Goal: Task Accomplishment & Management: Use online tool/utility

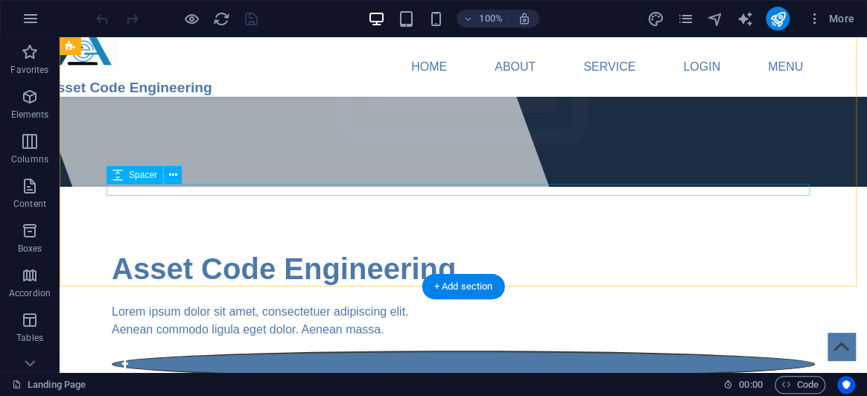
scroll to position [135, 0]
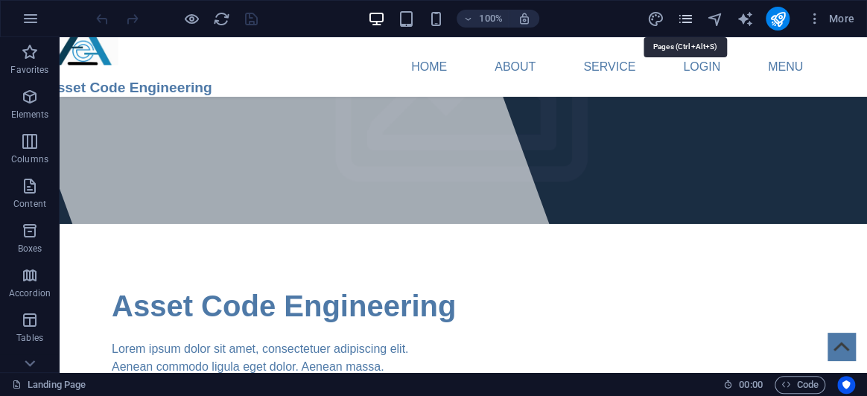
click at [680, 22] on icon "pages" at bounding box center [685, 18] width 17 height 17
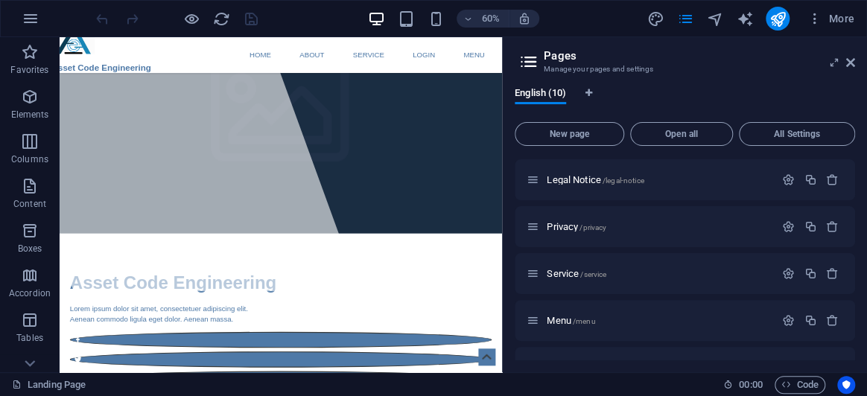
scroll to position [267, 0]
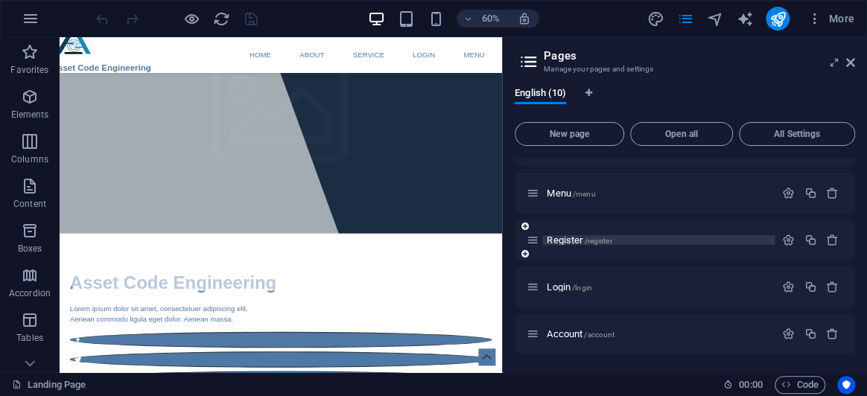
click at [571, 238] on span "Register /register" at bounding box center [579, 240] width 65 height 11
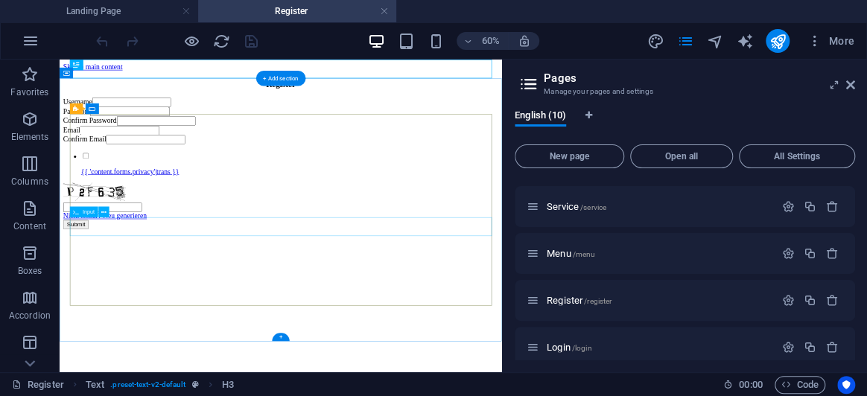
scroll to position [0, 0]
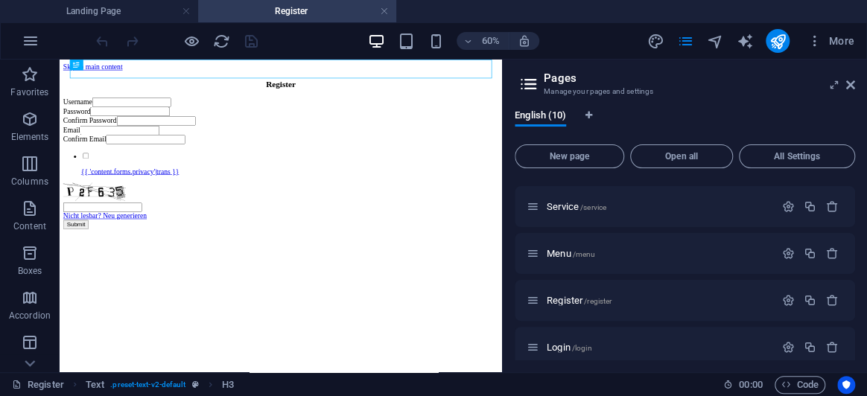
click at [529, 90] on icon at bounding box center [529, 84] width 22 height 21
click at [850, 83] on icon at bounding box center [851, 85] width 9 height 12
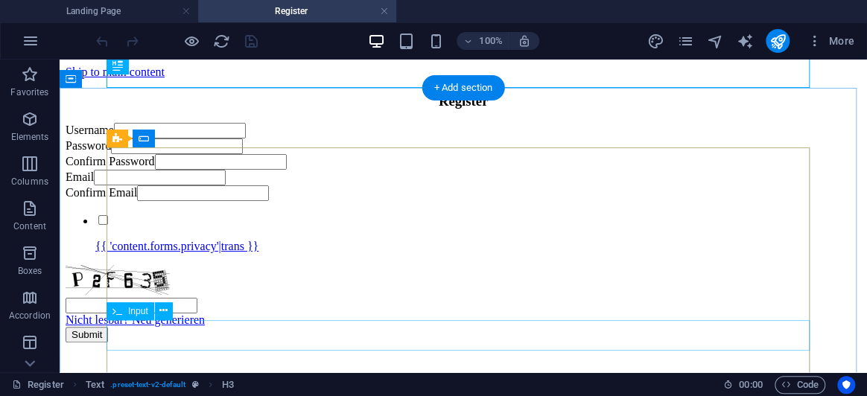
scroll to position [157, 0]
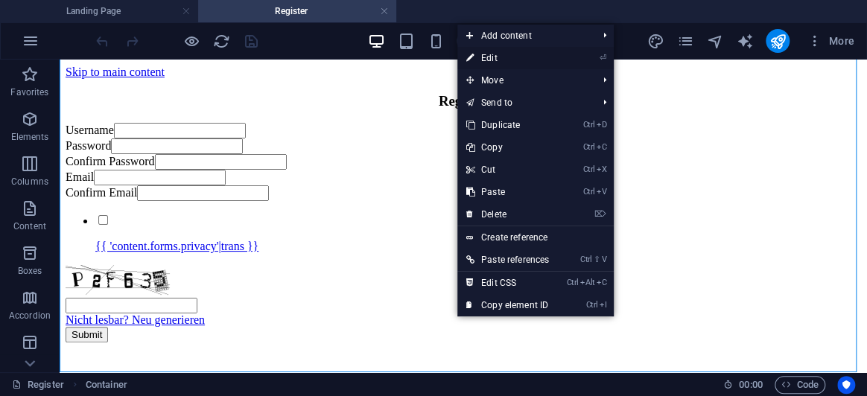
click at [552, 53] on link "⏎ Edit" at bounding box center [508, 58] width 101 height 22
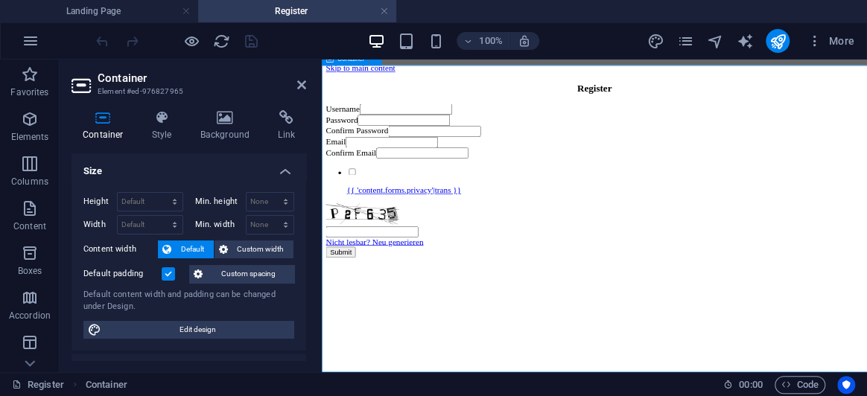
scroll to position [22, 0]
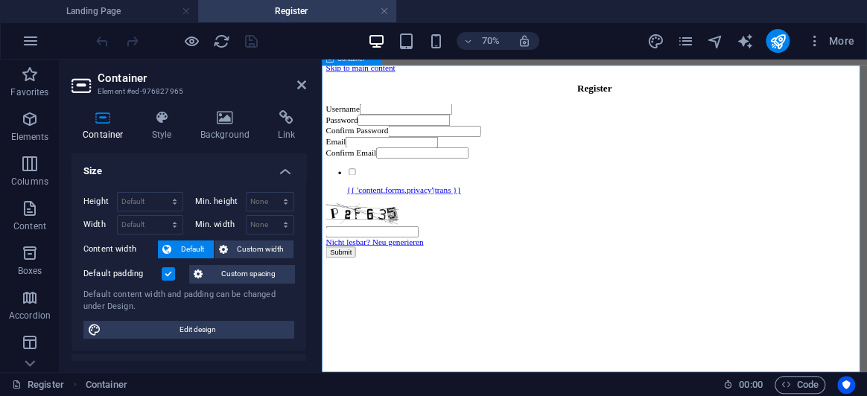
click at [312, 85] on aside "Container Element #ed-976827965 Container Style Background Link Size Height Def…" at bounding box center [191, 216] width 262 height 313
click at [307, 83] on aside "Container Element #ed-976827965 Container Style Background Link Size Height Def…" at bounding box center [191, 216] width 262 height 313
drag, startPoint x: 305, startPoint y: 83, endPoint x: 367, endPoint y: 142, distance: 85.4
click at [305, 83] on icon at bounding box center [301, 85] width 9 height 12
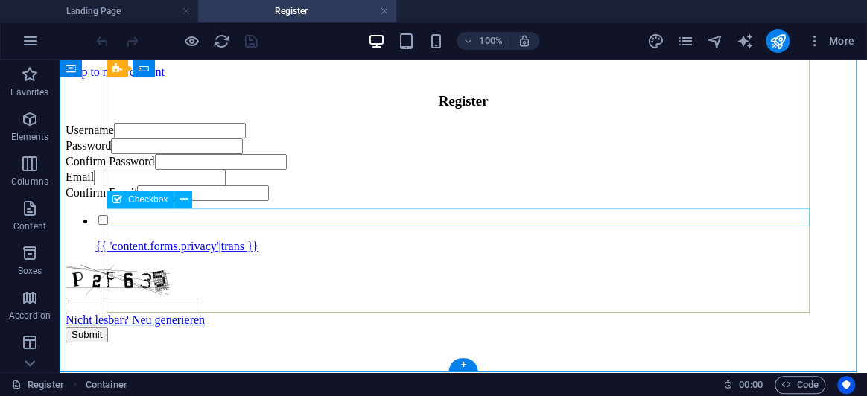
scroll to position [157, 0]
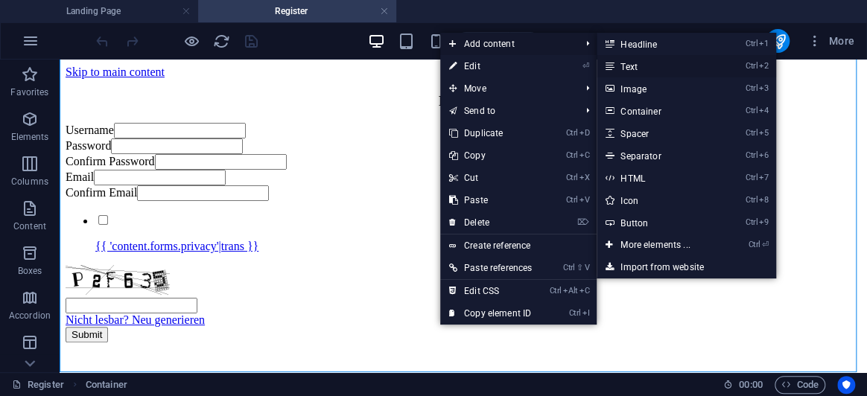
click at [613, 65] on icon at bounding box center [609, 66] width 7 height 22
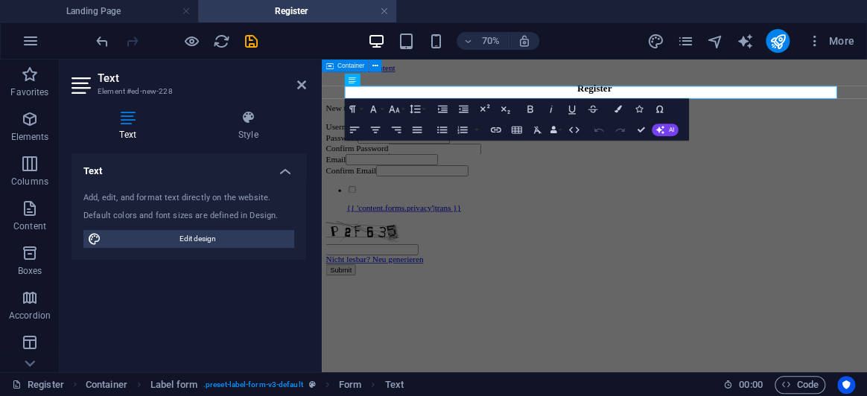
scroll to position [52, 0]
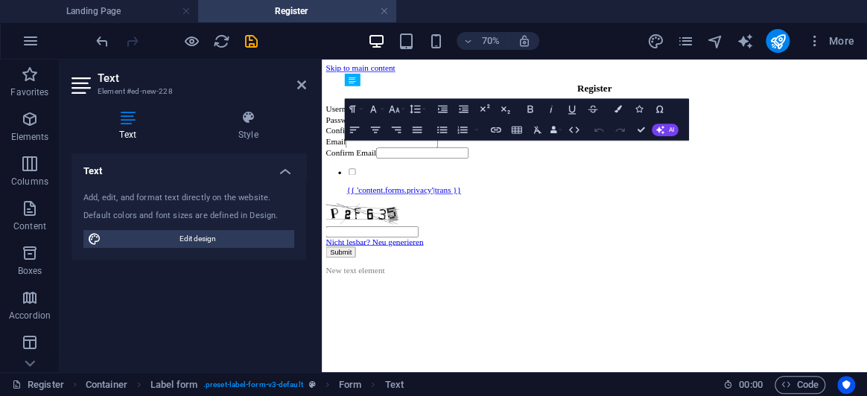
drag, startPoint x: 926, startPoint y: 100, endPoint x: 822, endPoint y: 446, distance: 361.2
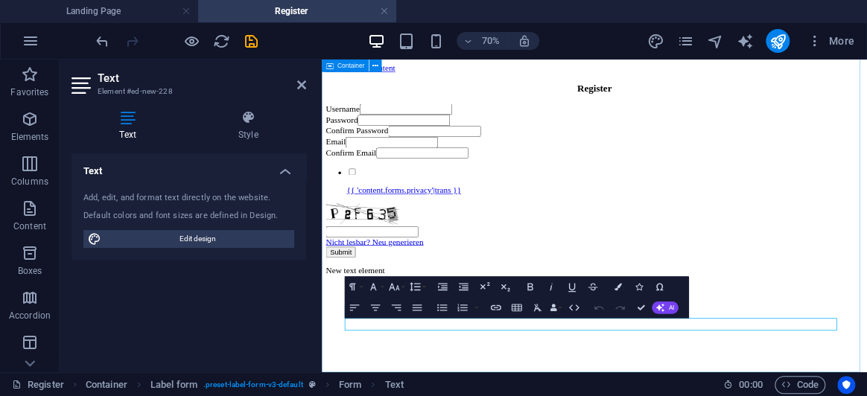
click at [867, 368] on div "Username Password Confirm Password Email Confirm Email {{ 'content.forms.privac…" at bounding box center [712, 245] width 768 height 245
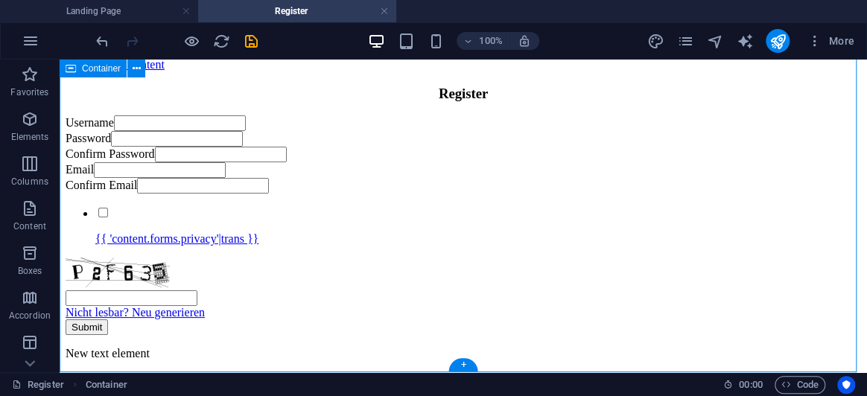
scroll to position [186, 0]
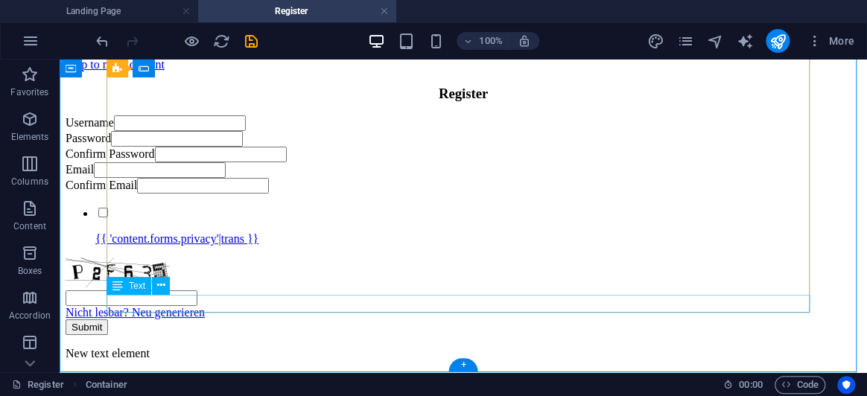
click at [604, 347] on div "New text element" at bounding box center [464, 353] width 796 height 13
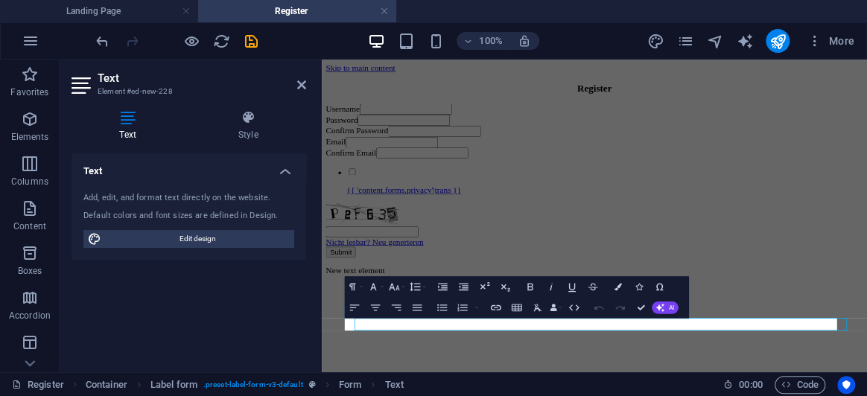
scroll to position [52, 0]
click at [250, 118] on icon at bounding box center [248, 117] width 116 height 15
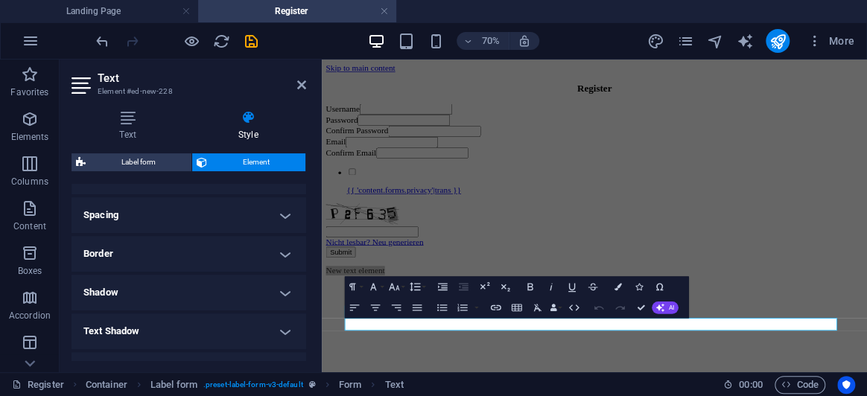
scroll to position [203, 0]
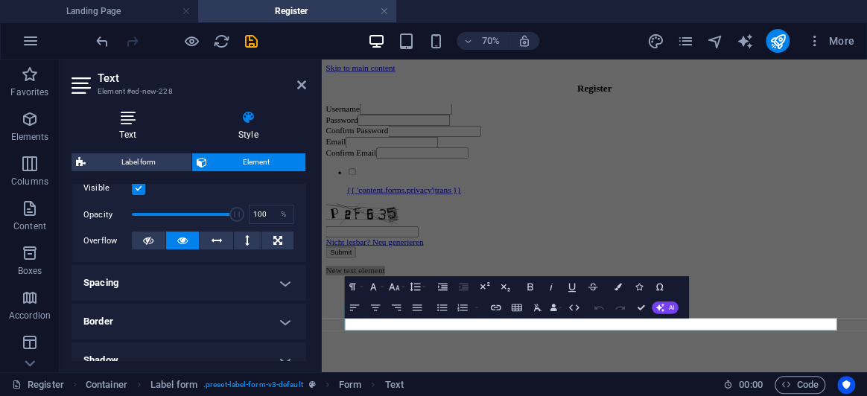
click at [144, 110] on icon at bounding box center [128, 117] width 113 height 15
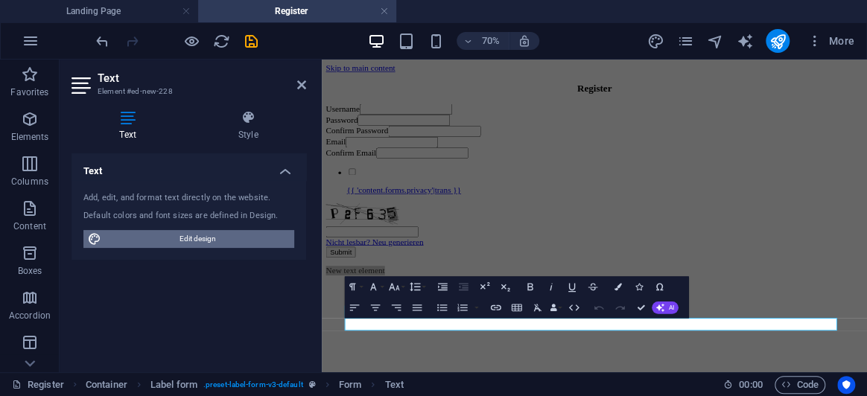
click at [192, 233] on span "Edit design" at bounding box center [198, 239] width 184 height 18
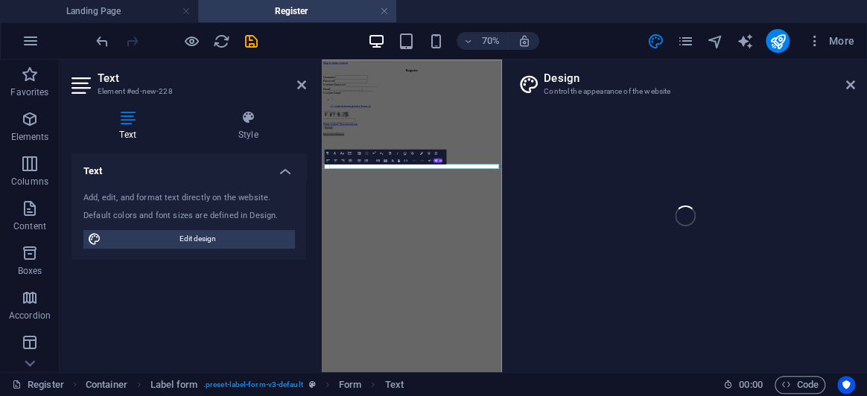
select select "px"
select select "400"
select select "px"
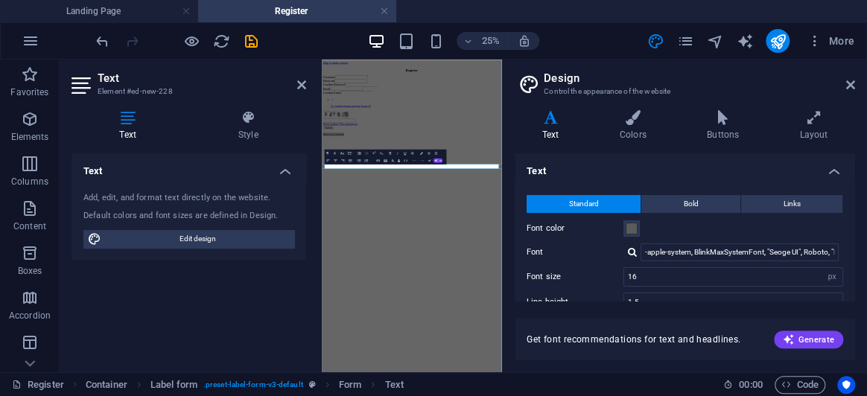
scroll to position [0, 0]
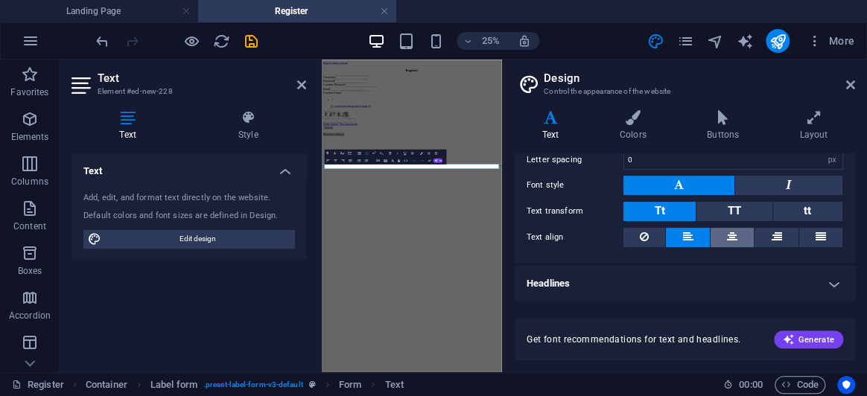
click at [724, 237] on button at bounding box center [732, 237] width 43 height 19
click at [680, 231] on button at bounding box center [687, 237] width 43 height 19
click at [276, 170] on h4 "Text" at bounding box center [189, 167] width 235 height 27
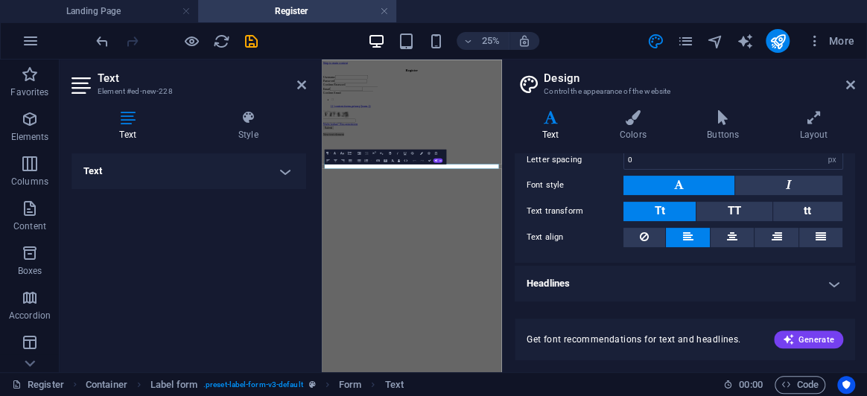
click at [276, 170] on h4 "Text" at bounding box center [189, 172] width 235 height 36
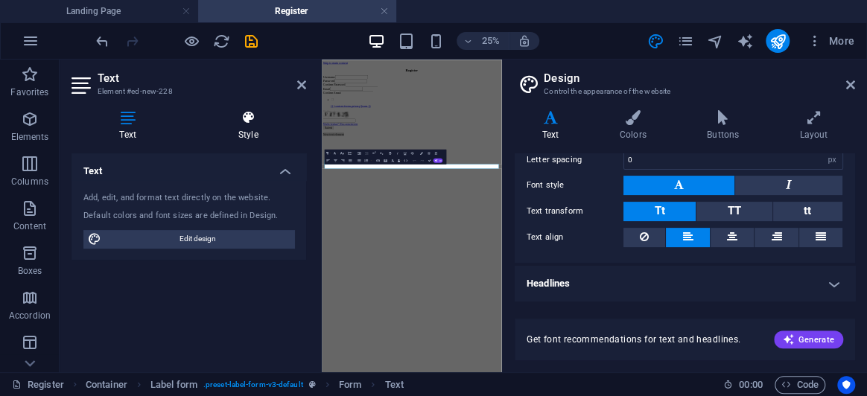
click at [252, 128] on h4 "Style" at bounding box center [248, 125] width 116 height 31
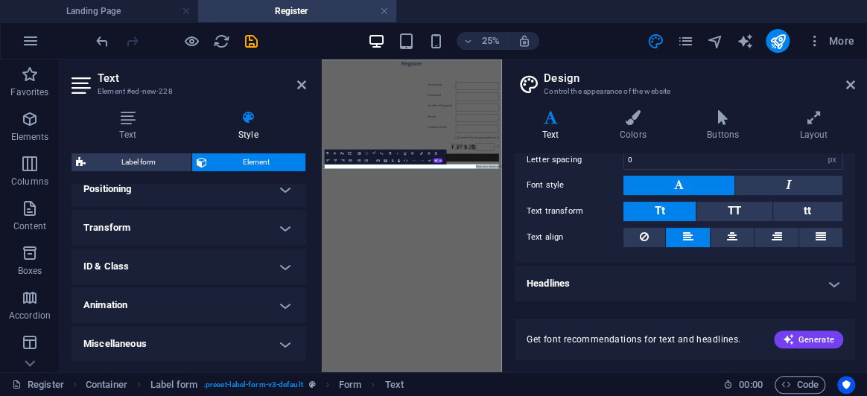
scroll to position [453, 0]
drag, startPoint x: 300, startPoint y: 83, endPoint x: 861, endPoint y: 86, distance: 561.9
click at [300, 83] on icon at bounding box center [301, 85] width 9 height 12
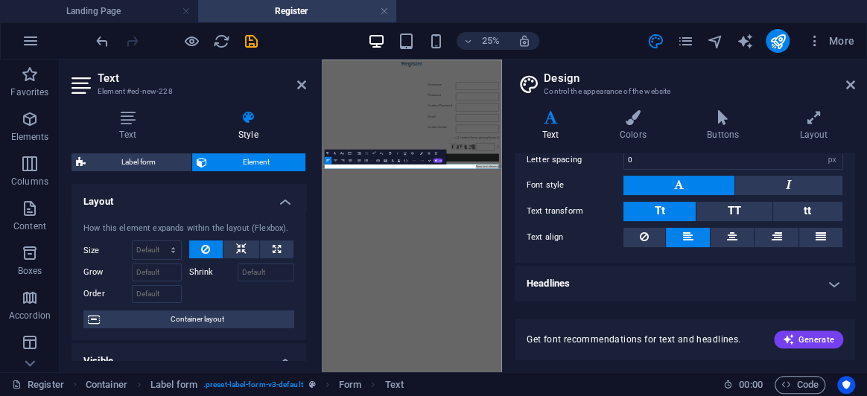
click at [700, 237] on button at bounding box center [687, 237] width 43 height 19
drag, startPoint x: 851, startPoint y: 83, endPoint x: 750, endPoint y: 44, distance: 108.5
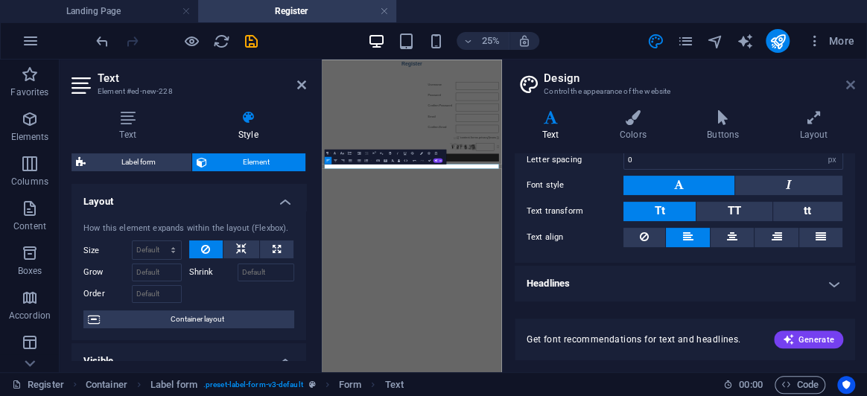
click at [851, 83] on icon at bounding box center [851, 85] width 9 height 12
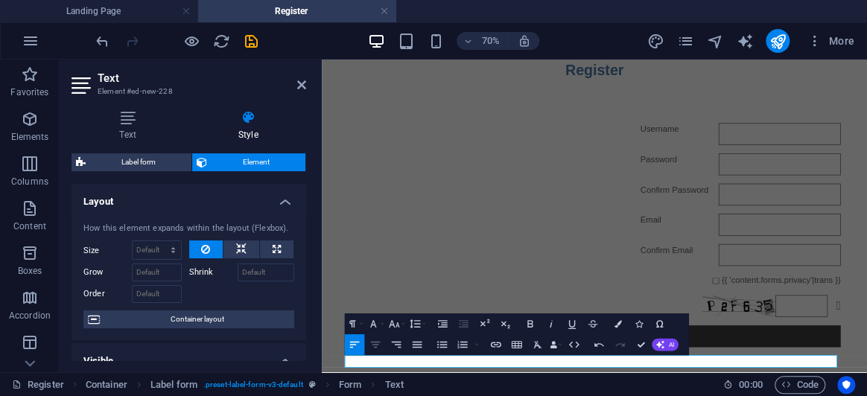
click at [376, 350] on icon "button" at bounding box center [376, 344] width 13 height 13
click at [496, 396] on div "Username Password Confirm Password Email Confirm Email {{ 'content.forms.privac…" at bounding box center [712, 326] width 780 height 470
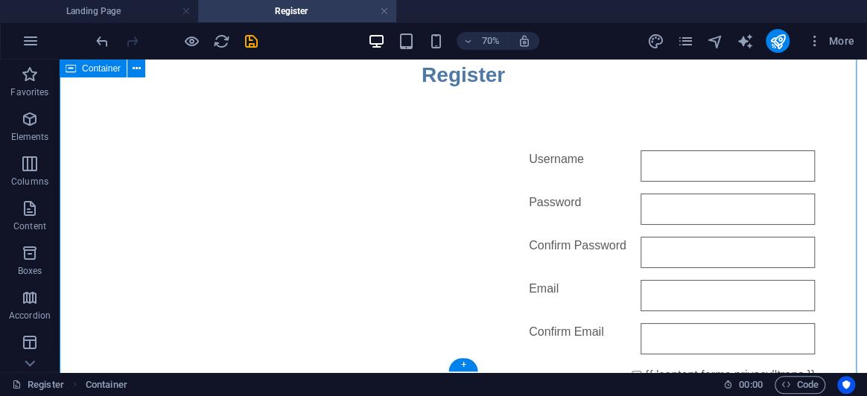
scroll to position [157, 0]
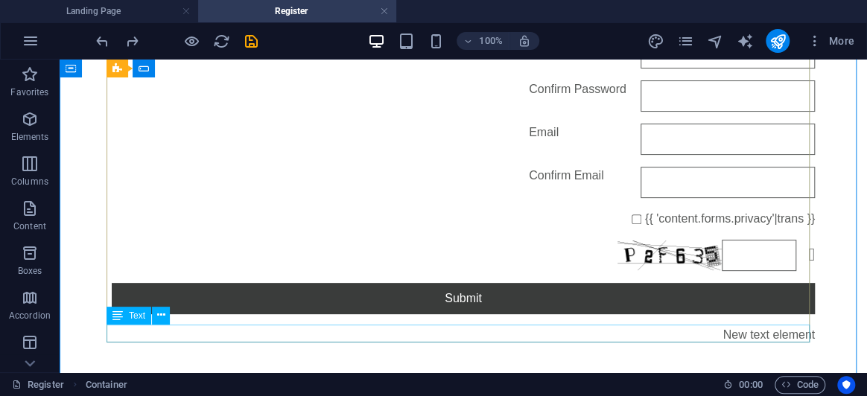
click at [453, 335] on div "New text element" at bounding box center [464, 335] width 704 height 18
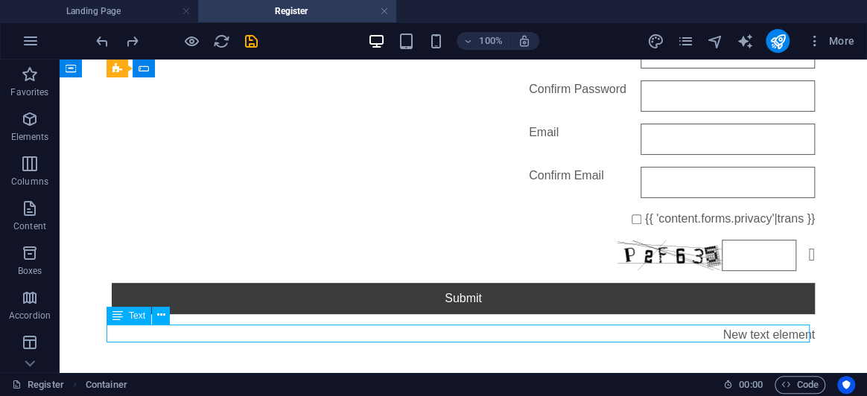
click at [453, 335] on div "New text element" at bounding box center [464, 335] width 704 height 18
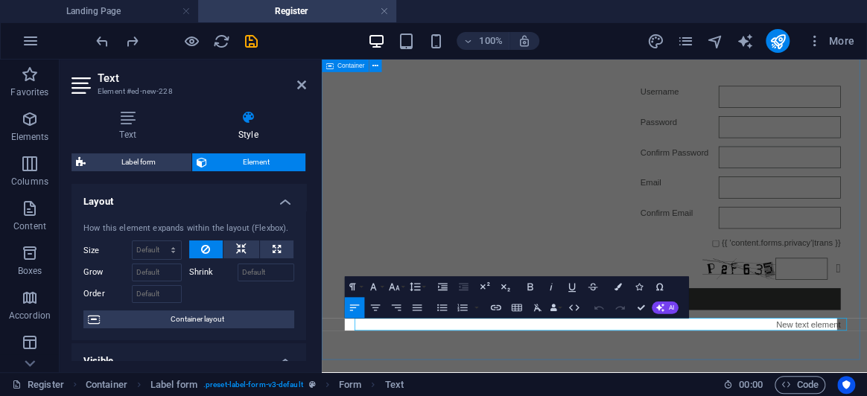
scroll to position [52, 0]
click at [376, 311] on icon "button" at bounding box center [376, 308] width 13 height 13
click at [358, 312] on icon "button" at bounding box center [355, 308] width 13 height 13
click at [712, 396] on div "Username Password Confirm Password Email Confirm Email {{ 'content.forms.privac…" at bounding box center [712, 274] width 780 height 470
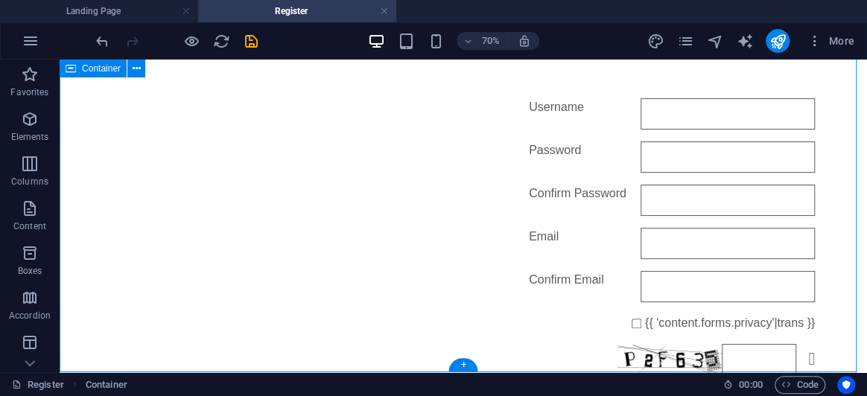
scroll to position [186, 0]
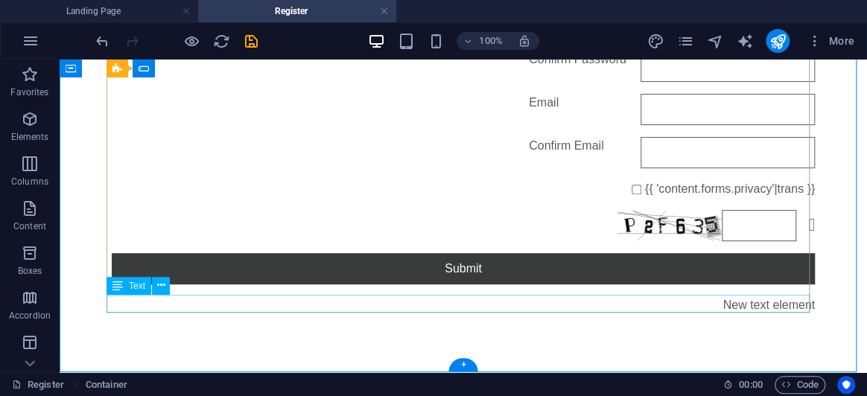
click at [574, 303] on div "New text element" at bounding box center [464, 306] width 704 height 18
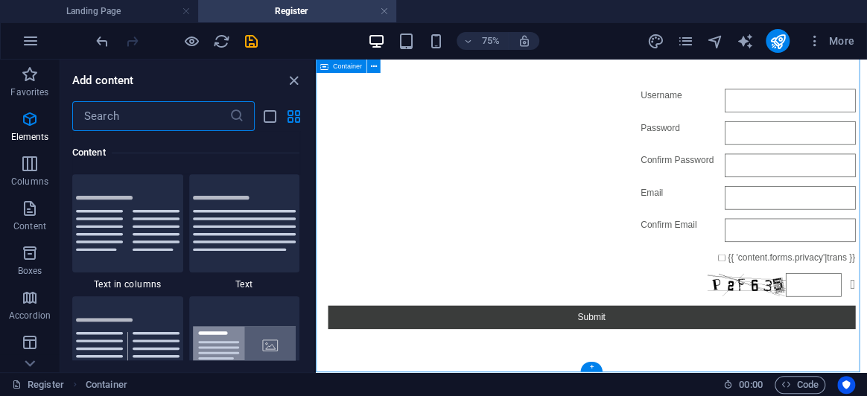
scroll to position [2607, 0]
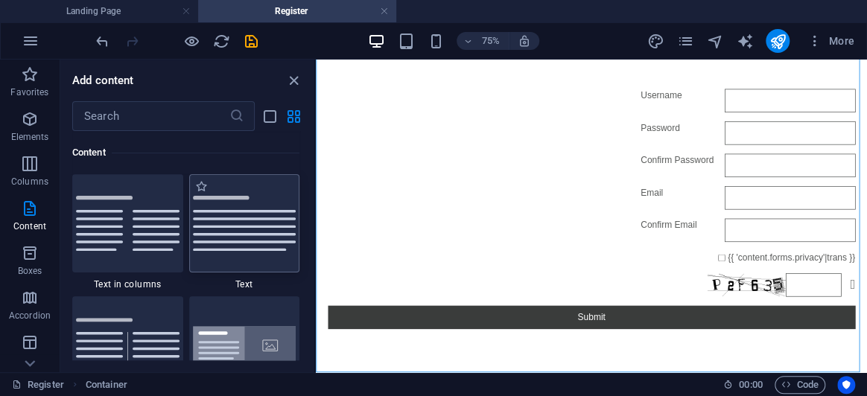
click at [243, 243] on div at bounding box center [244, 223] width 111 height 98
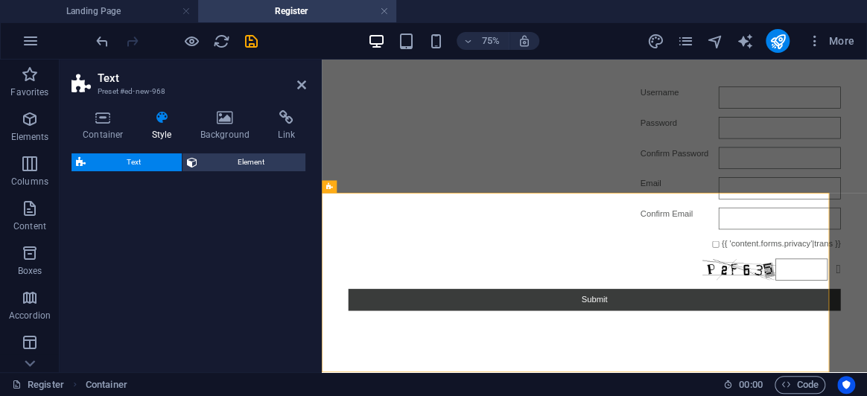
select select "preset-text-v2-default"
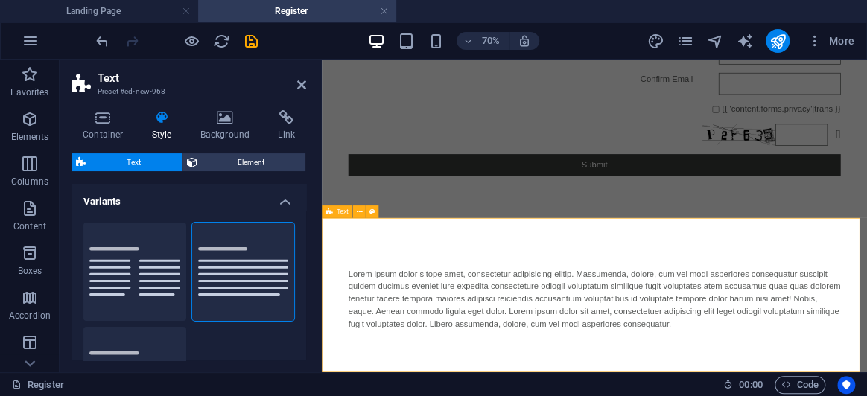
scroll to position [243, 0]
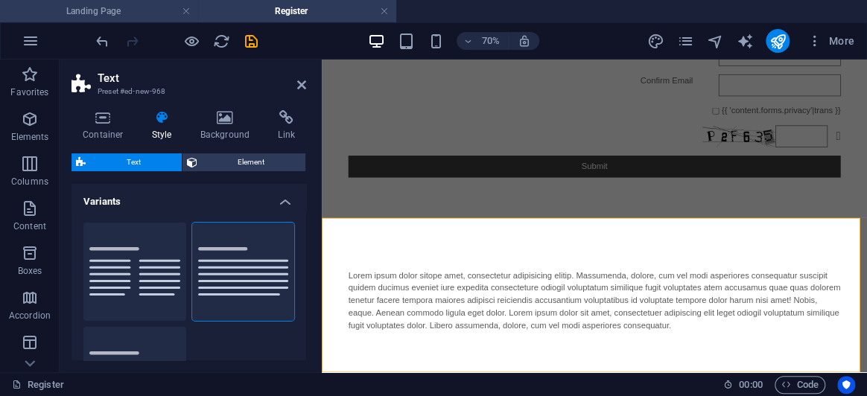
click at [113, 5] on h4 "Landing Page" at bounding box center [99, 11] width 198 height 16
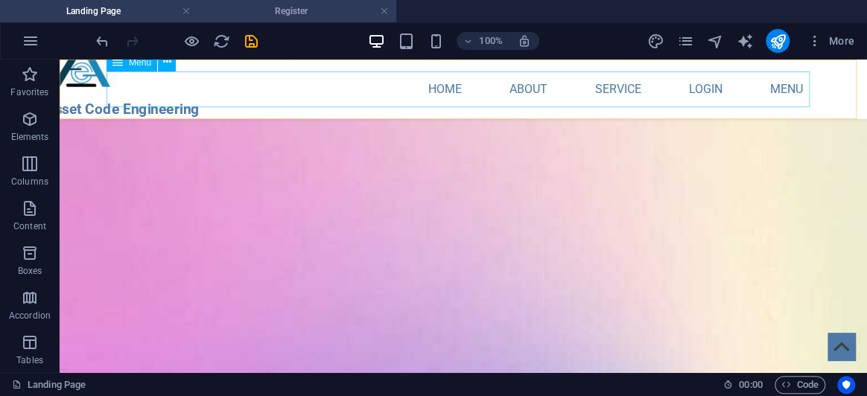
scroll to position [2060, 0]
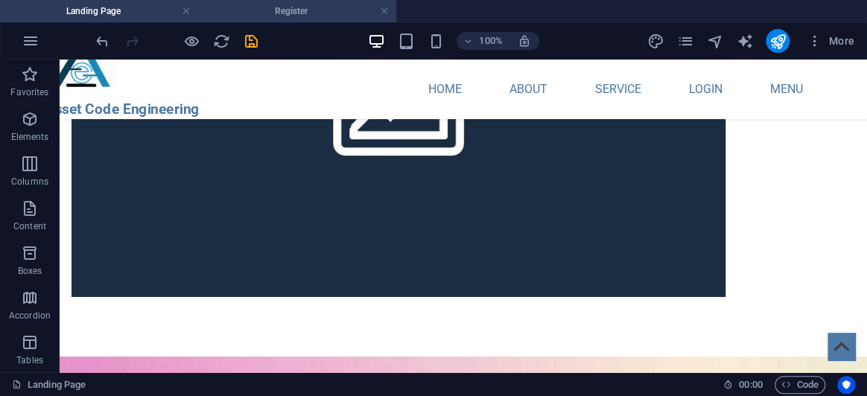
click at [313, 12] on h4 "Register" at bounding box center [297, 11] width 198 height 16
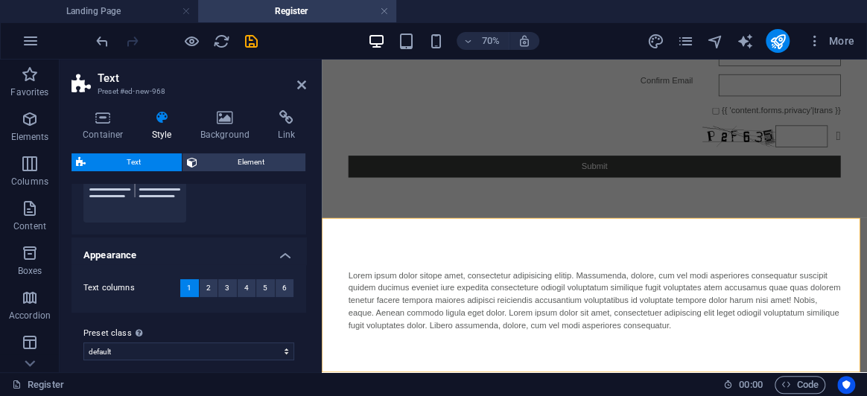
scroll to position [214, 0]
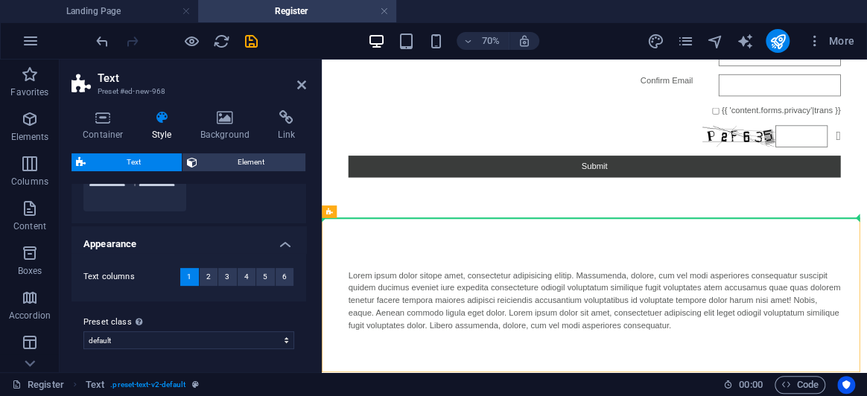
drag, startPoint x: 574, startPoint y: 391, endPoint x: 583, endPoint y: 256, distance: 135.2
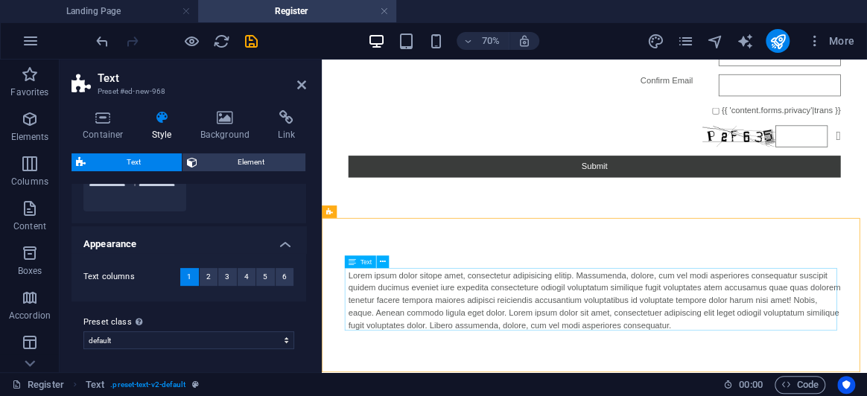
drag, startPoint x: 625, startPoint y: 408, endPoint x: 796, endPoint y: 203, distance: 267.7
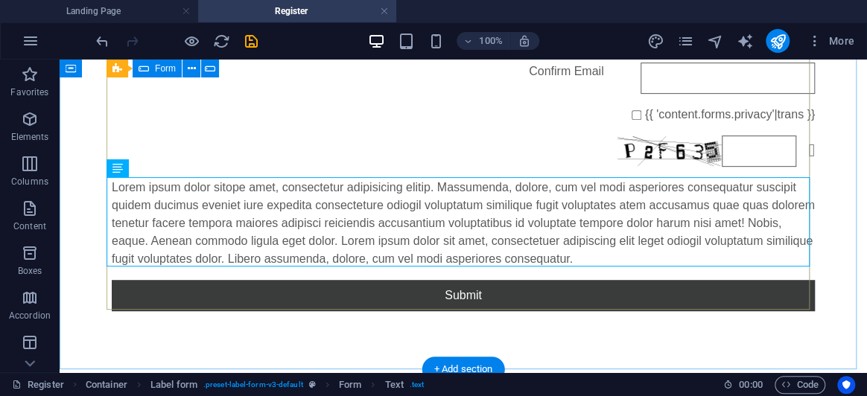
scroll to position [311, 0]
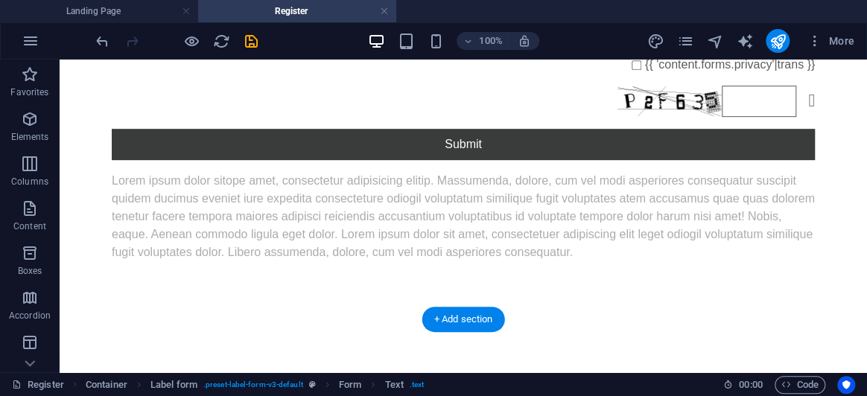
drag, startPoint x: 470, startPoint y: 166, endPoint x: 475, endPoint y: 259, distance: 93.3
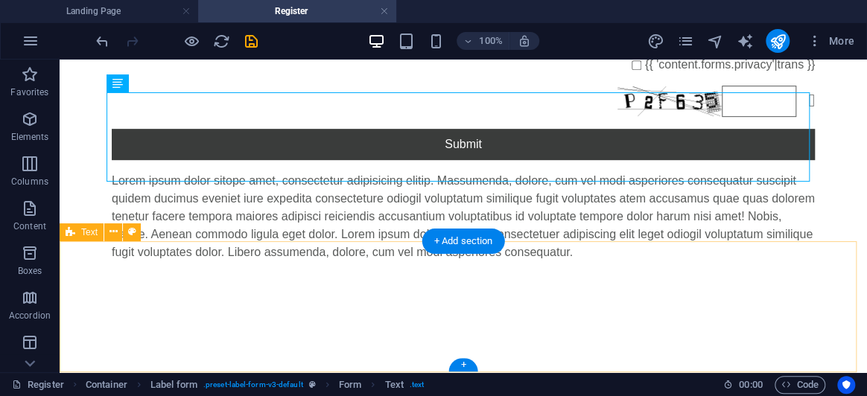
scroll to position [389, 0]
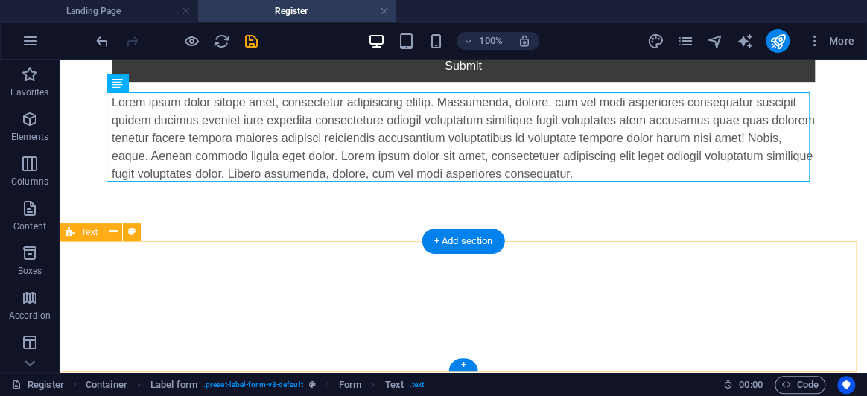
click at [259, 271] on div at bounding box center [464, 308] width 808 height 131
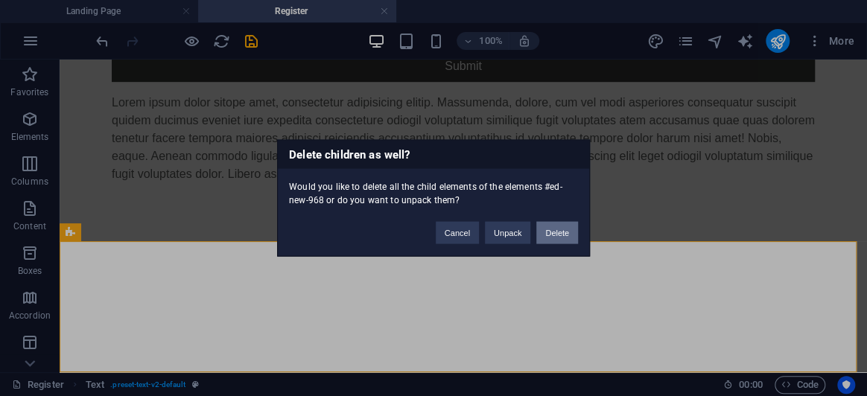
click at [549, 237] on button "Delete" at bounding box center [558, 233] width 42 height 22
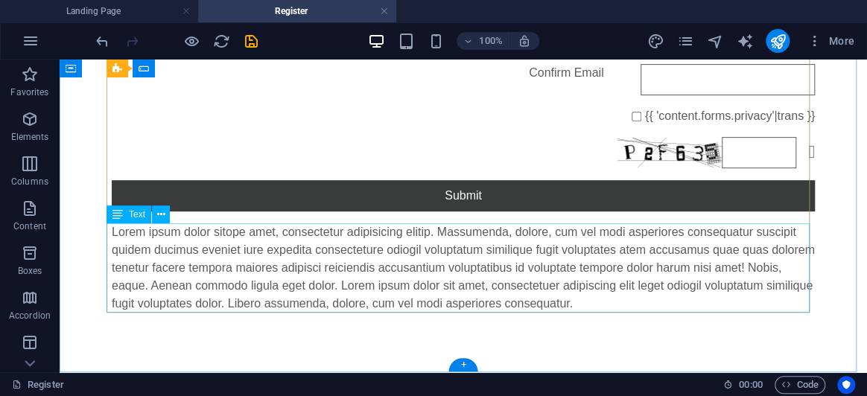
scroll to position [258, 0]
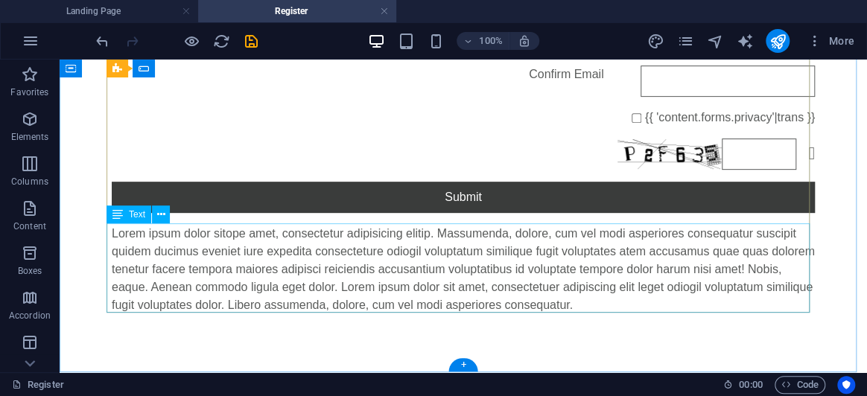
click at [576, 274] on div "Lorem ipsum dolor sitope amet, consectetur adipisicing elitip. Massumenda, dolo…" at bounding box center [464, 269] width 704 height 89
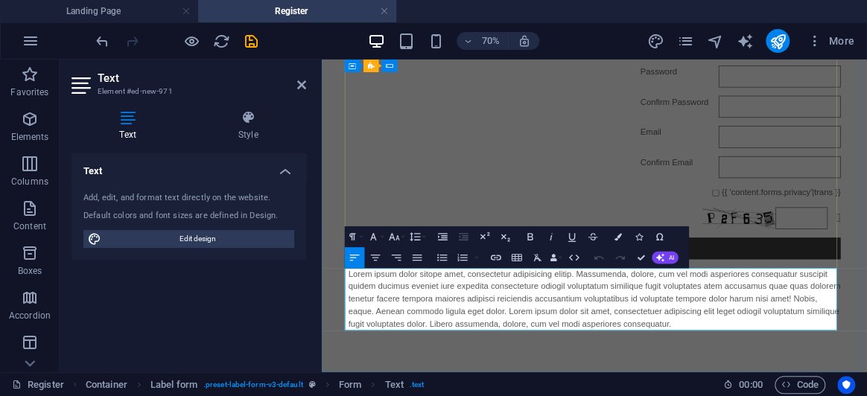
scroll to position [124, 0]
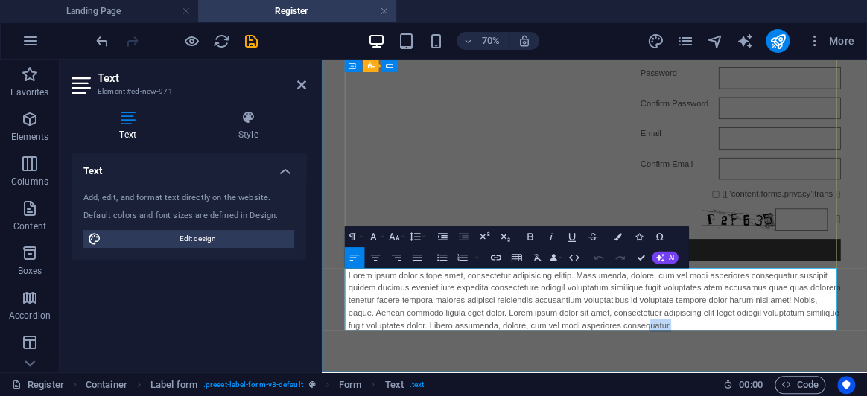
drag, startPoint x: 885, startPoint y: 434, endPoint x: 838, endPoint y: 434, distance: 46.2
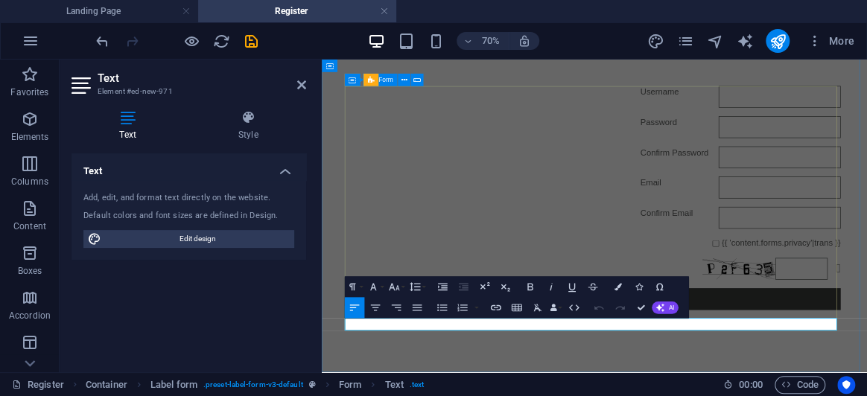
scroll to position [52, 0]
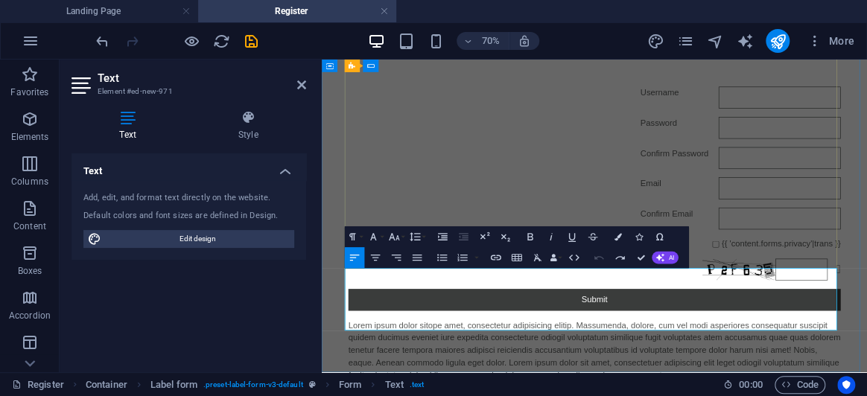
scroll to position [124, 0]
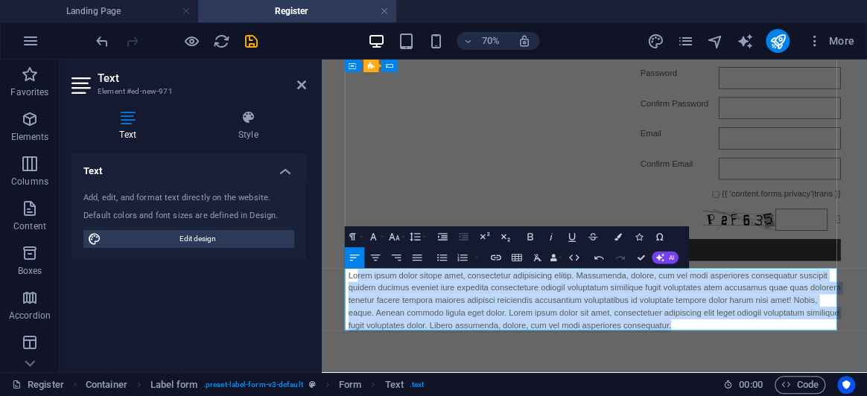
drag, startPoint x: 878, startPoint y: 440, endPoint x: 366, endPoint y: 364, distance: 517.5
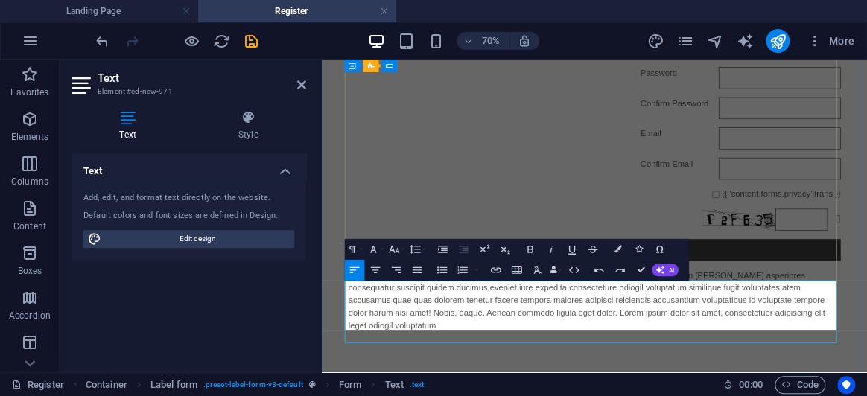
scroll to position [106, 0]
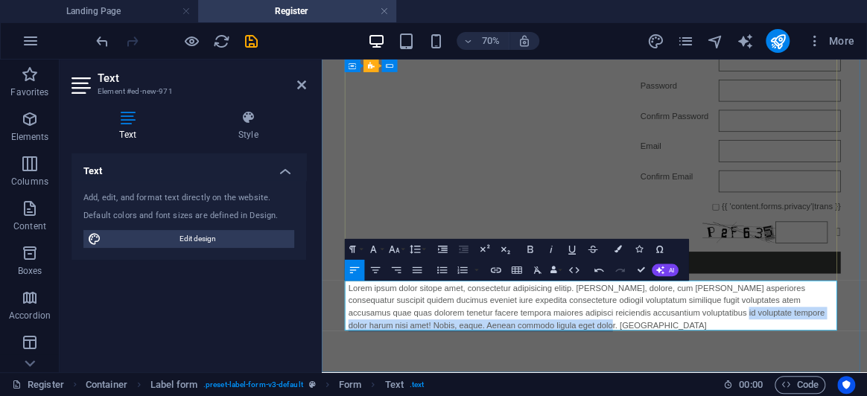
drag, startPoint x: 875, startPoint y: 441, endPoint x: 851, endPoint y: 418, distance: 33.2
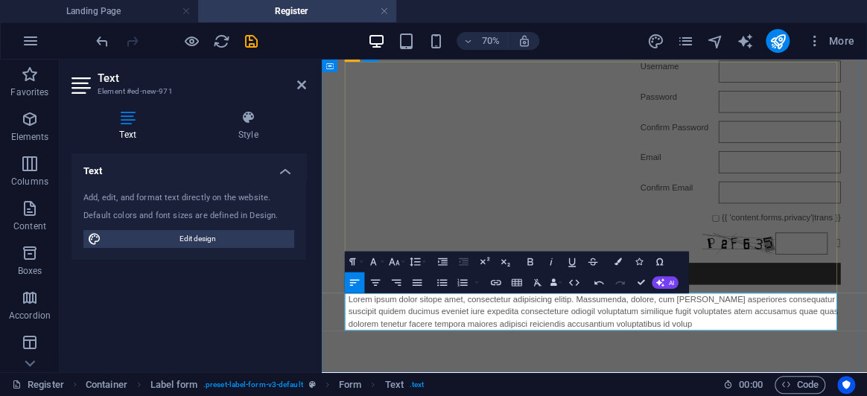
scroll to position [88, 0]
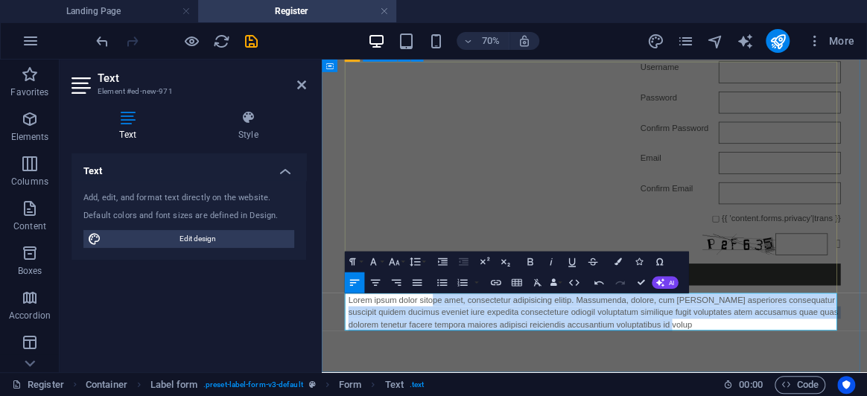
drag, startPoint x: 864, startPoint y: 446, endPoint x: 754, endPoint y: 352, distance: 144.9
click at [479, 392] on div "Username Password Confirm Password Email Confirm Email {{ 'content.forms.privac…" at bounding box center [712, 256] width 704 height 398
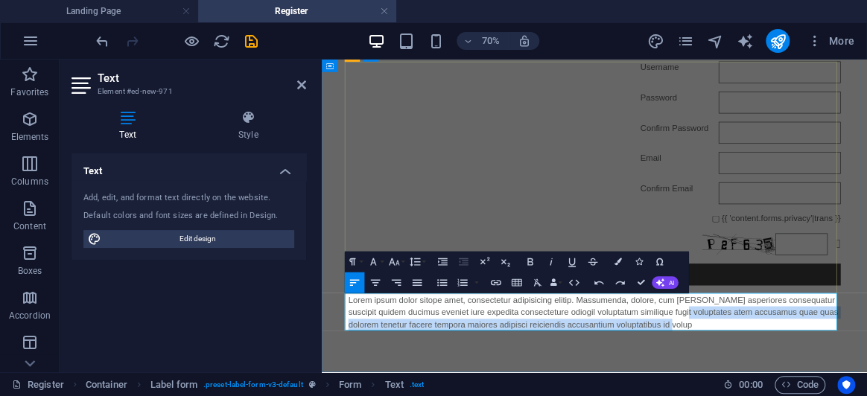
drag, startPoint x: 854, startPoint y: 430, endPoint x: 827, endPoint y: 420, distance: 28.8
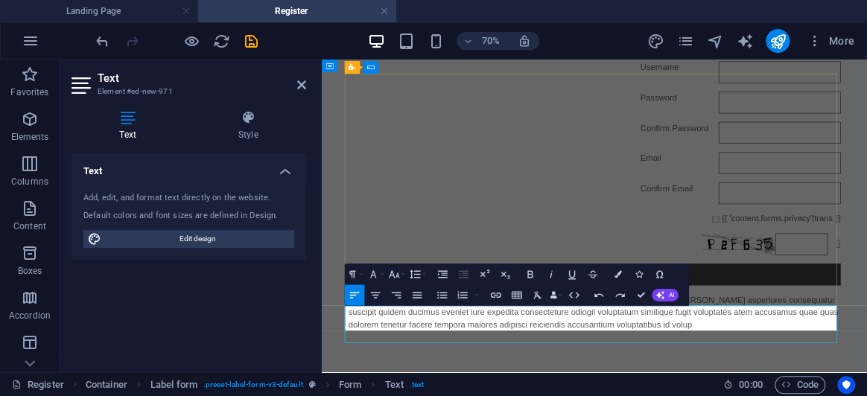
scroll to position [70, 0]
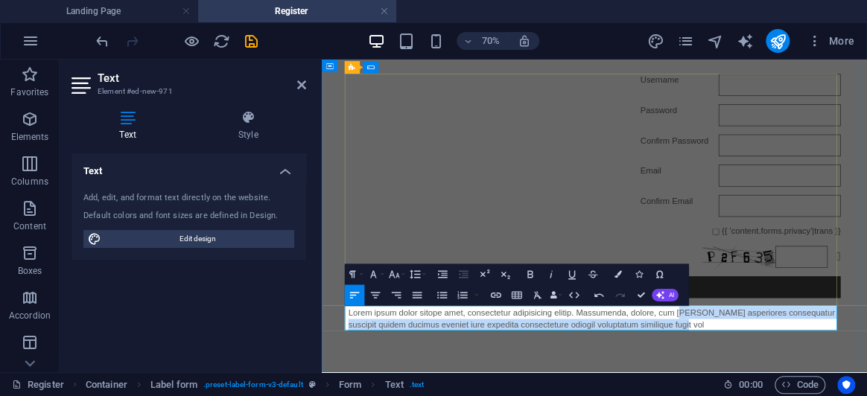
drag, startPoint x: 841, startPoint y: 436, endPoint x: 832, endPoint y: 421, distance: 17.8
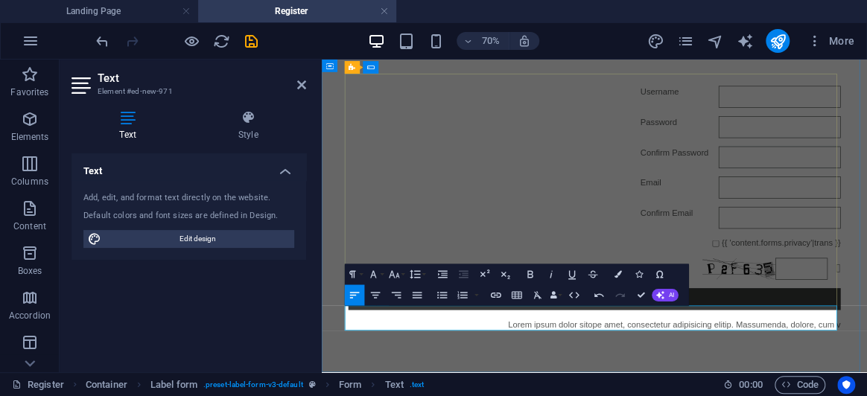
scroll to position [52, 0]
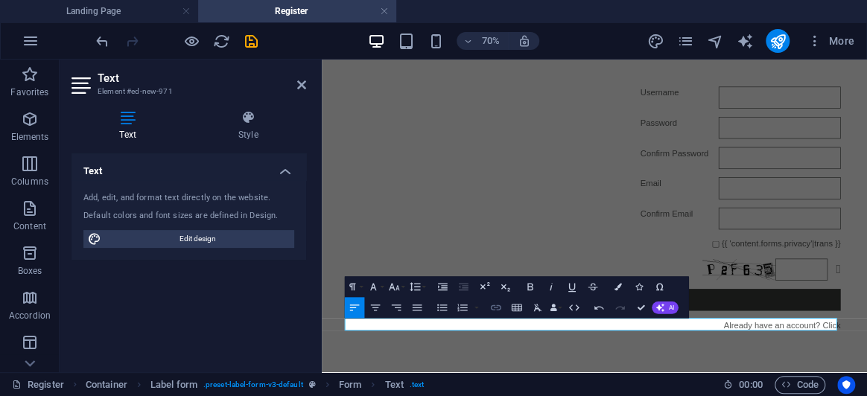
click at [496, 300] on button "Insert Link" at bounding box center [496, 307] width 20 height 21
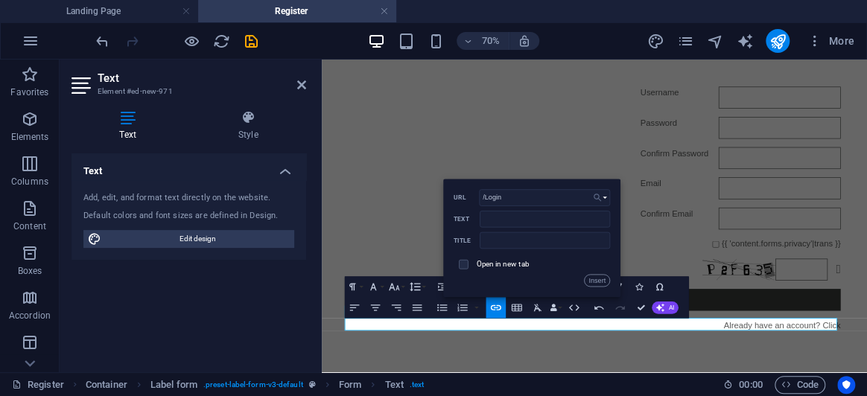
type input "/Login"
click at [596, 199] on icon "button" at bounding box center [597, 197] width 7 height 7
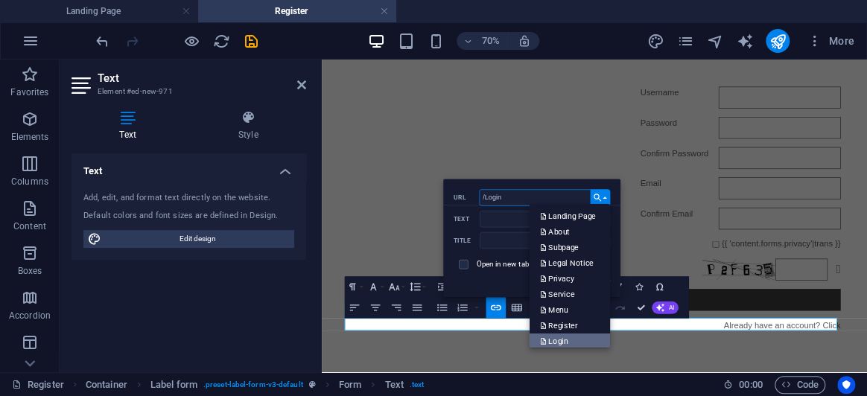
click at [581, 341] on link "Login" at bounding box center [570, 342] width 81 height 16
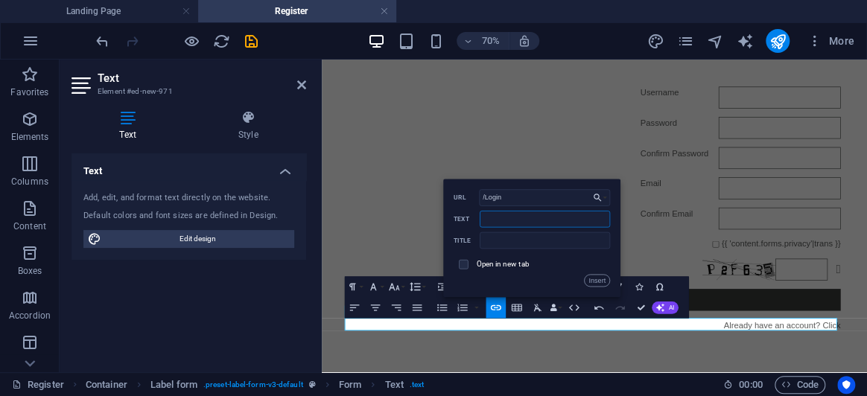
click at [524, 217] on input "Text" at bounding box center [545, 219] width 130 height 16
type input "Here"
click at [598, 283] on button "Insert" at bounding box center [597, 280] width 26 height 13
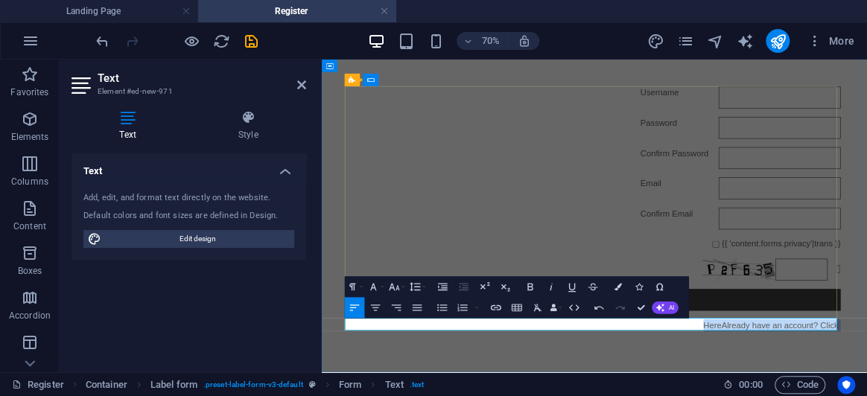
click at [867, 396] on div "Username Password Confirm Password Email Confirm Email {{ 'content.forms.privac…" at bounding box center [712, 274] width 780 height 470
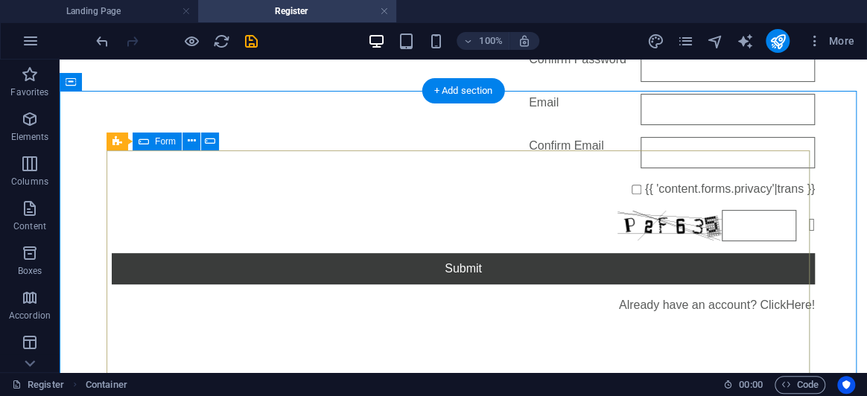
scroll to position [0, 0]
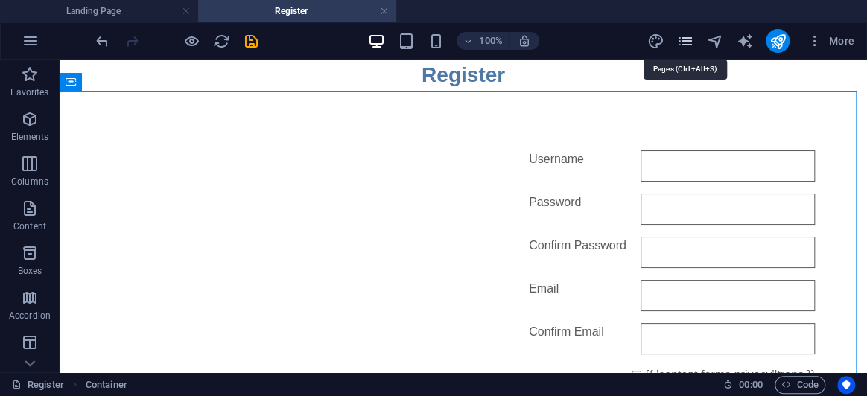
click at [688, 41] on icon "pages" at bounding box center [685, 41] width 17 height 17
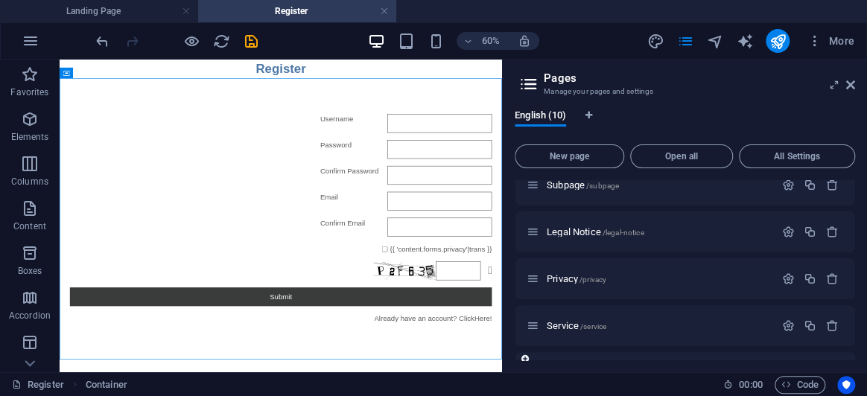
scroll to position [86, 0]
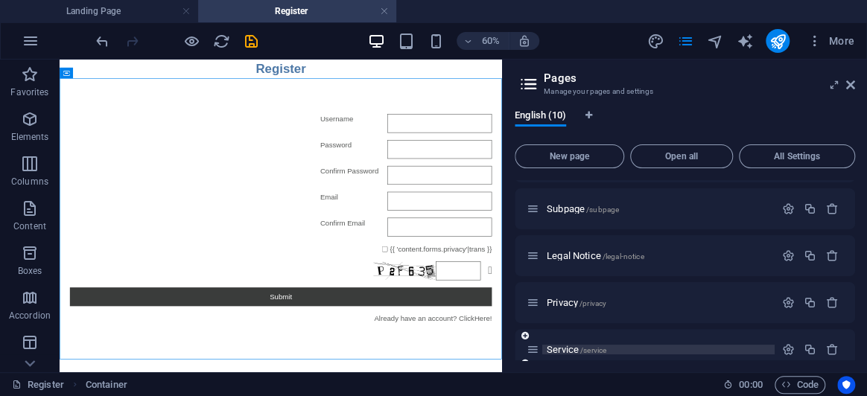
click at [604, 351] on span "/service" at bounding box center [594, 351] width 26 height 8
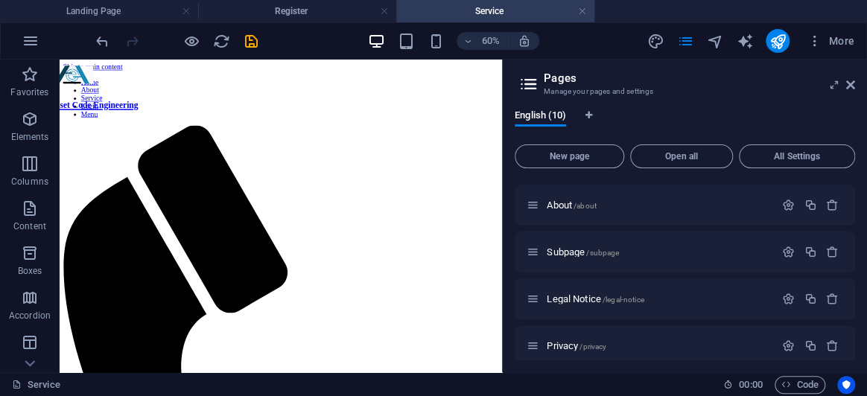
scroll to position [0, 0]
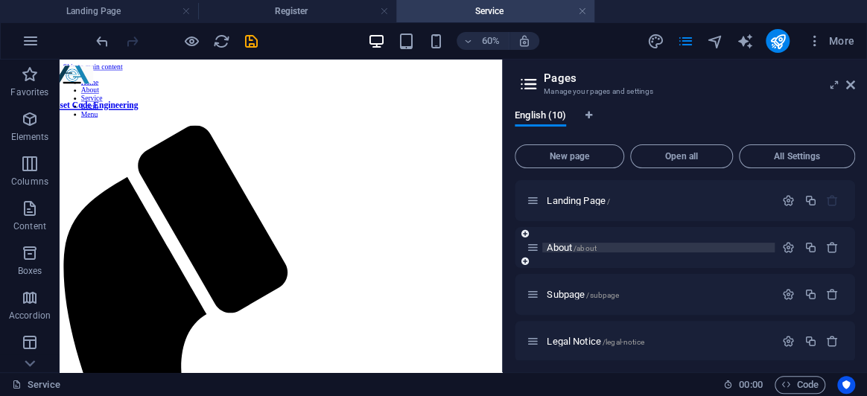
click at [581, 245] on span "/about" at bounding box center [585, 248] width 23 height 8
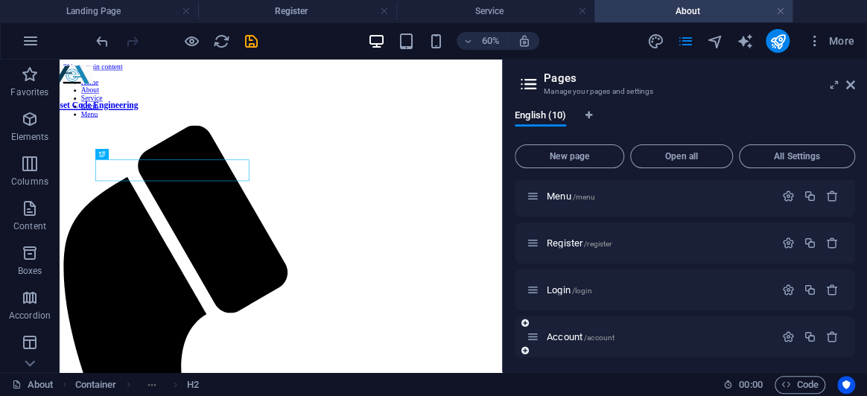
scroll to position [289, 0]
click at [566, 283] on span "Login /login" at bounding box center [569, 287] width 45 height 11
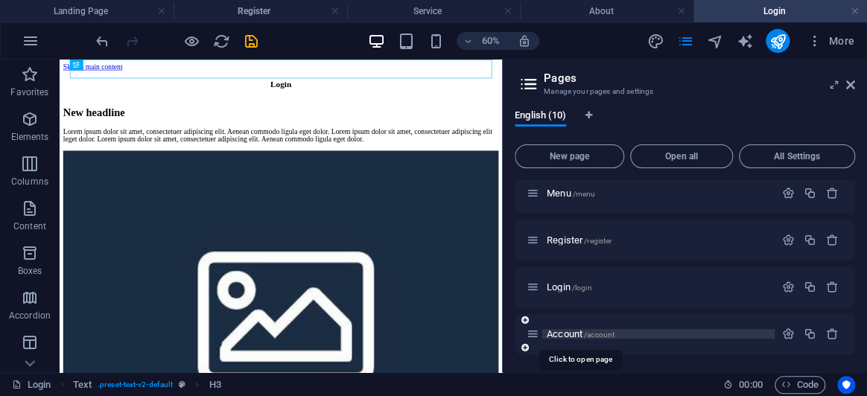
click at [608, 338] on span "/account" at bounding box center [599, 335] width 31 height 8
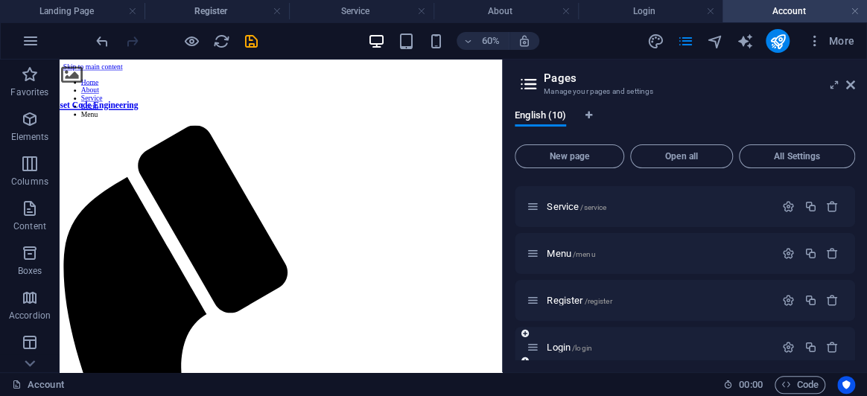
scroll to position [0, 0]
click at [67, 65] on icon at bounding box center [66, 65] width 6 height 10
select select "header"
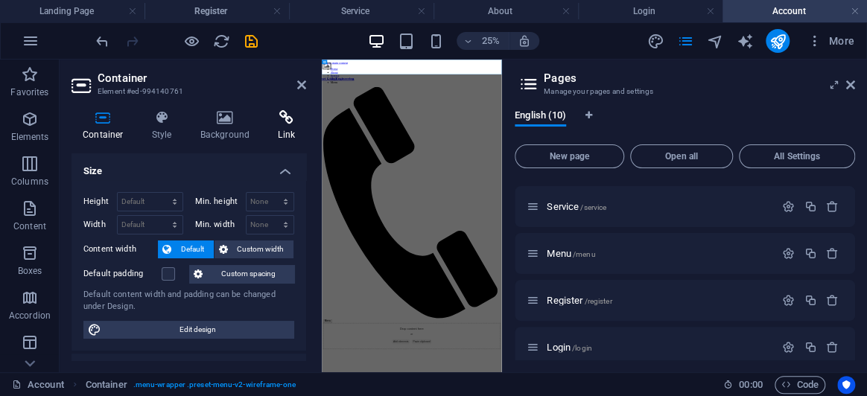
click at [271, 127] on h4 "Link" at bounding box center [286, 125] width 39 height 31
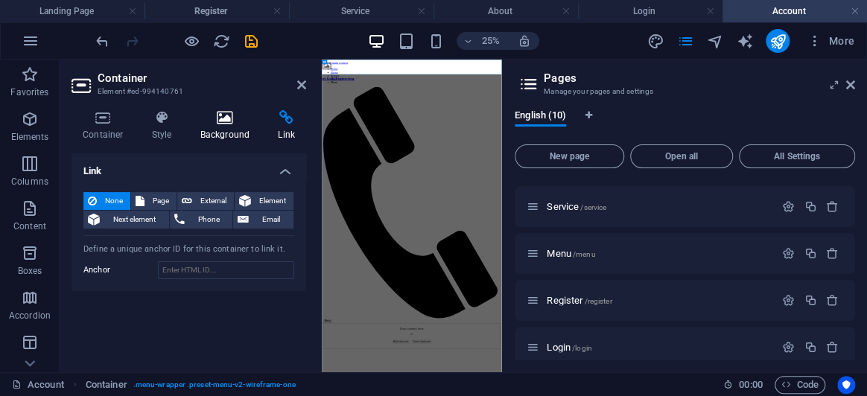
click at [241, 120] on icon at bounding box center [225, 117] width 72 height 15
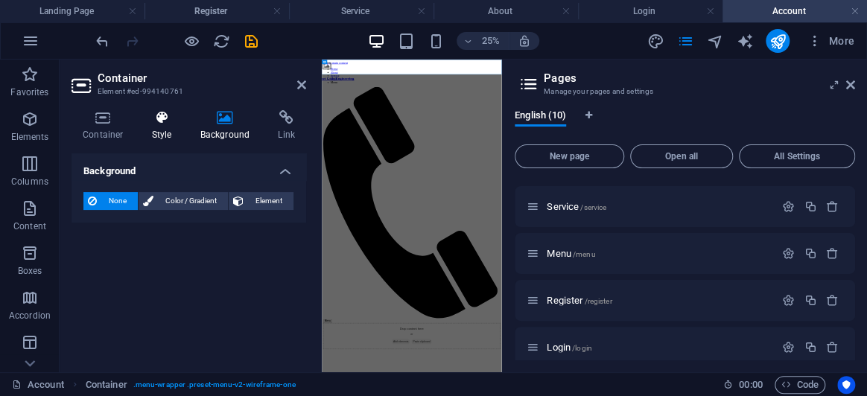
click at [157, 123] on icon at bounding box center [162, 117] width 42 height 15
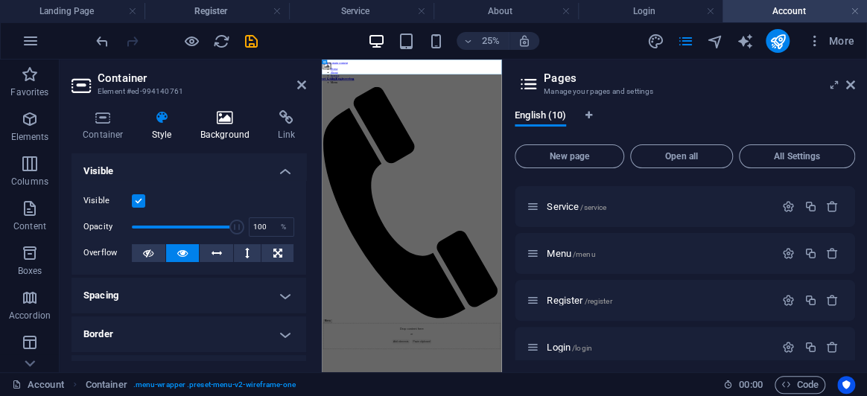
click at [250, 119] on icon at bounding box center [225, 117] width 72 height 15
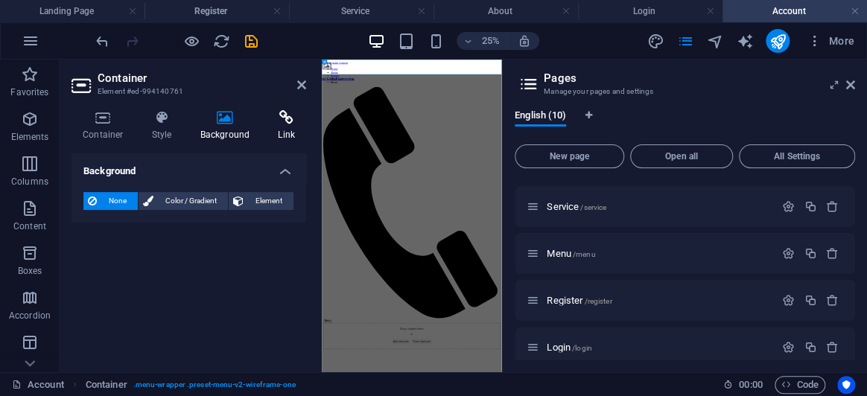
click at [276, 120] on icon at bounding box center [286, 117] width 39 height 15
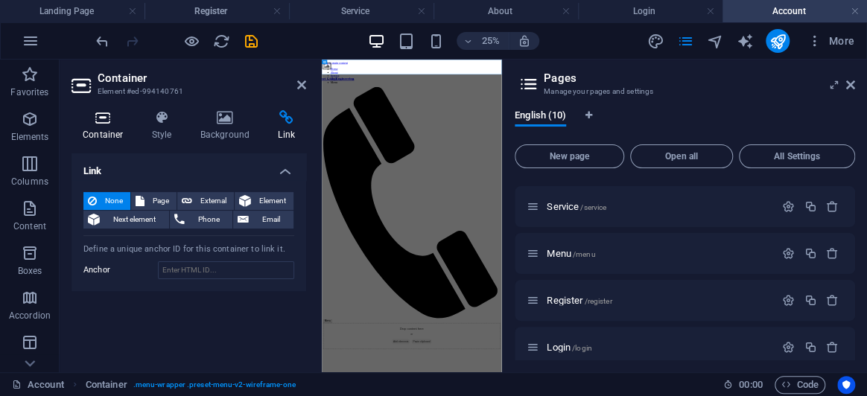
click at [100, 135] on h4 "Container" at bounding box center [106, 125] width 69 height 31
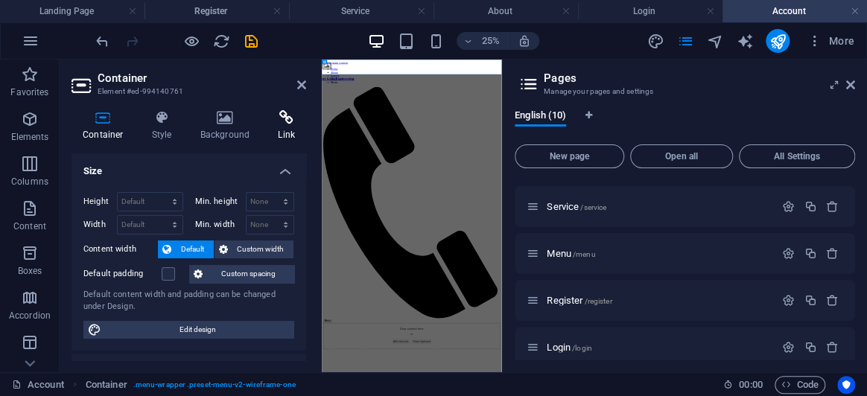
click at [299, 125] on h4 "Link" at bounding box center [286, 125] width 39 height 31
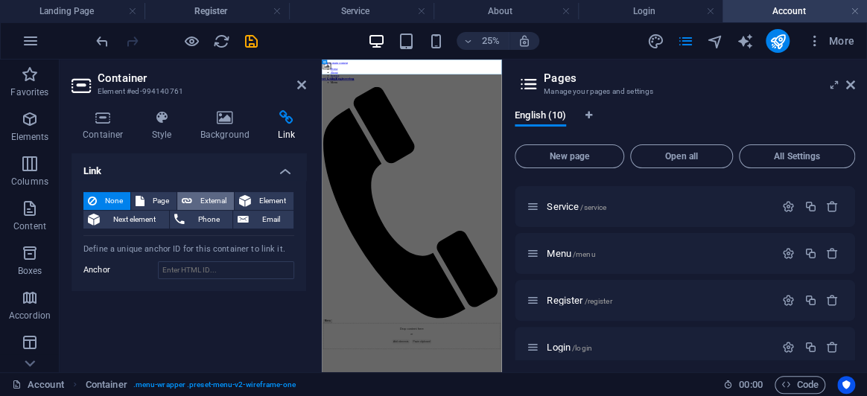
click at [218, 199] on span "External" at bounding box center [213, 201] width 33 height 18
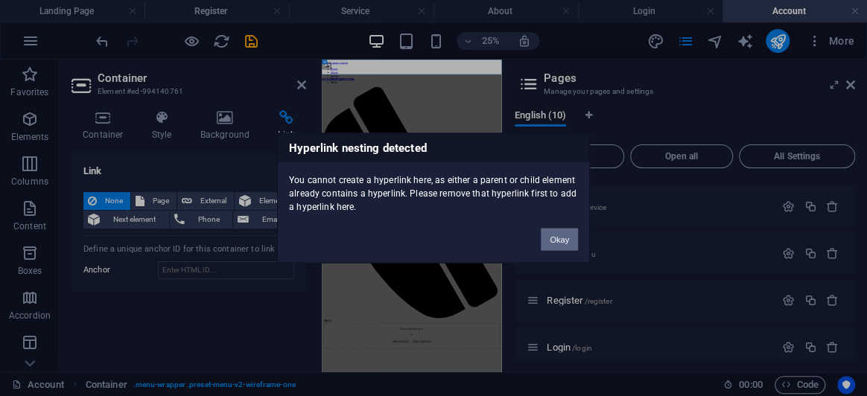
click at [555, 241] on button "Okay" at bounding box center [559, 240] width 37 height 22
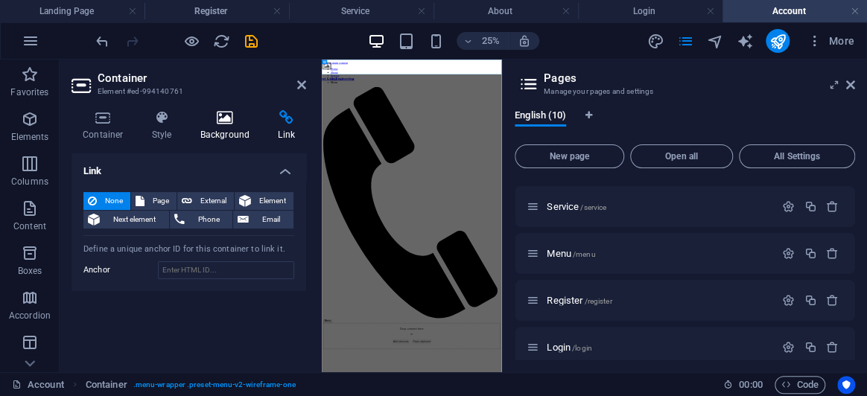
click at [230, 121] on icon at bounding box center [225, 117] width 72 height 15
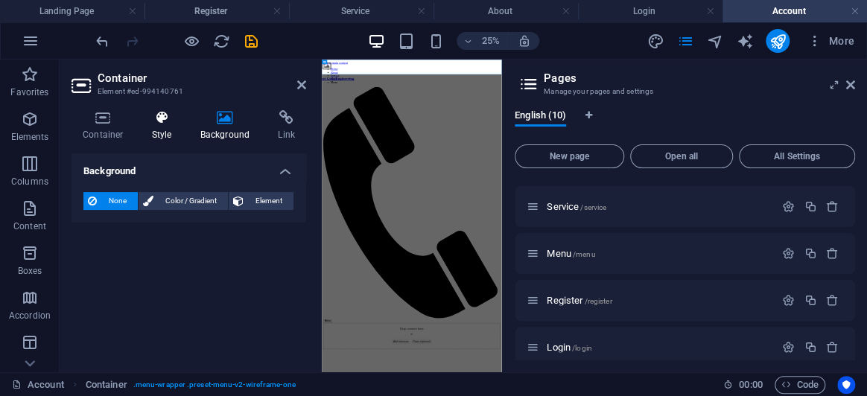
click at [150, 121] on icon at bounding box center [162, 117] width 42 height 15
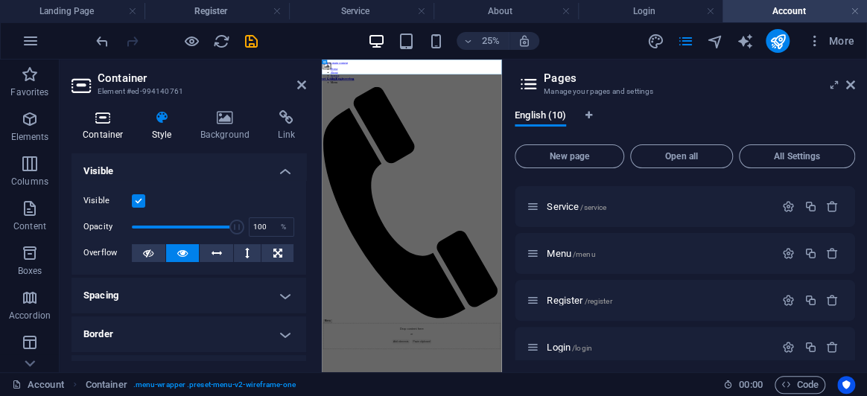
click at [95, 120] on icon at bounding box center [103, 117] width 63 height 15
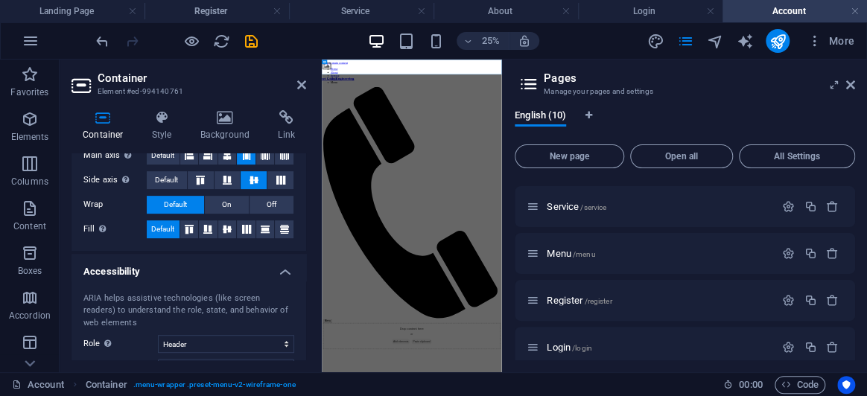
scroll to position [370, 0]
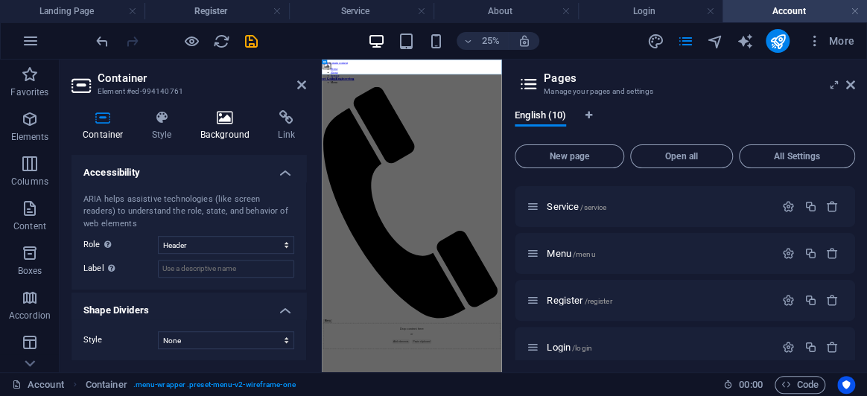
click at [231, 137] on h4 "Background" at bounding box center [228, 125] width 78 height 31
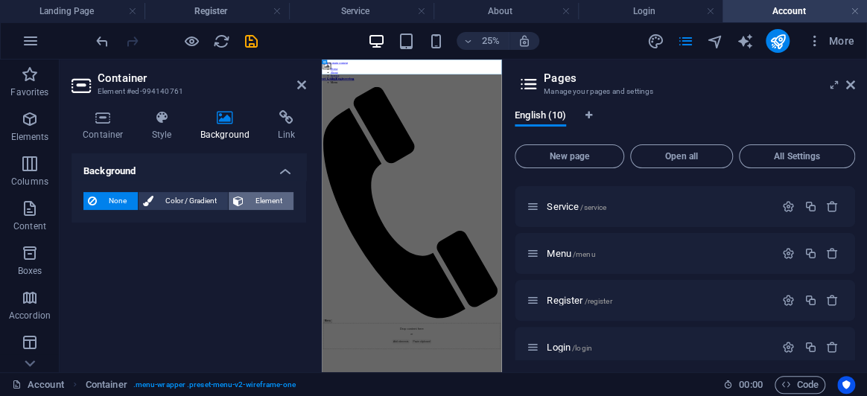
click at [253, 196] on span "Element" at bounding box center [268, 201] width 41 height 18
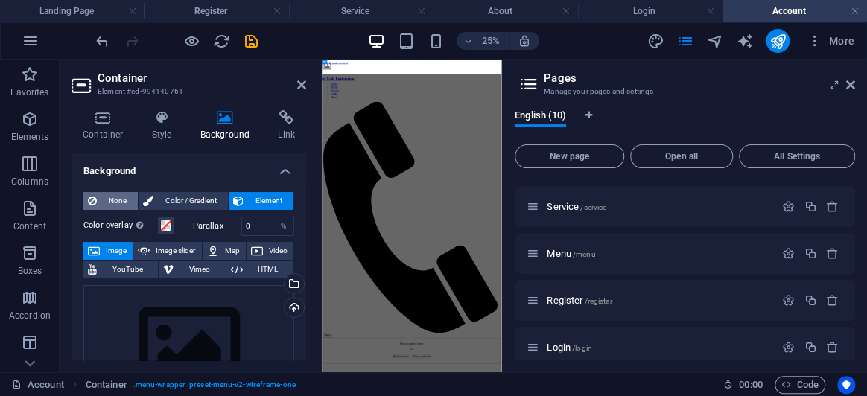
click at [99, 196] on button "None" at bounding box center [110, 201] width 54 height 18
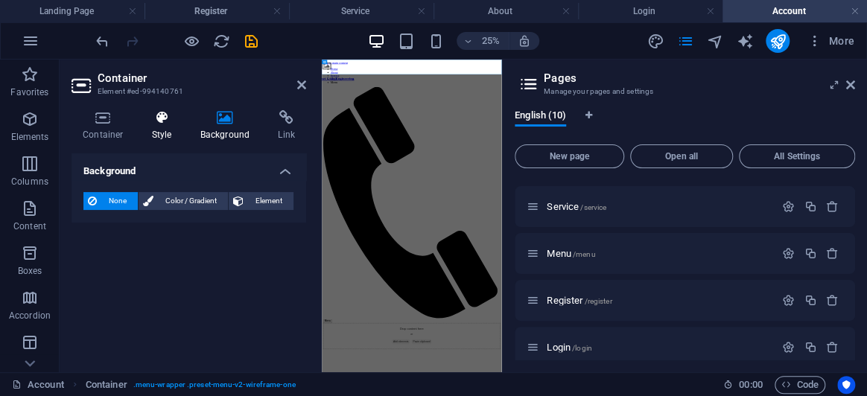
click at [159, 136] on h4 "Style" at bounding box center [165, 125] width 48 height 31
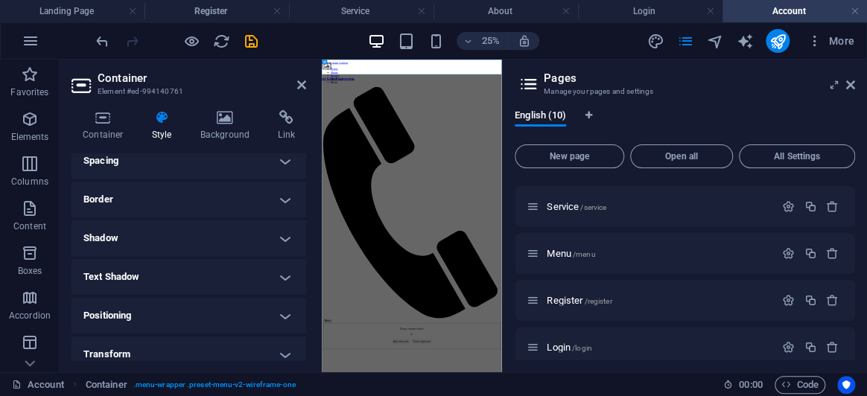
scroll to position [262, 0]
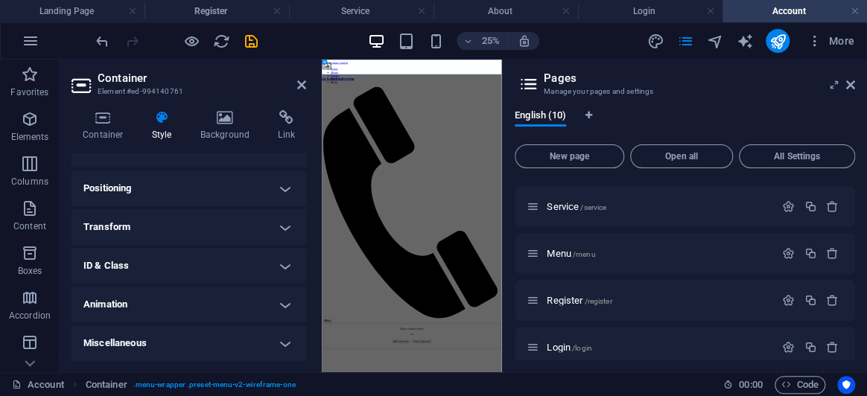
click at [261, 334] on h4 "Miscellaneous" at bounding box center [189, 344] width 235 height 36
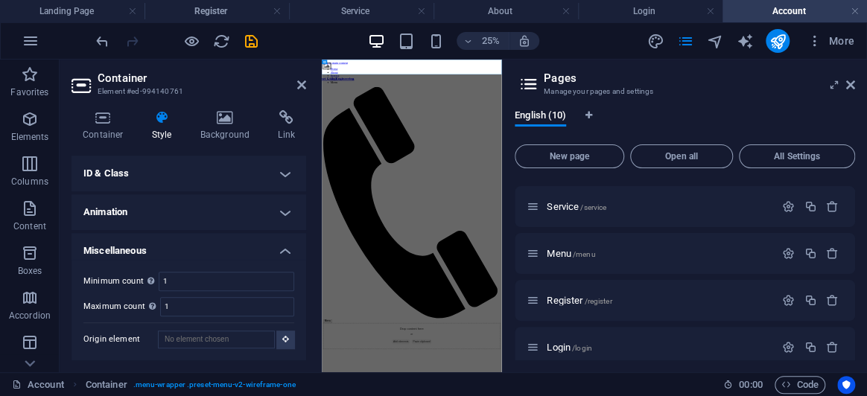
click at [273, 205] on h4 "Animation" at bounding box center [189, 213] width 235 height 36
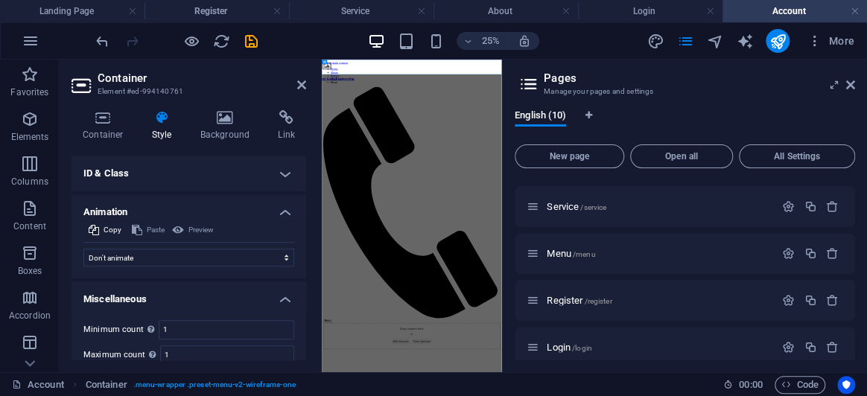
click at [282, 209] on h4 "Animation" at bounding box center [189, 208] width 235 height 27
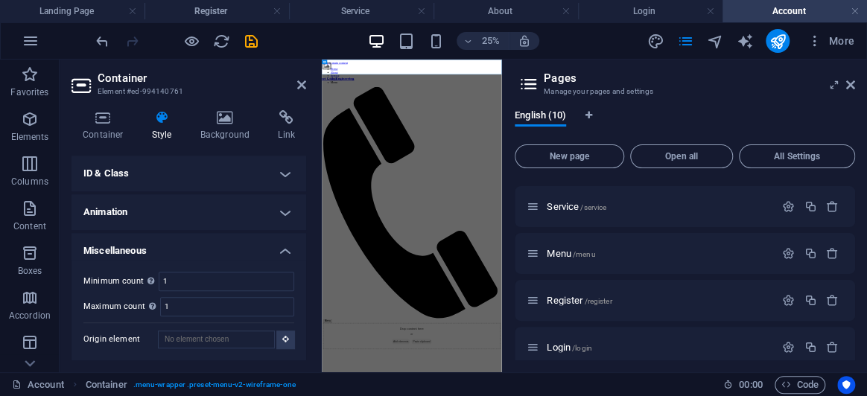
click at [274, 242] on h4 "Miscellaneous" at bounding box center [189, 246] width 235 height 27
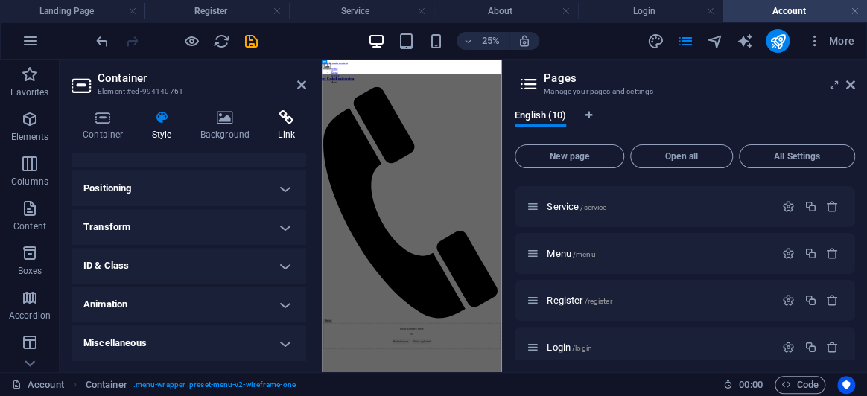
click at [294, 133] on h4 "Link" at bounding box center [286, 125] width 39 height 31
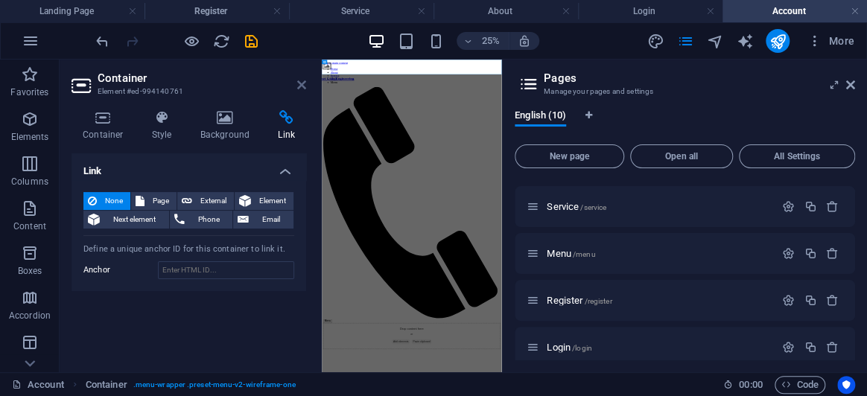
click at [300, 88] on icon at bounding box center [301, 85] width 9 height 12
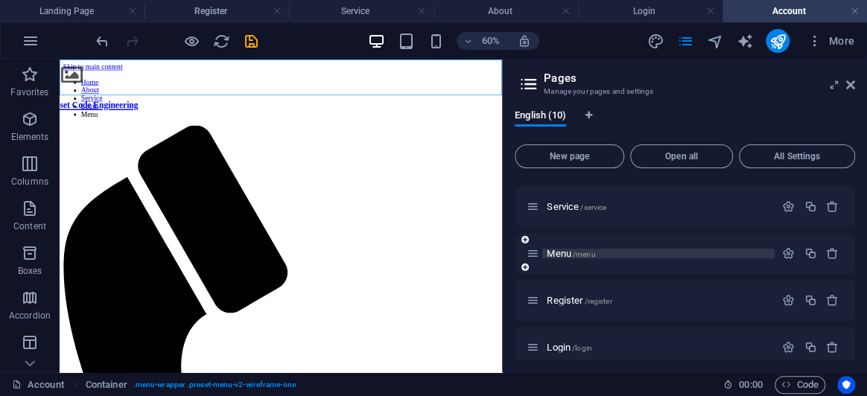
click at [591, 253] on span "/menu" at bounding box center [584, 254] width 23 height 8
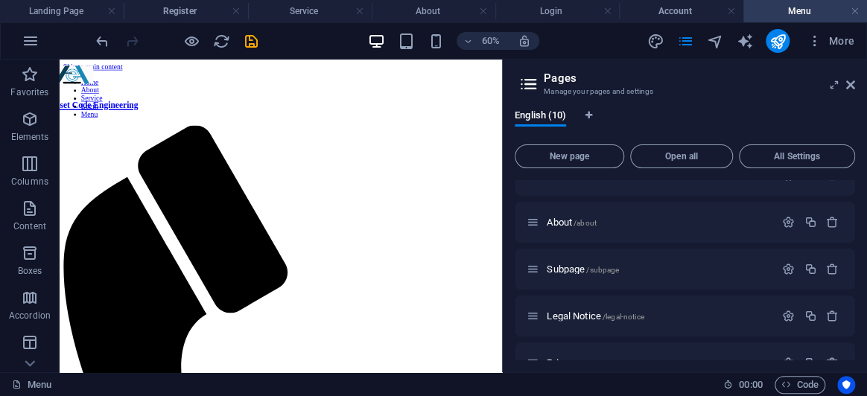
scroll to position [0, 0]
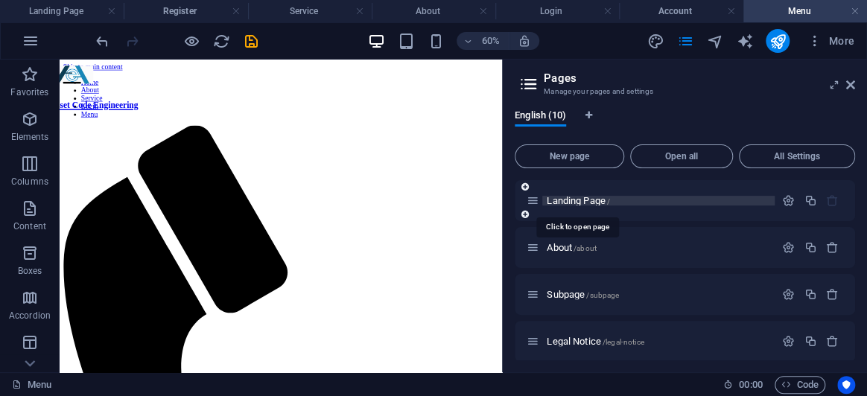
click at [572, 203] on span "Landing Page /" at bounding box center [578, 200] width 63 height 11
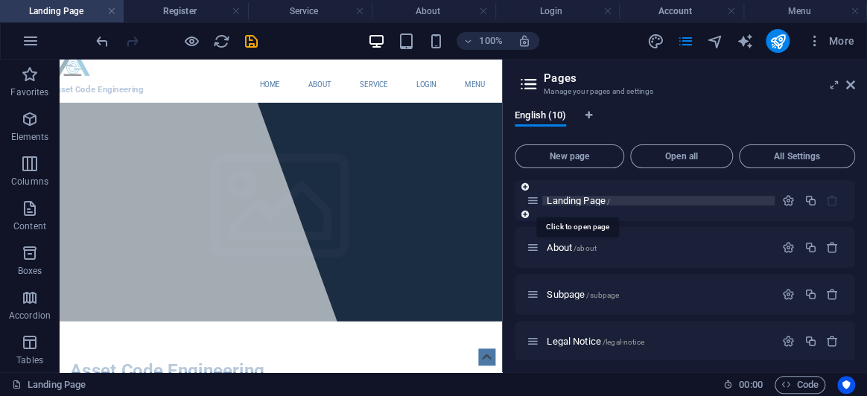
scroll to position [2059, 0]
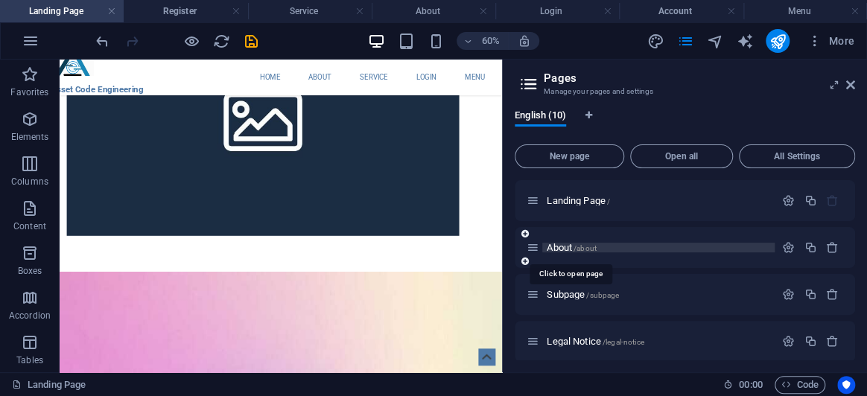
click at [585, 247] on span "/about" at bounding box center [585, 248] width 23 height 8
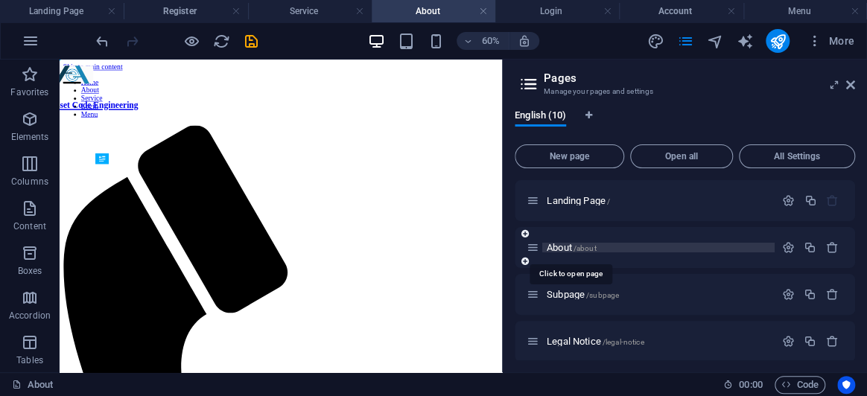
scroll to position [0, 0]
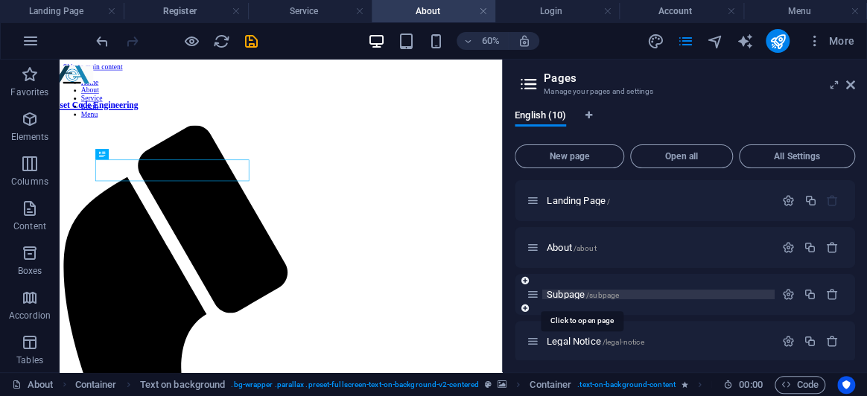
click at [577, 293] on span "Subpage /subpage" at bounding box center [583, 294] width 72 height 11
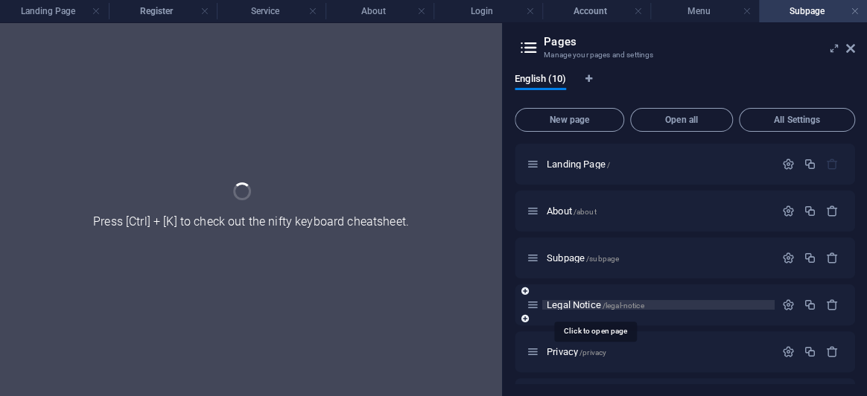
click at [572, 303] on span "Legal Notice /legal-notice" at bounding box center [595, 305] width 97 height 11
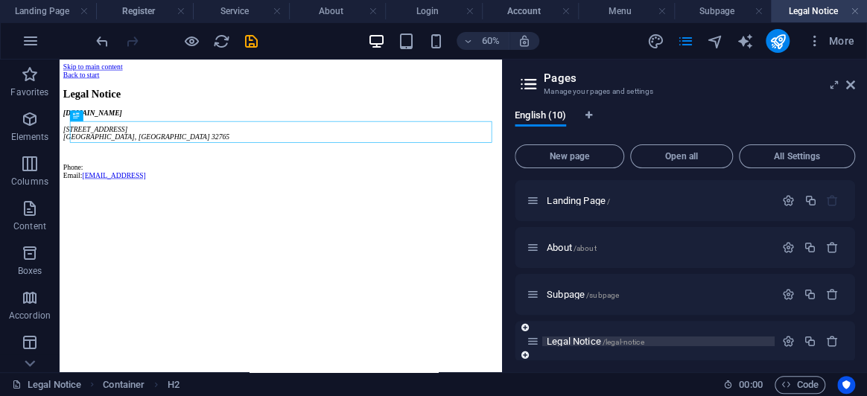
click at [613, 337] on span "Legal Notice /legal-notice" at bounding box center [595, 341] width 97 height 11
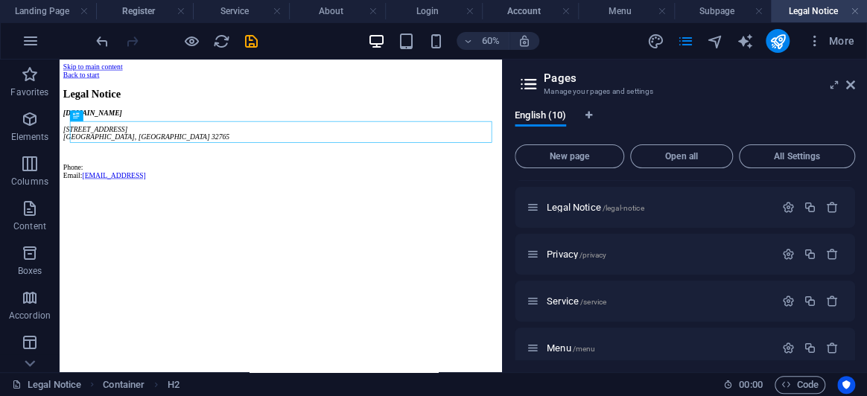
scroll to position [203, 0]
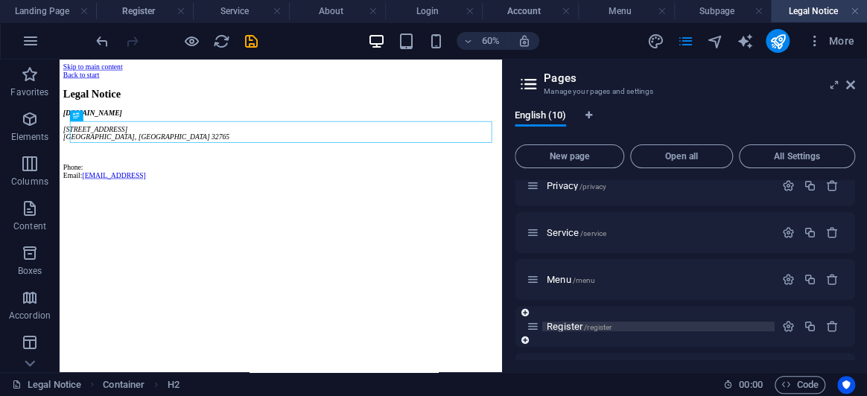
click at [634, 327] on p "Register /register" at bounding box center [659, 327] width 224 height 10
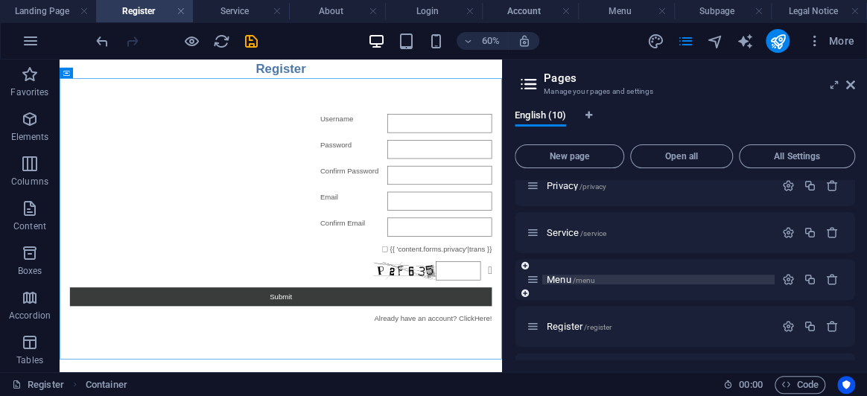
click at [592, 280] on span "/menu" at bounding box center [584, 280] width 23 height 8
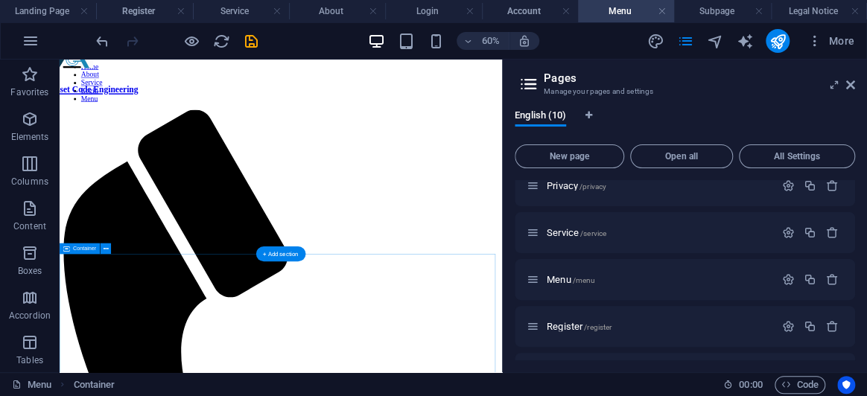
scroll to position [33, 0]
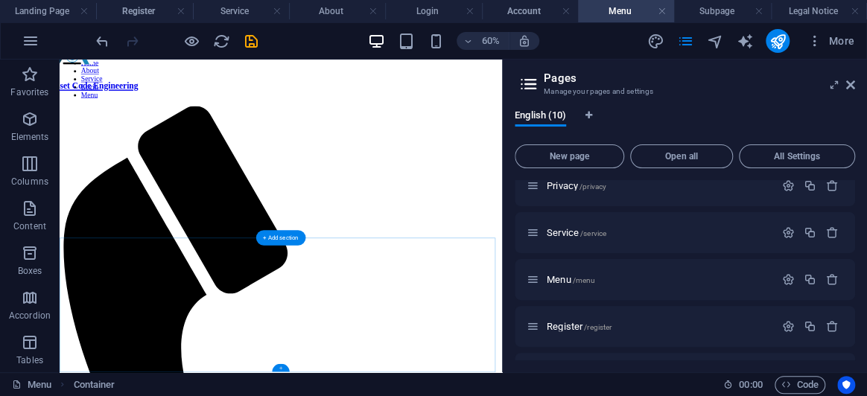
click at [285, 370] on div "+" at bounding box center [280, 368] width 17 height 8
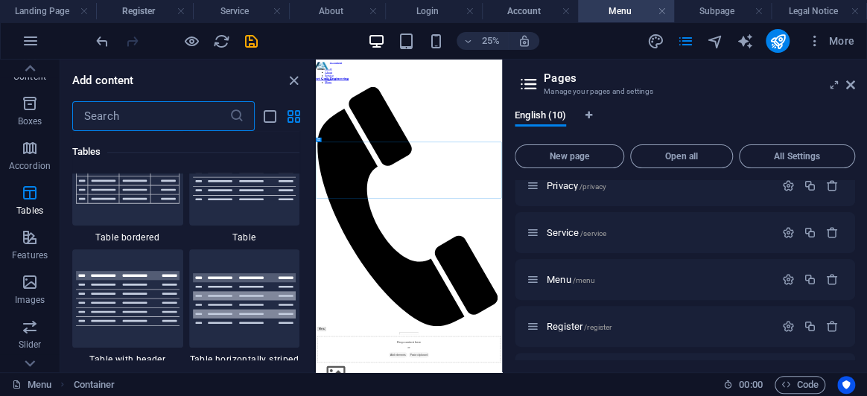
scroll to position [67, 0]
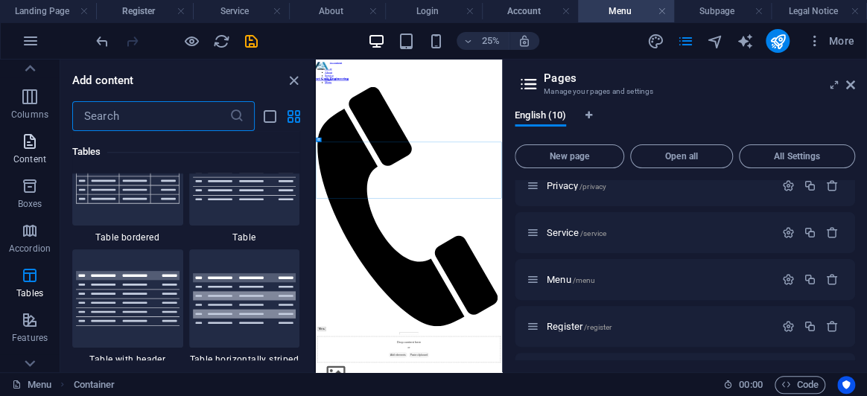
click at [36, 146] on icon "button" at bounding box center [30, 142] width 18 height 18
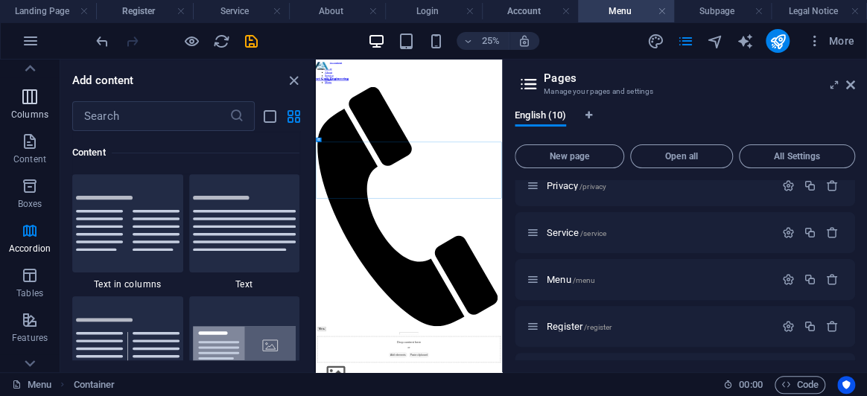
click at [34, 112] on p "Columns" at bounding box center [29, 115] width 37 height 12
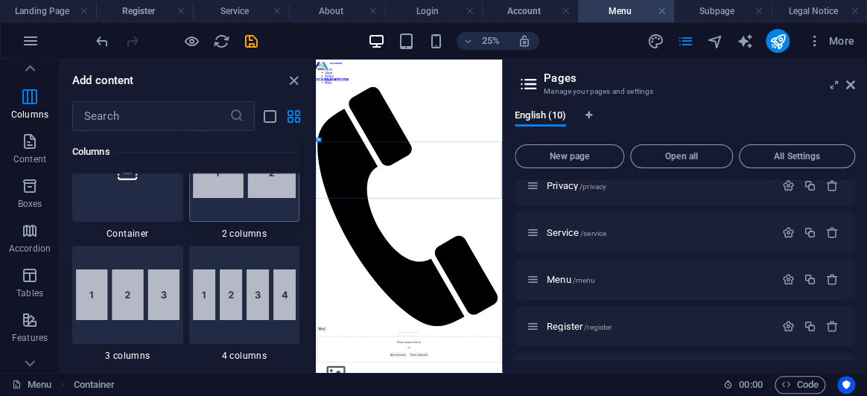
scroll to position [805, 0]
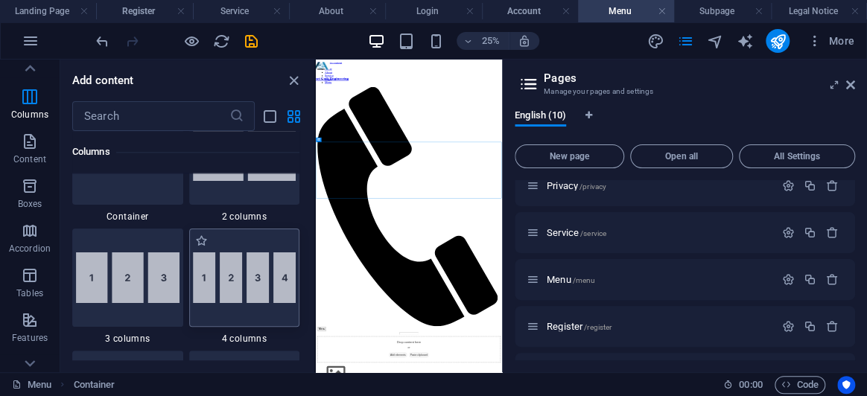
click at [259, 271] on img at bounding box center [245, 278] width 104 height 51
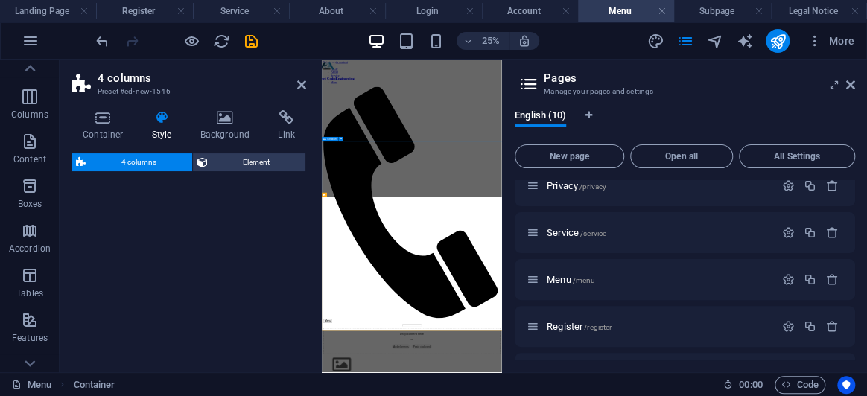
select select "rem"
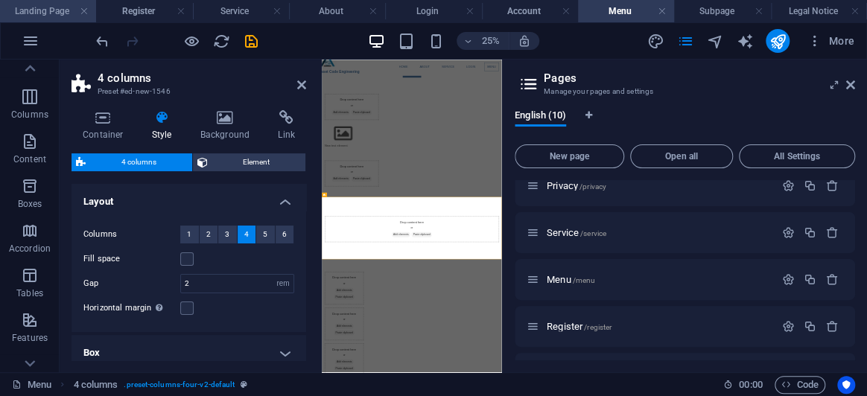
click at [42, 21] on li "Landing Page" at bounding box center [48, 11] width 96 height 22
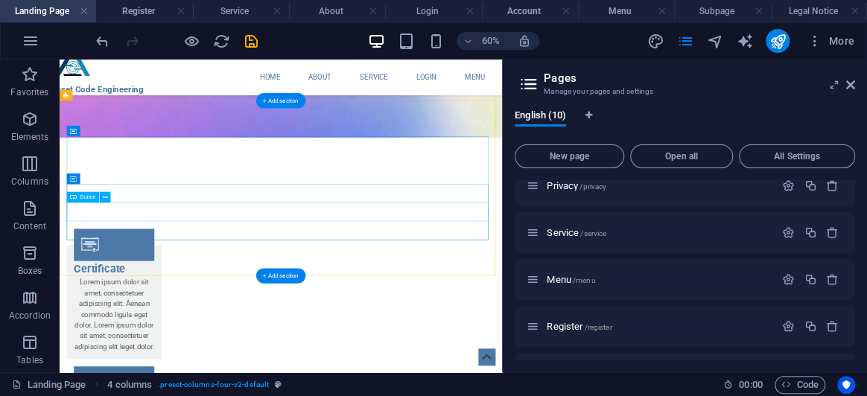
scroll to position [2737, 0]
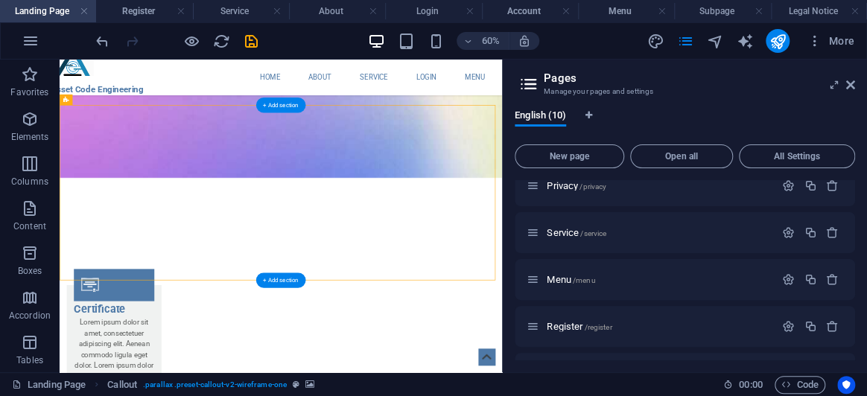
drag, startPoint x: 133, startPoint y: 320, endPoint x: 121, endPoint y: 323, distance: 12.1
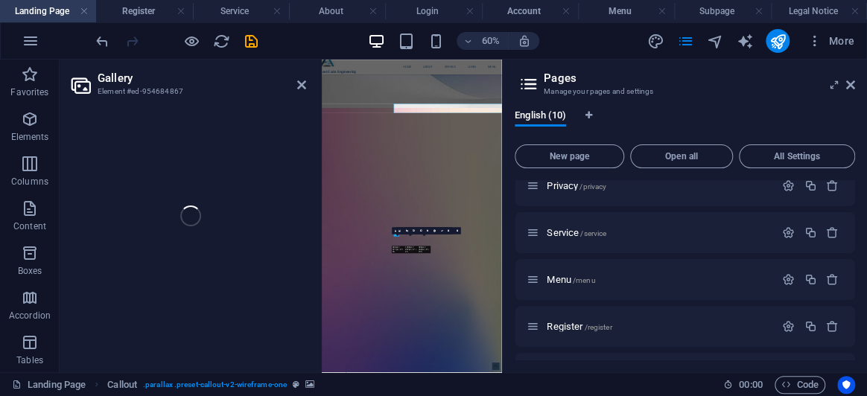
select select "4"
select select "px"
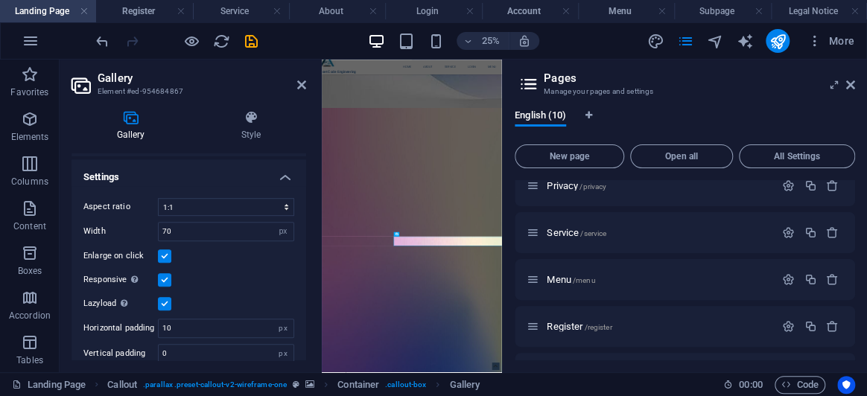
scroll to position [417, 0]
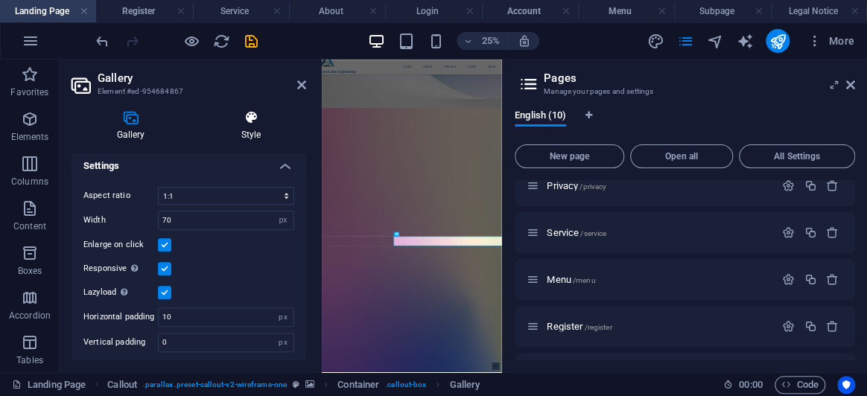
click at [265, 116] on icon at bounding box center [251, 117] width 110 height 15
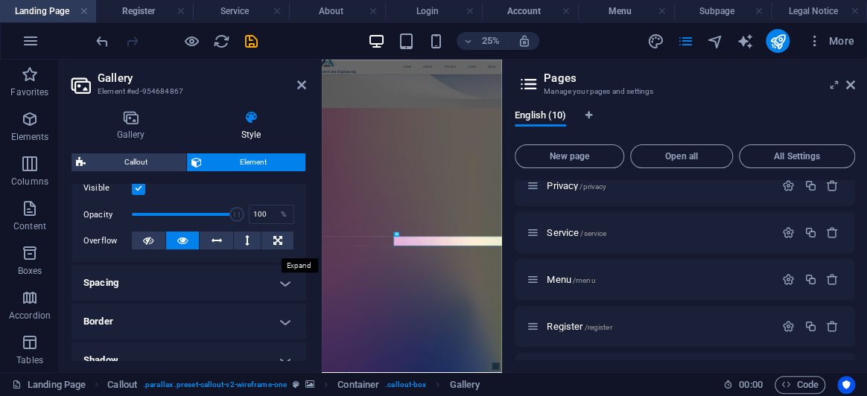
scroll to position [453, 0]
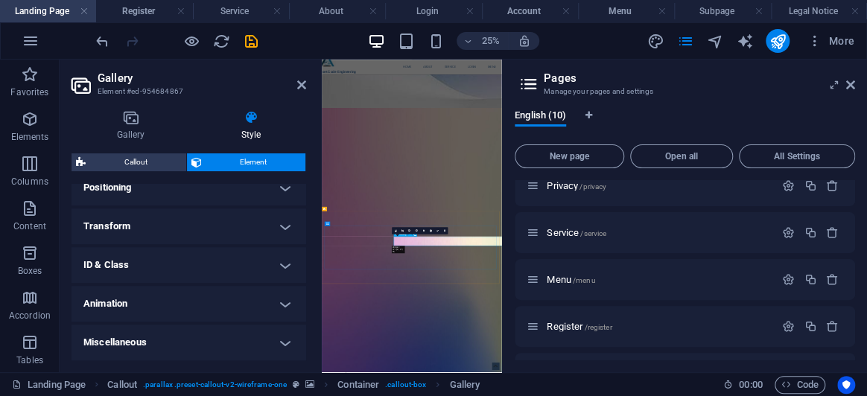
click at [236, 339] on h4 "Miscellaneous" at bounding box center [189, 343] width 235 height 36
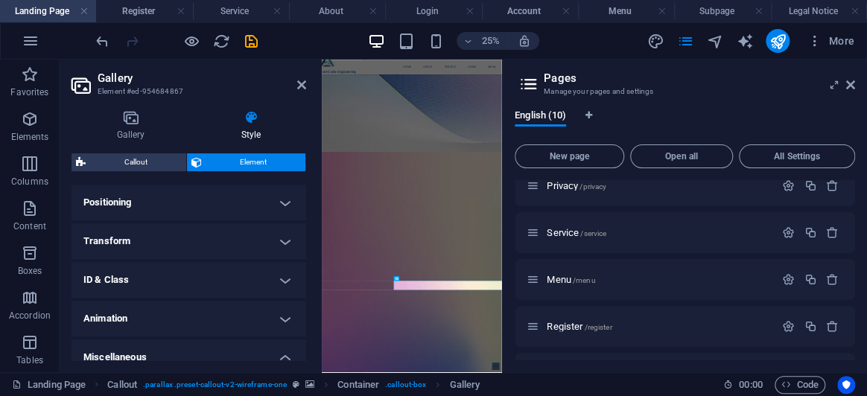
scroll to position [409, 0]
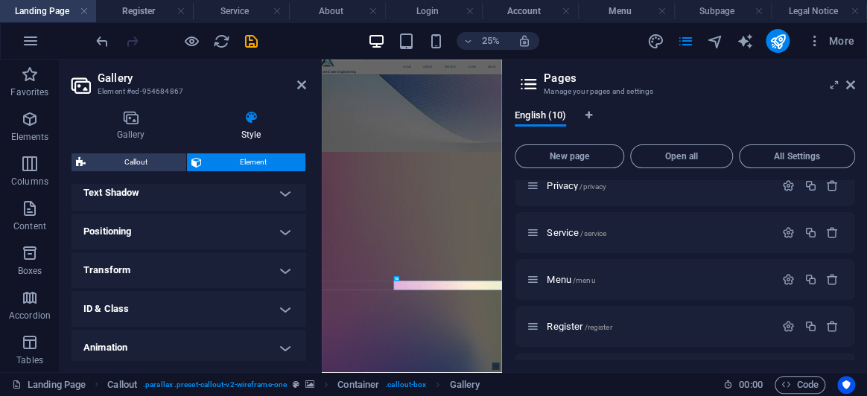
click at [167, 304] on h4 "ID & Class" at bounding box center [189, 309] width 235 height 36
click at [163, 314] on h4 "ID & Class" at bounding box center [189, 304] width 235 height 27
click at [164, 275] on h4 "Transform" at bounding box center [189, 271] width 235 height 36
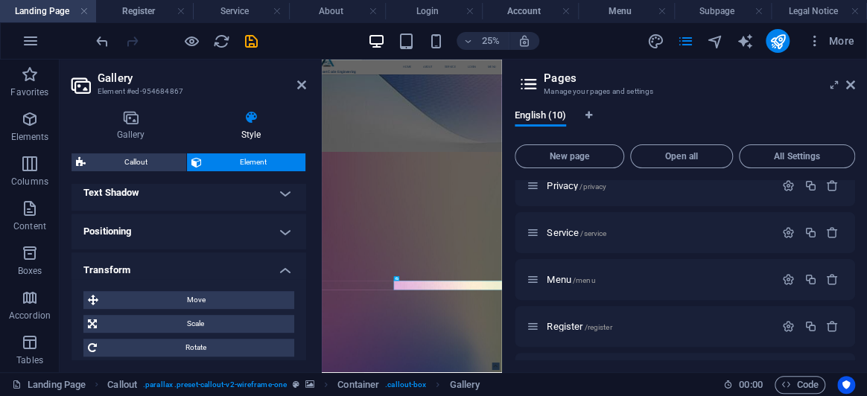
click at [177, 276] on h4 "Transform" at bounding box center [189, 266] width 235 height 27
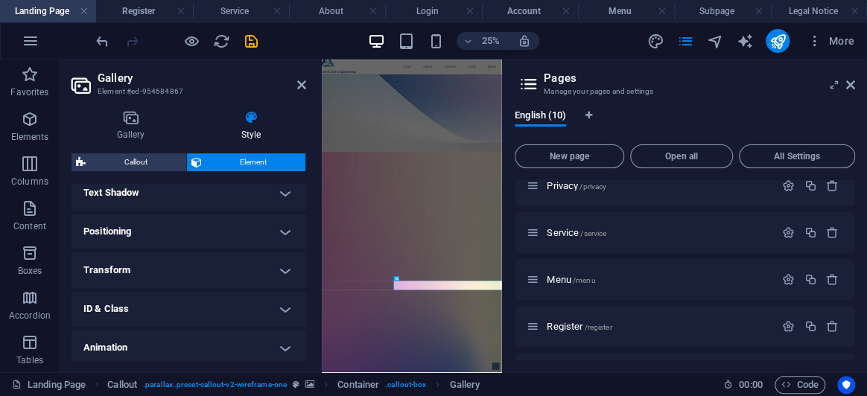
click at [174, 233] on h4 "Positioning" at bounding box center [189, 232] width 235 height 36
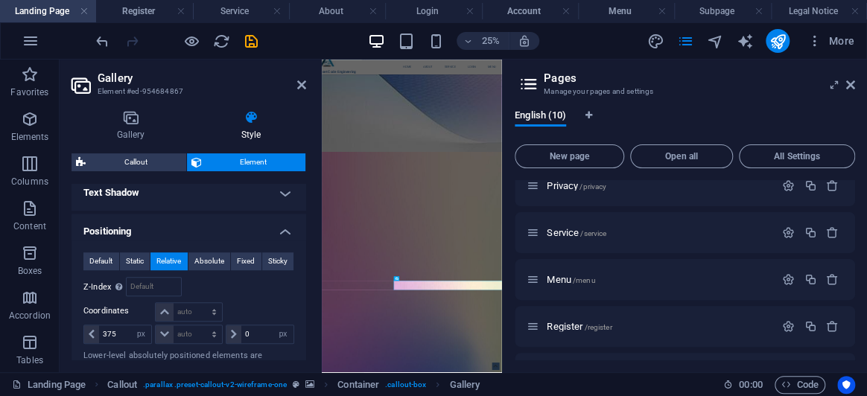
click at [174, 230] on h4 "Positioning" at bounding box center [189, 227] width 235 height 27
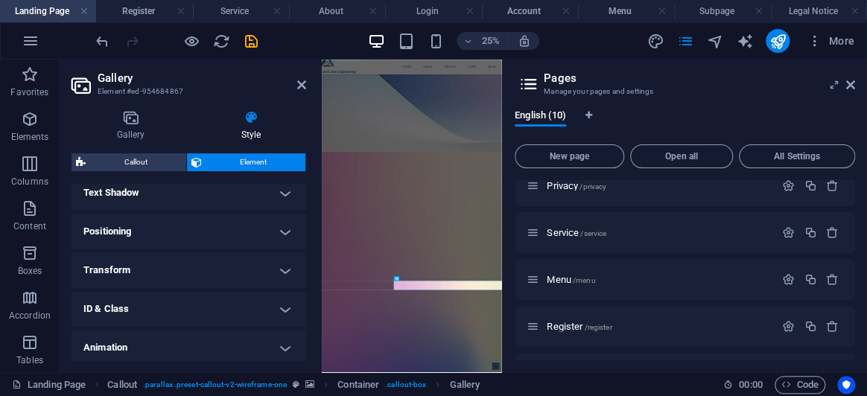
click at [157, 197] on h4 "Text Shadow" at bounding box center [189, 193] width 235 height 36
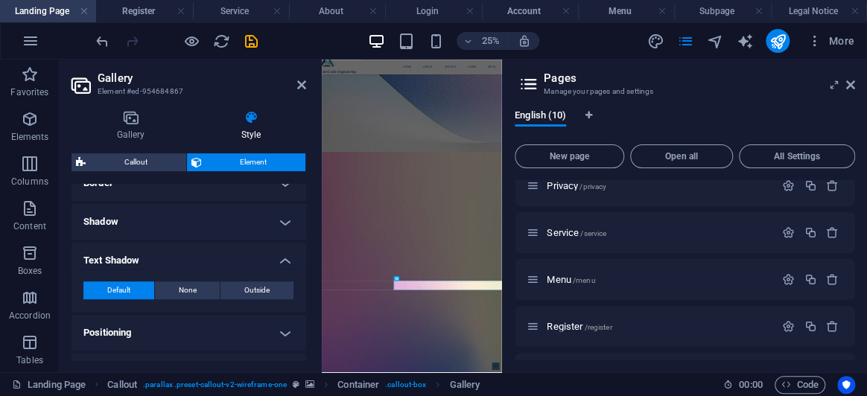
click at [168, 250] on h4 "Text Shadow" at bounding box center [189, 256] width 235 height 27
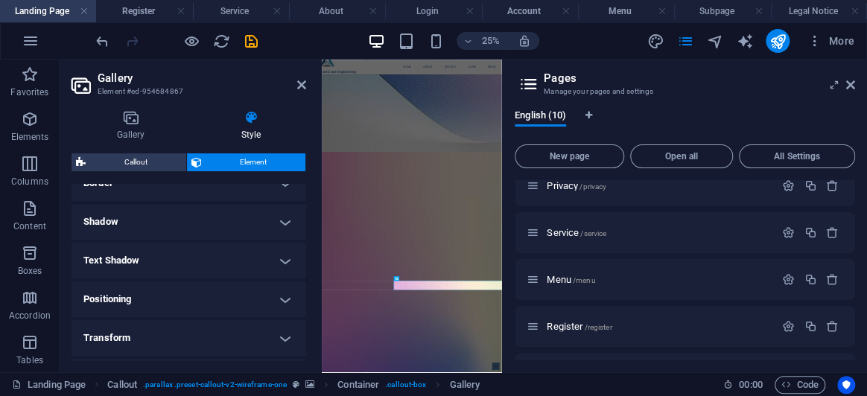
scroll to position [274, 0]
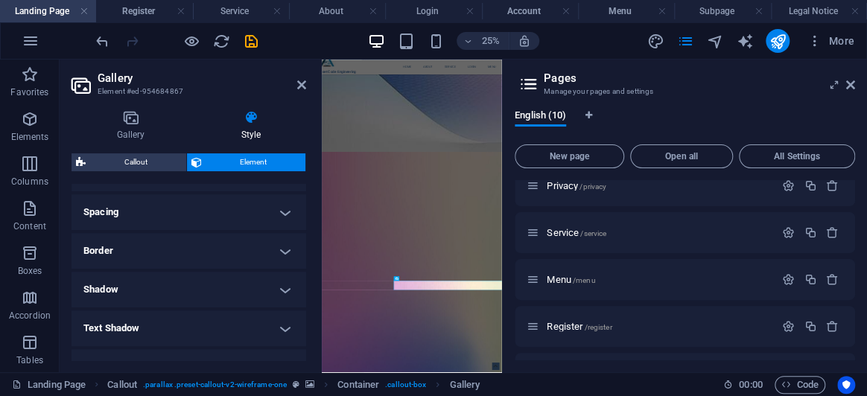
click at [163, 233] on h4 "Border" at bounding box center [189, 251] width 235 height 36
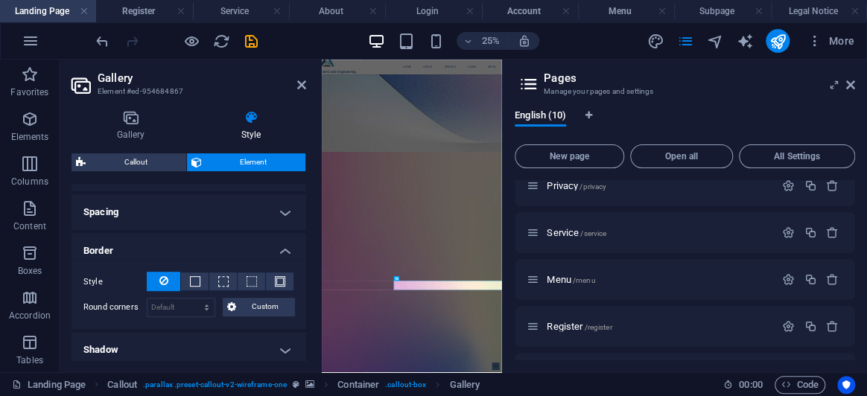
click at [163, 233] on h4 "Border" at bounding box center [189, 246] width 235 height 27
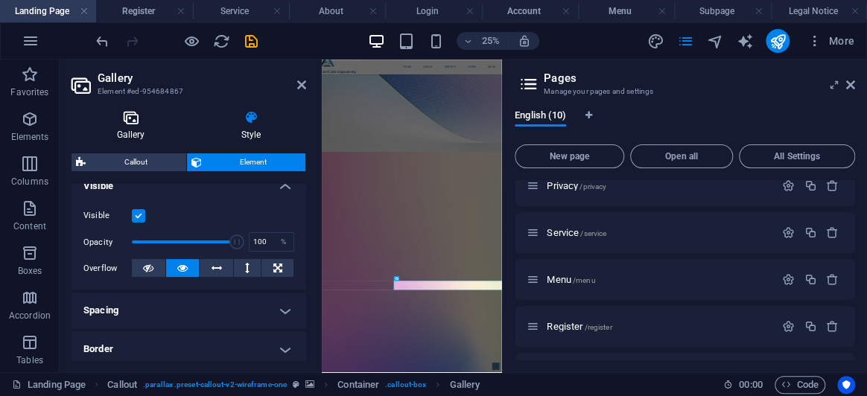
scroll to position [138, 0]
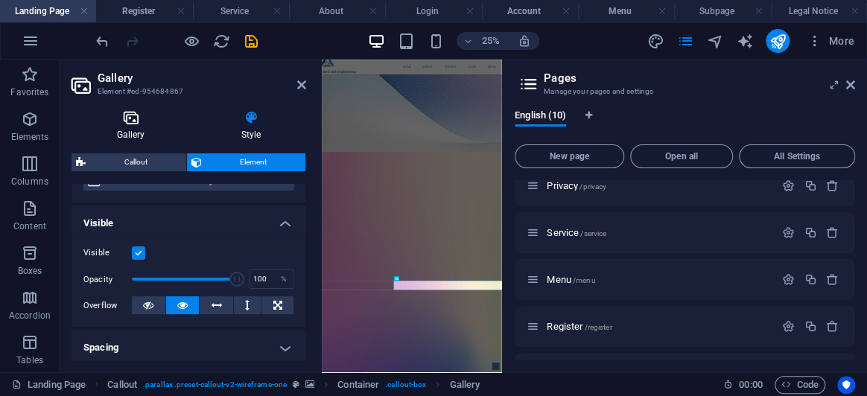
click at [145, 121] on icon at bounding box center [131, 117] width 118 height 15
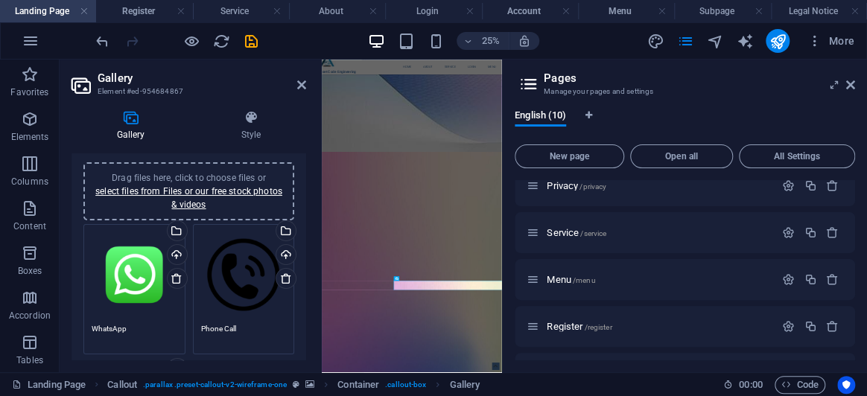
scroll to position [10, 0]
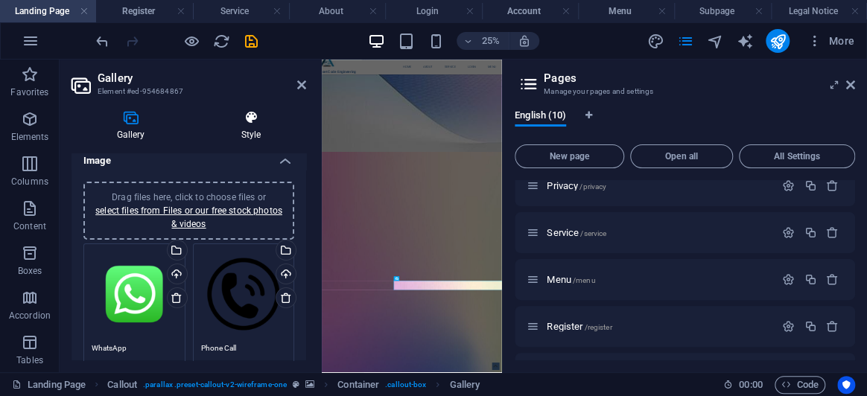
click at [249, 117] on icon at bounding box center [251, 117] width 110 height 15
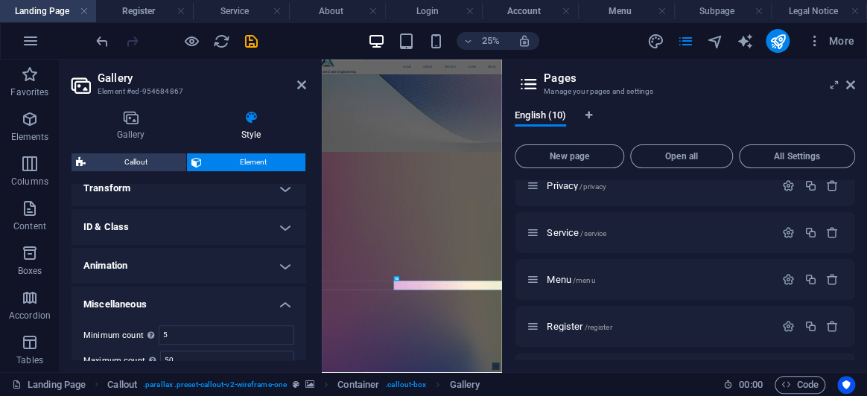
scroll to position [544, 0]
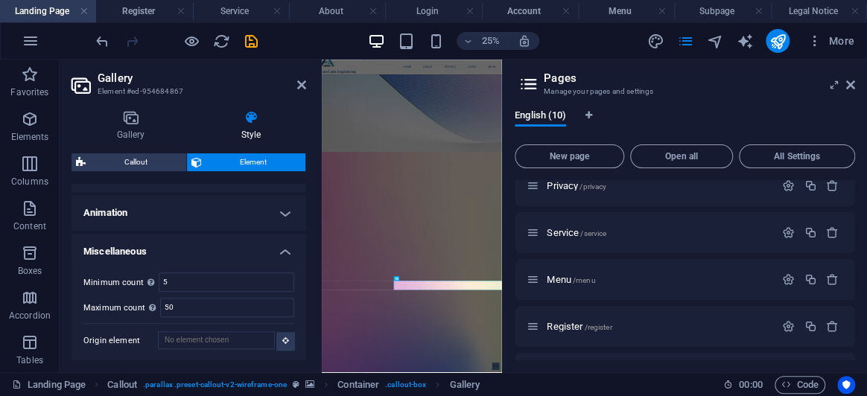
click at [243, 246] on h4 "Miscellaneous" at bounding box center [189, 247] width 235 height 27
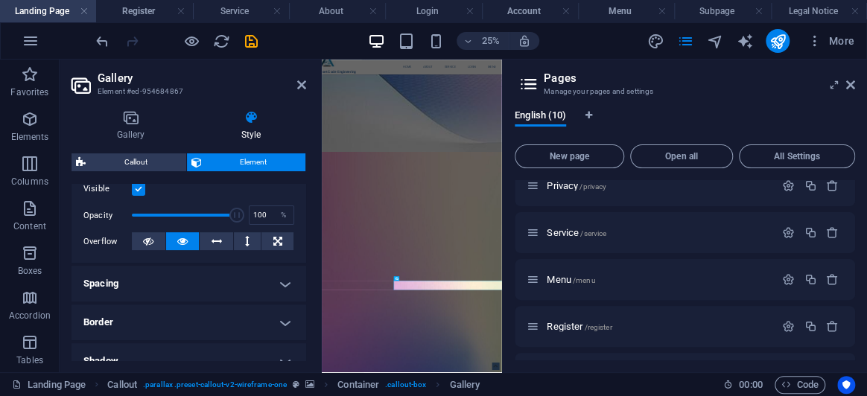
scroll to position [0, 0]
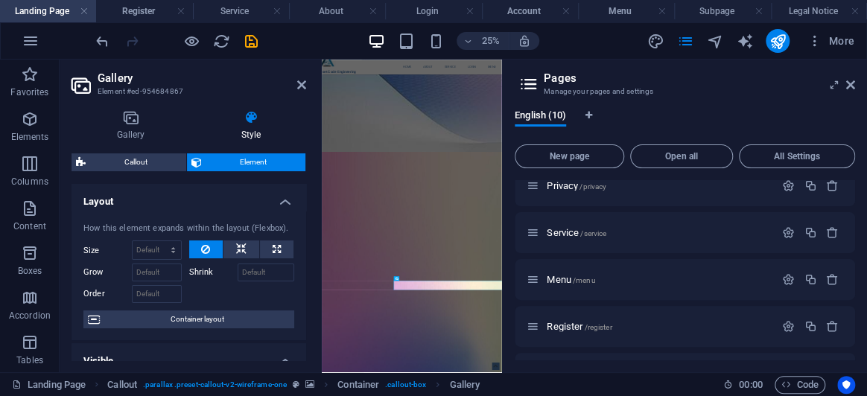
click at [271, 195] on h4 "Layout" at bounding box center [189, 197] width 235 height 27
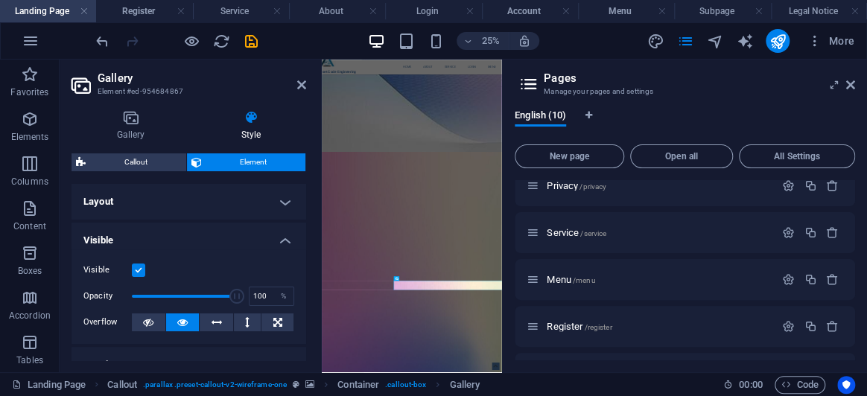
click at [283, 244] on h4 "Visible" at bounding box center [189, 236] width 235 height 27
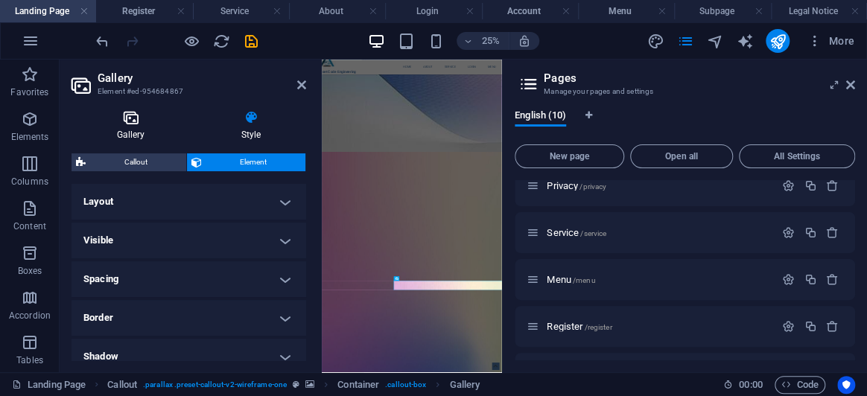
click at [139, 124] on icon at bounding box center [131, 117] width 118 height 15
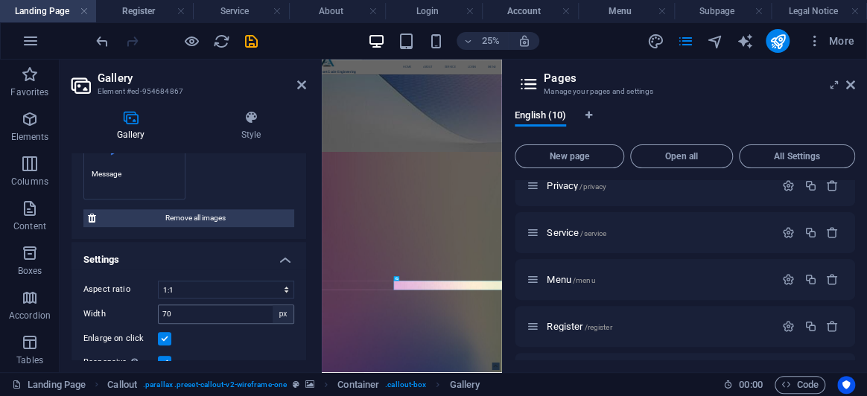
scroll to position [417, 0]
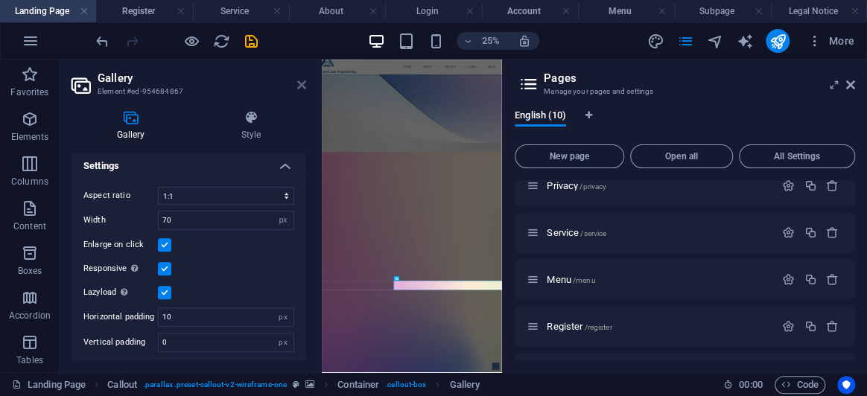
drag, startPoint x: 303, startPoint y: 86, endPoint x: 613, endPoint y: 44, distance: 312.8
click at [303, 86] on icon at bounding box center [301, 85] width 9 height 12
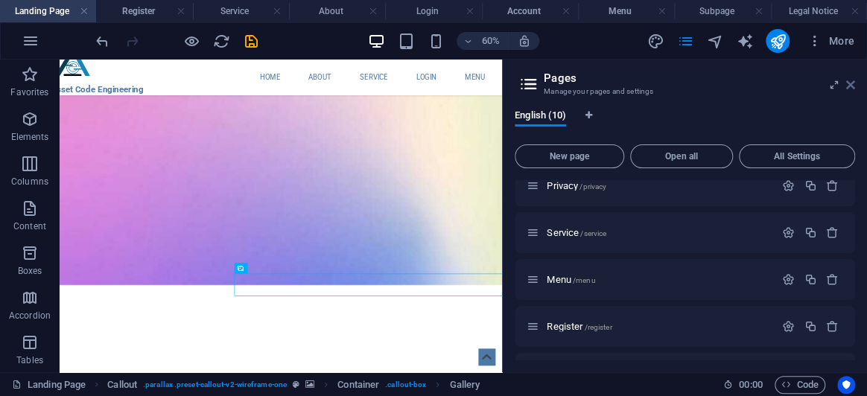
drag, startPoint x: 847, startPoint y: 81, endPoint x: 806, endPoint y: 23, distance: 71.1
click at [847, 81] on icon at bounding box center [851, 85] width 9 height 12
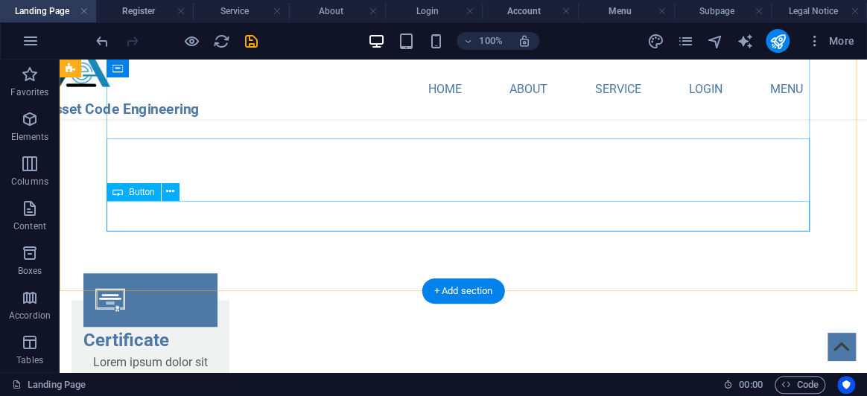
scroll to position [2761, 0]
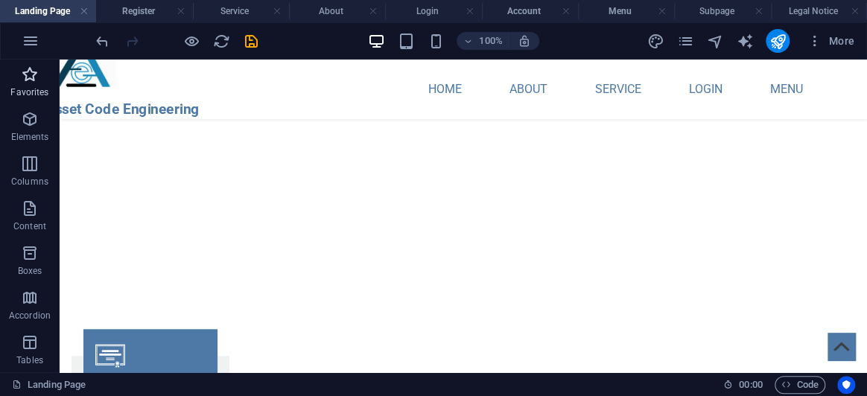
click at [27, 75] on icon "button" at bounding box center [30, 75] width 18 height 18
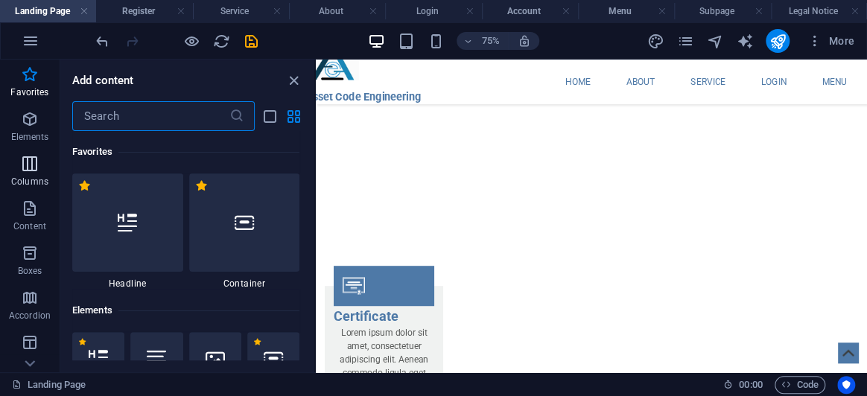
click at [38, 168] on icon "button" at bounding box center [30, 164] width 18 height 18
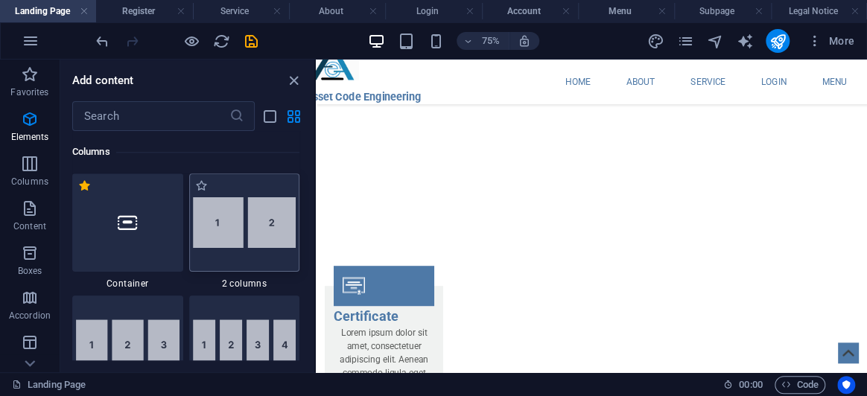
scroll to position [805, 0]
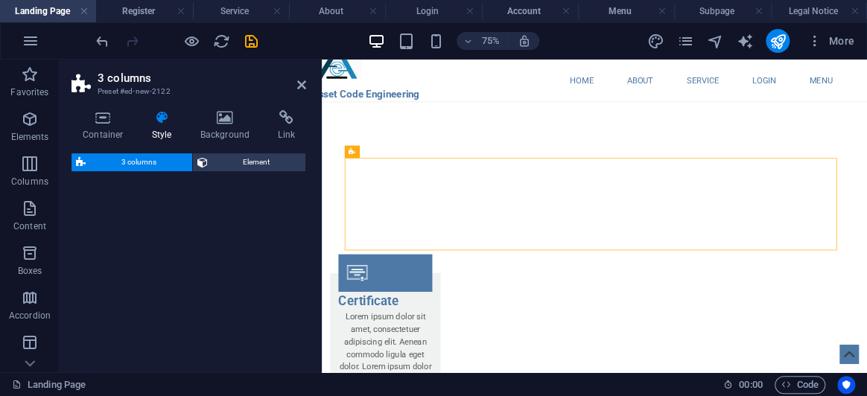
select select "rem"
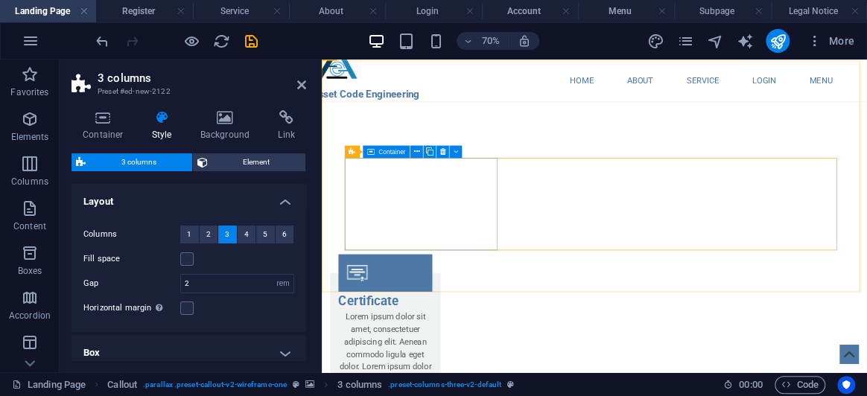
scroll to position [2759, 0]
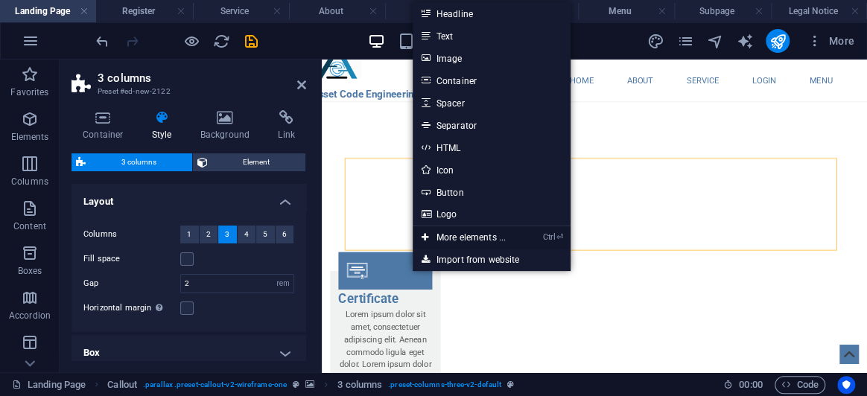
click at [454, 235] on link "Ctrl ⏎ More elements ..." at bounding box center [464, 238] width 102 height 22
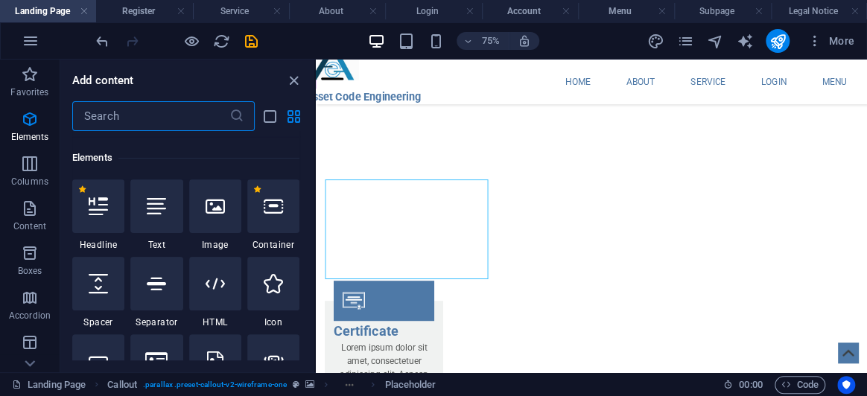
scroll to position [158, 0]
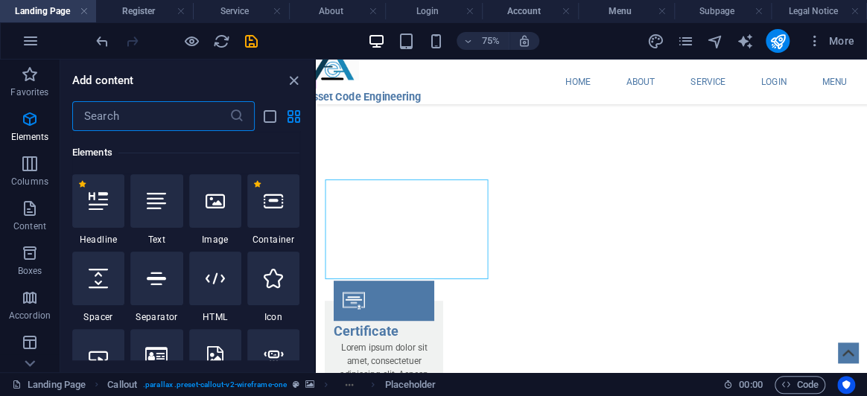
click at [165, 123] on input "text" at bounding box center [150, 116] width 157 height 30
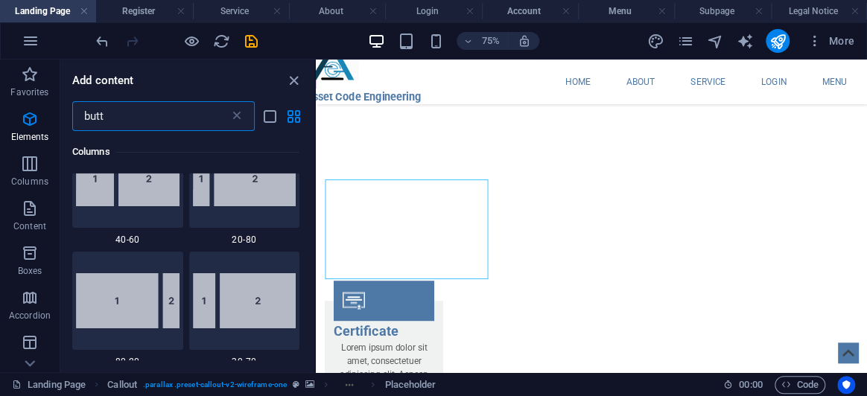
scroll to position [0, 0]
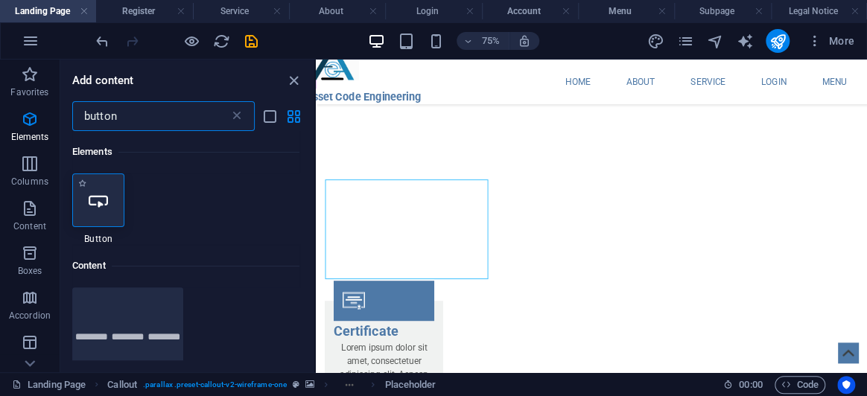
type input "button"
click at [110, 181] on div at bounding box center [98, 201] width 52 height 54
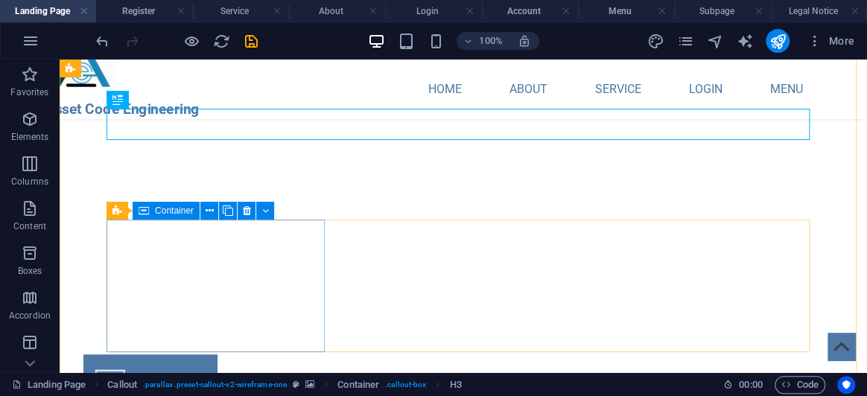
scroll to position [2804, 0]
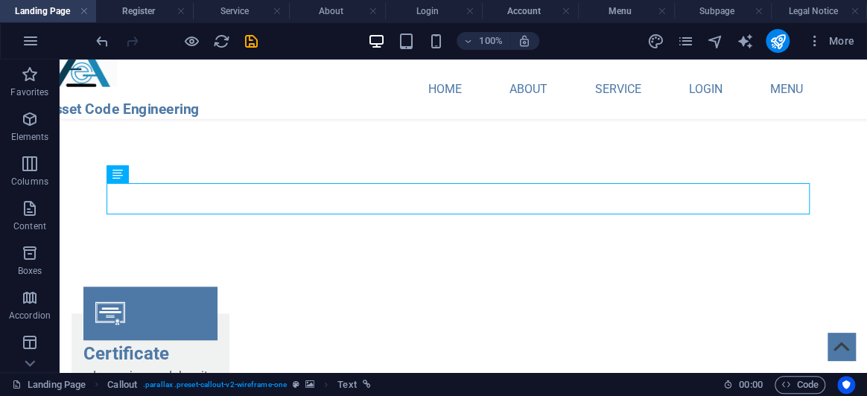
drag, startPoint x: 189, startPoint y: 232, endPoint x: 202, endPoint y: 257, distance: 28.3
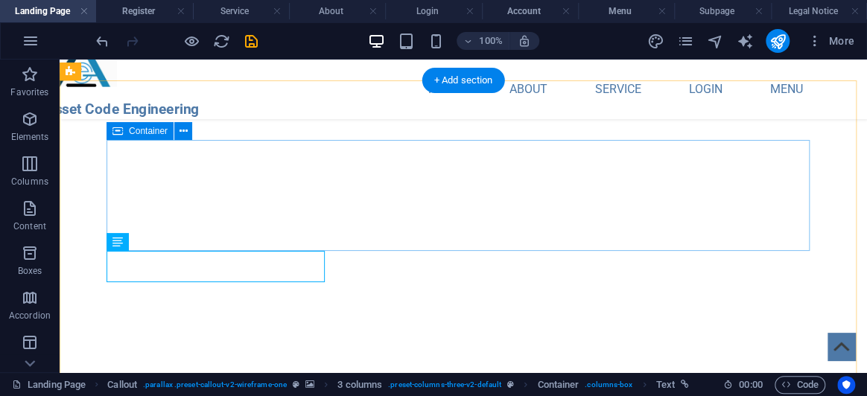
scroll to position [2736, 0]
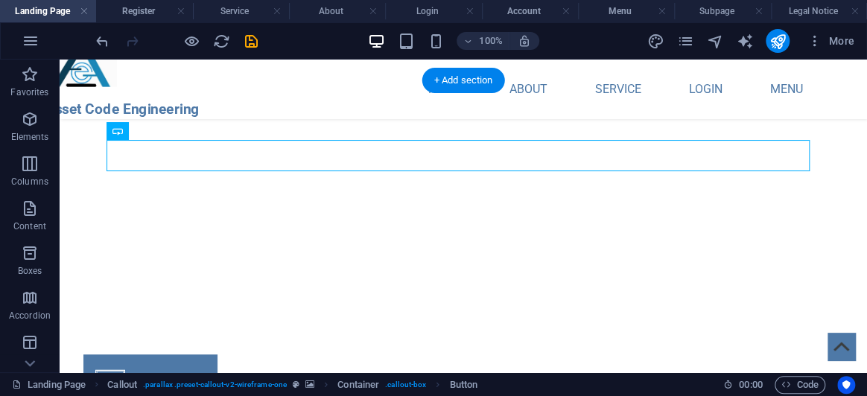
drag, startPoint x: 211, startPoint y: 189, endPoint x: 414, endPoint y: 283, distance: 224.1
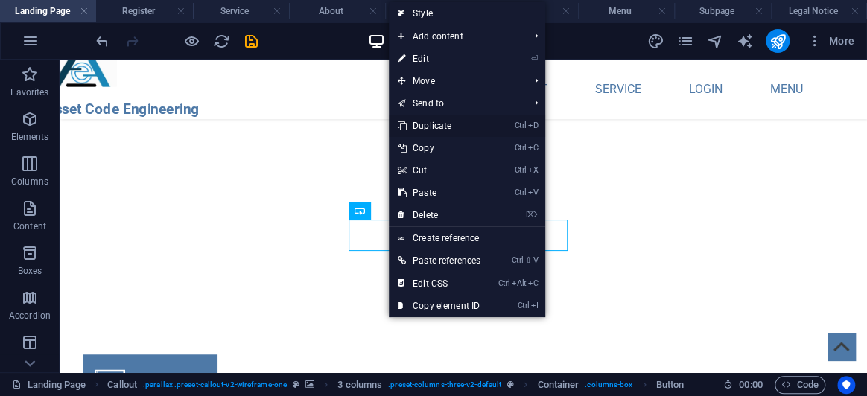
click at [487, 119] on link "Ctrl D Duplicate" at bounding box center [439, 126] width 101 height 22
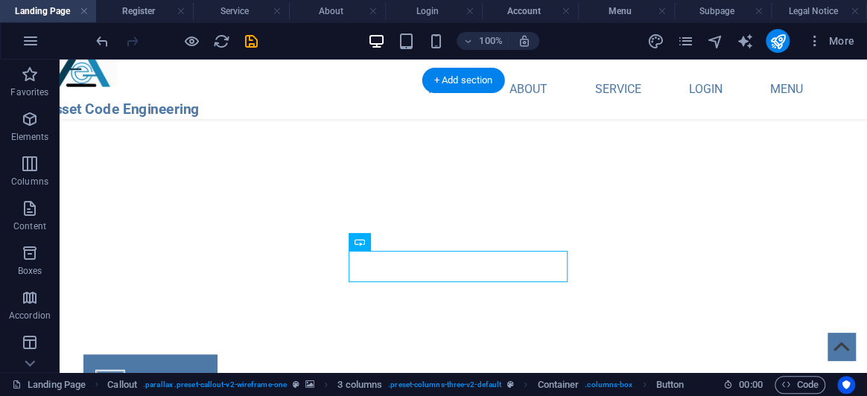
drag, startPoint x: 394, startPoint y: 268, endPoint x: 663, endPoint y: 258, distance: 269.2
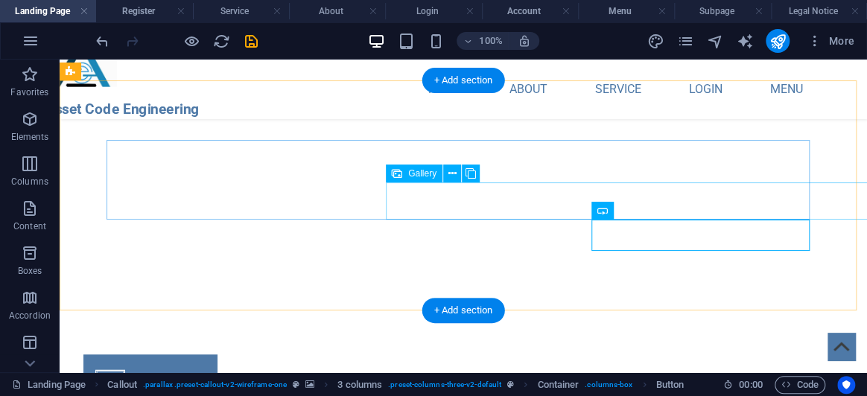
select select "4"
select select "px"
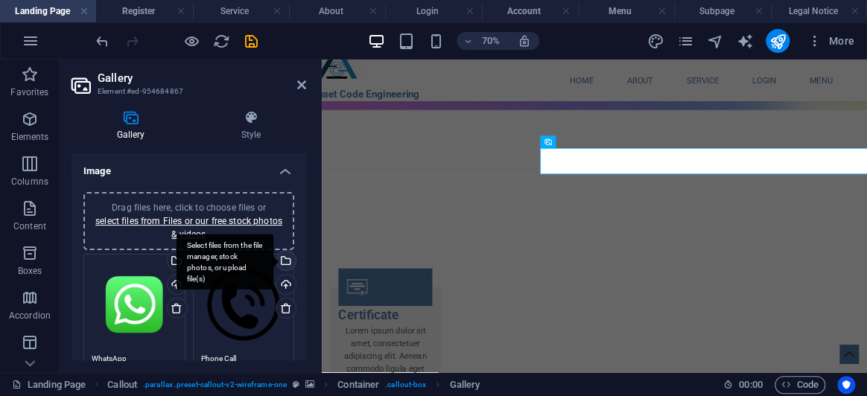
click at [283, 253] on div "Select files from the file manager, stock photos, or upload file(s)" at bounding box center [285, 262] width 22 height 22
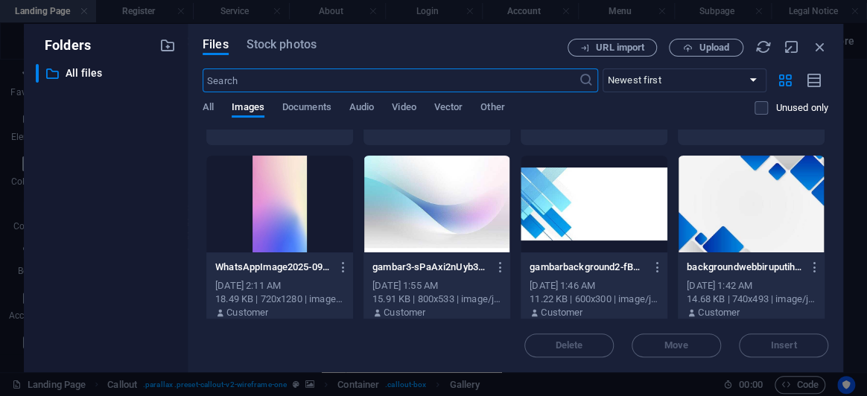
scroll to position [177, 0]
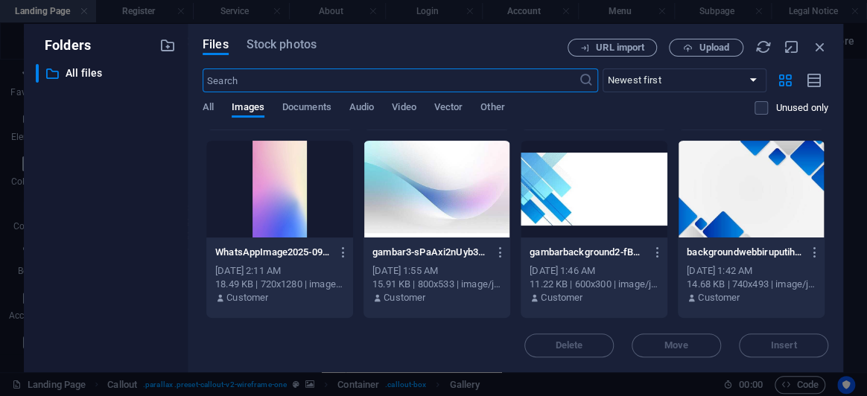
click at [310, 37] on div "Files Stock photos URL import Upload ​ Newest first Oldest first Name (A-Z) Nam…" at bounding box center [516, 198] width 656 height 349
click at [309, 39] on span "Stock photos" at bounding box center [282, 45] width 70 height 18
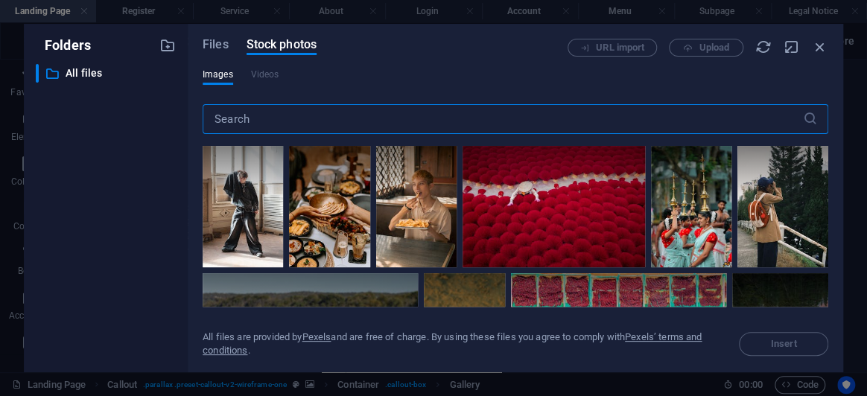
click at [352, 124] on input "text" at bounding box center [503, 119] width 601 height 30
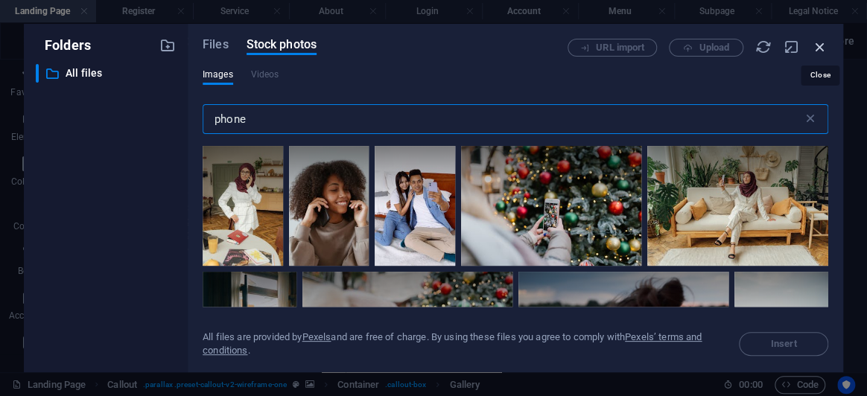
type input "phone"
click at [820, 48] on icon "button" at bounding box center [820, 47] width 16 height 16
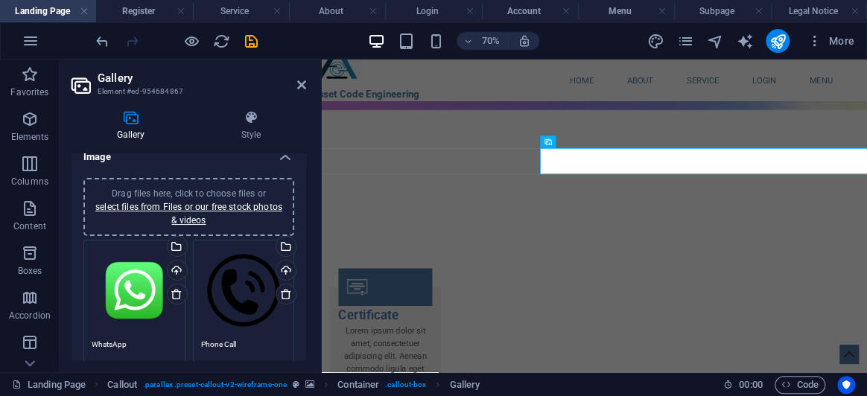
scroll to position [0, 0]
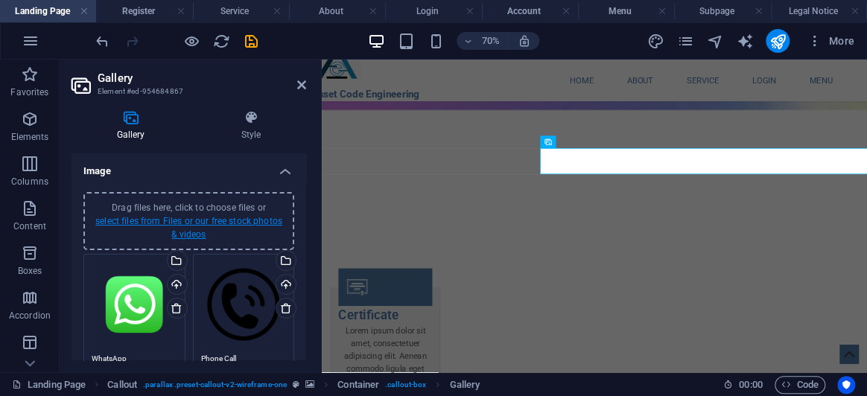
click at [251, 218] on link "select files from Files or our free stock photos & videos" at bounding box center [188, 228] width 187 height 24
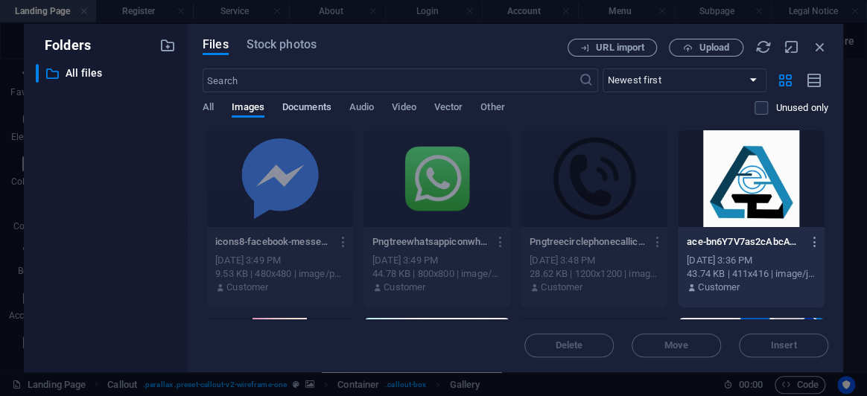
click at [306, 107] on span "Documents" at bounding box center [306, 108] width 49 height 21
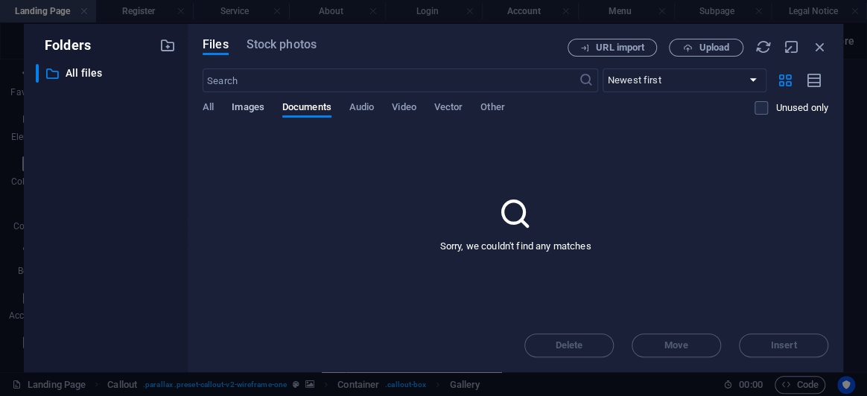
click at [252, 115] on button "Images" at bounding box center [248, 109] width 33 height 16
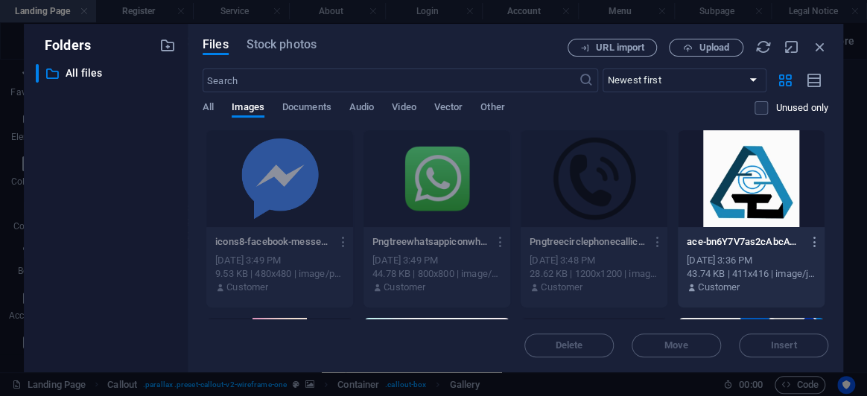
click at [271, 36] on div "Files Stock photos URL import Upload ​ Newest first Oldest first Name (A-Z) Nam…" at bounding box center [516, 198] width 656 height 349
click at [274, 45] on span "Stock photos" at bounding box center [282, 45] width 70 height 18
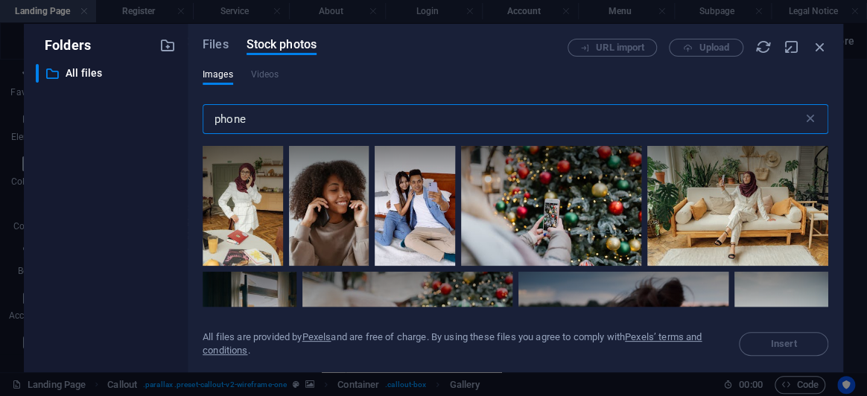
click at [279, 117] on input "phone" at bounding box center [503, 119] width 601 height 30
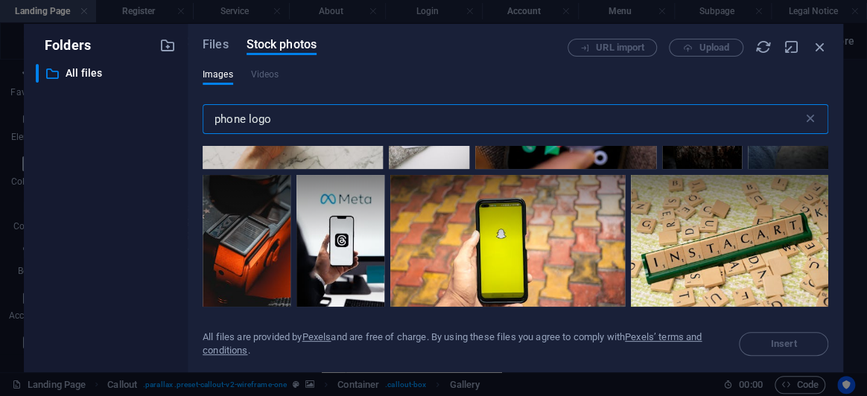
scroll to position [1219, 0]
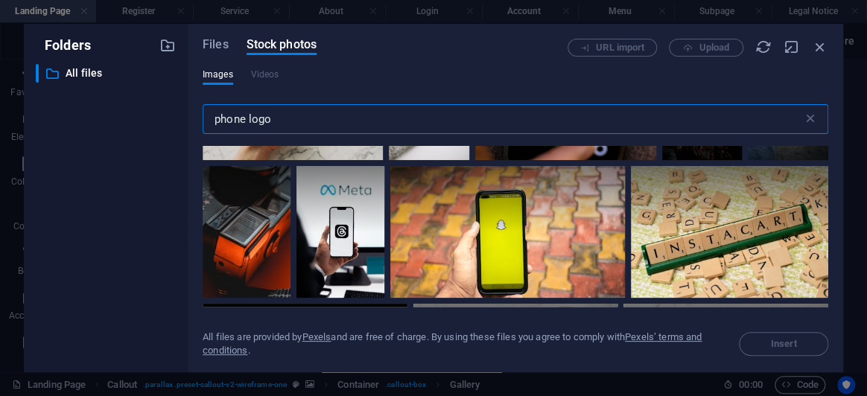
click at [247, 121] on input "phone logo" at bounding box center [503, 119] width 601 height 30
type input "phone call logo"
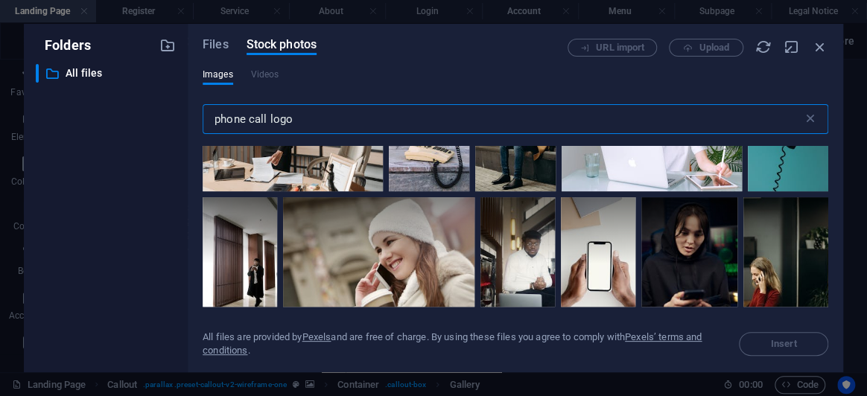
scroll to position [1287, 0]
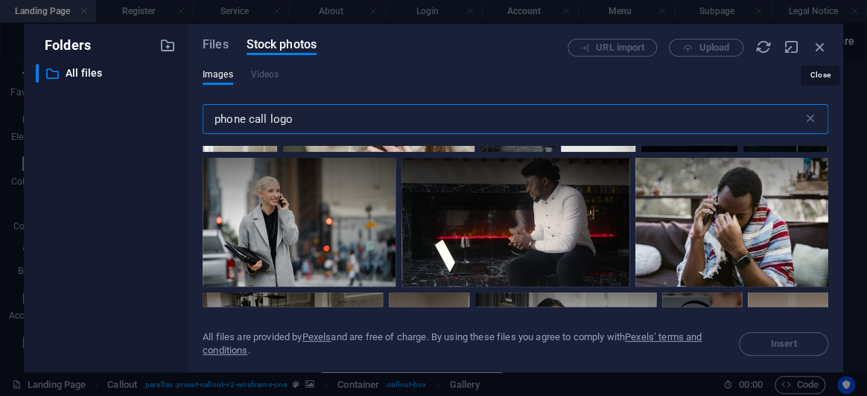
click at [824, 42] on icon "button" at bounding box center [820, 47] width 16 height 16
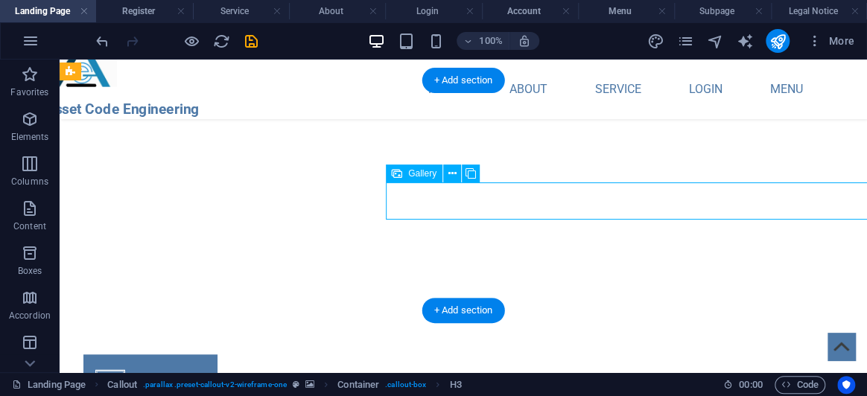
select select "4"
select select "px"
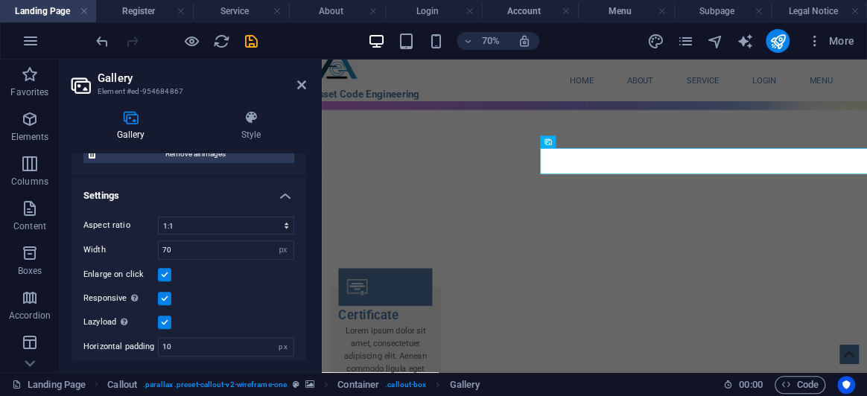
scroll to position [417, 0]
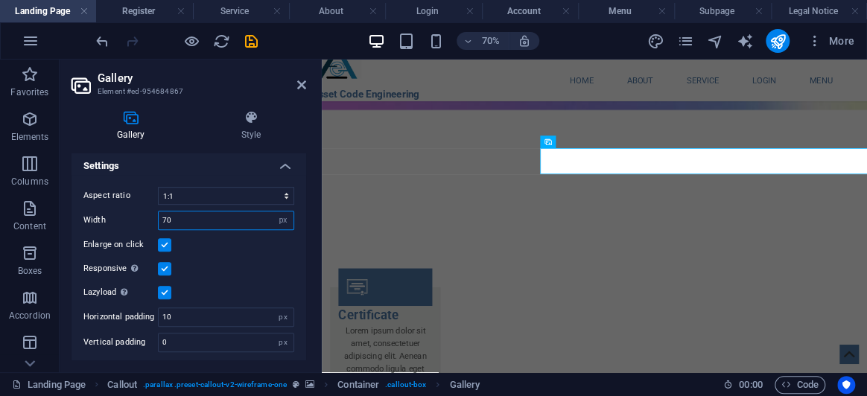
click at [196, 212] on input "70" at bounding box center [226, 221] width 135 height 18
type input "7"
type input "100"
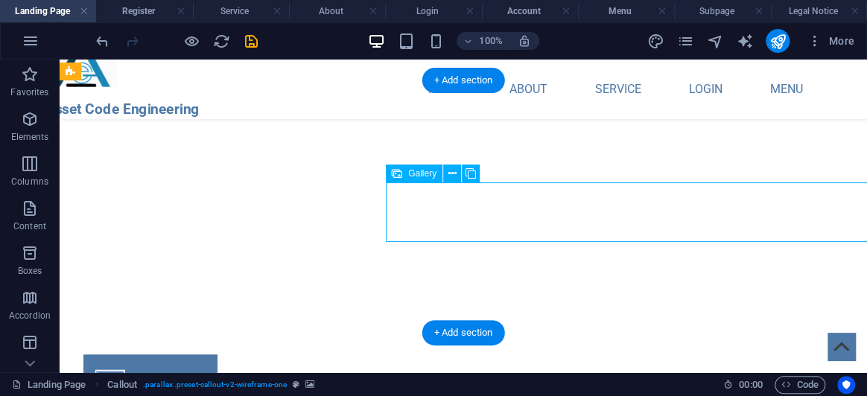
select select "4"
select select "px"
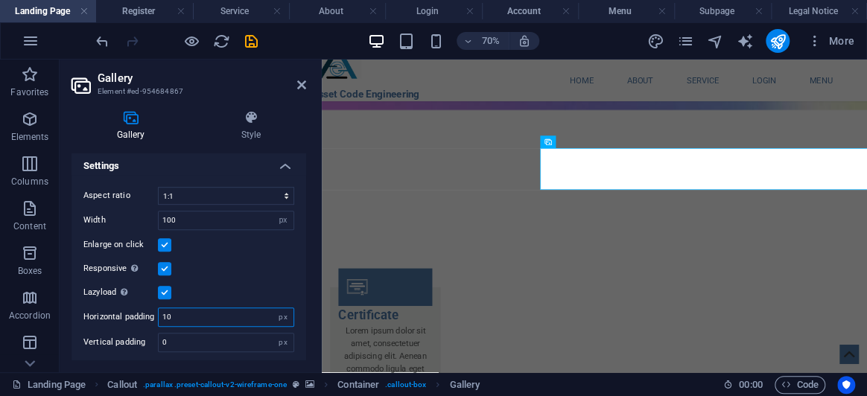
click at [209, 313] on input "10" at bounding box center [226, 318] width 135 height 18
type input "100"
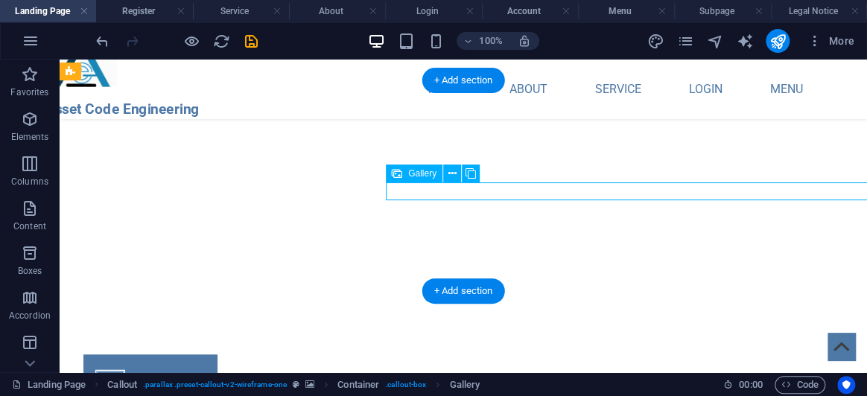
select select "4"
select select "px"
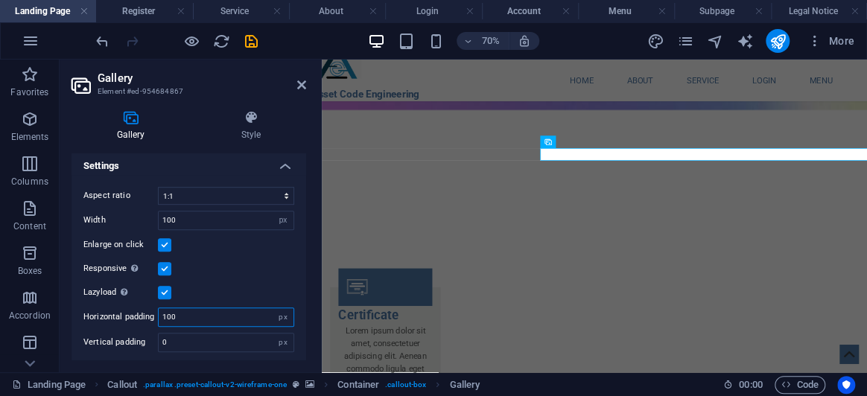
click at [202, 313] on input "100" at bounding box center [226, 318] width 135 height 18
type input "1"
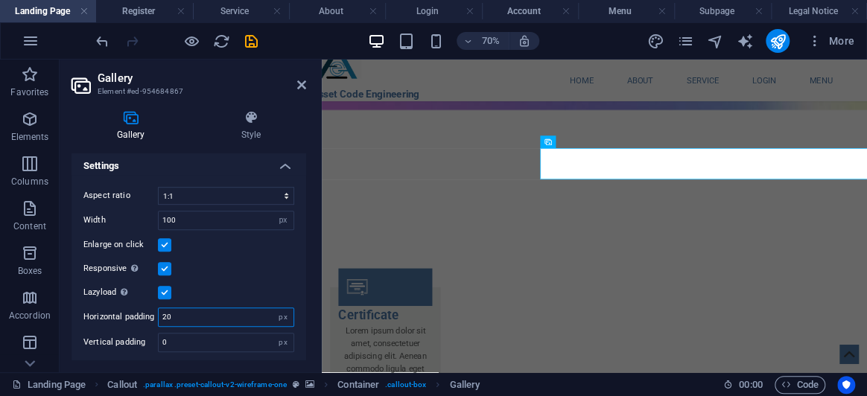
click at [203, 311] on input "20" at bounding box center [226, 318] width 135 height 18
type input "2"
type input "30"
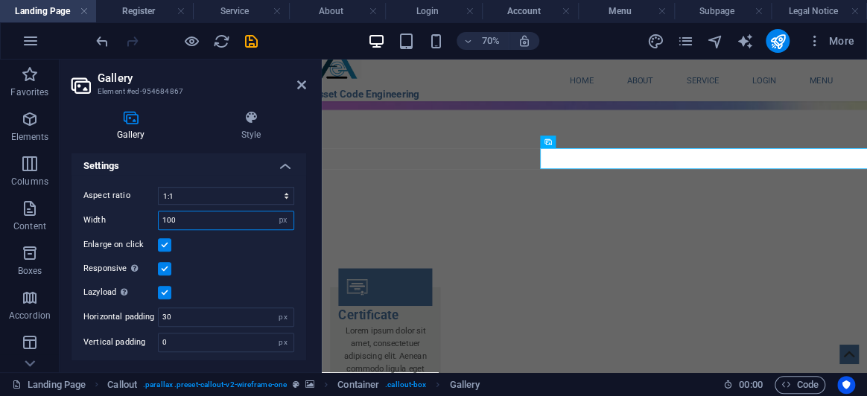
click at [244, 216] on input "100" at bounding box center [226, 221] width 135 height 18
type input "120"
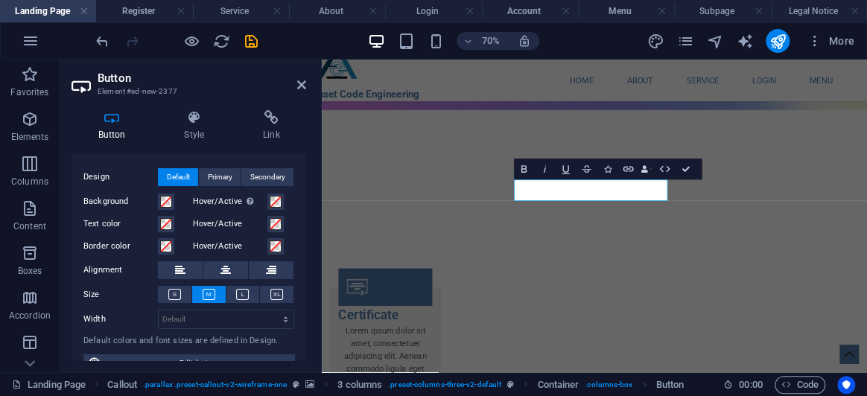
scroll to position [48, 0]
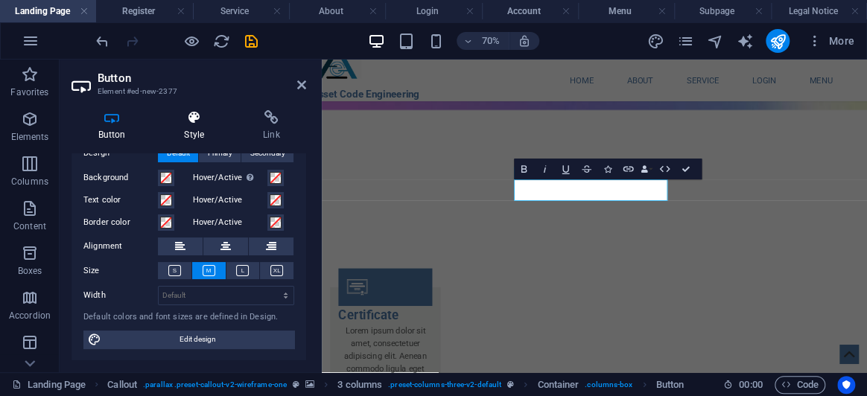
click at [209, 119] on icon at bounding box center [194, 117] width 73 height 15
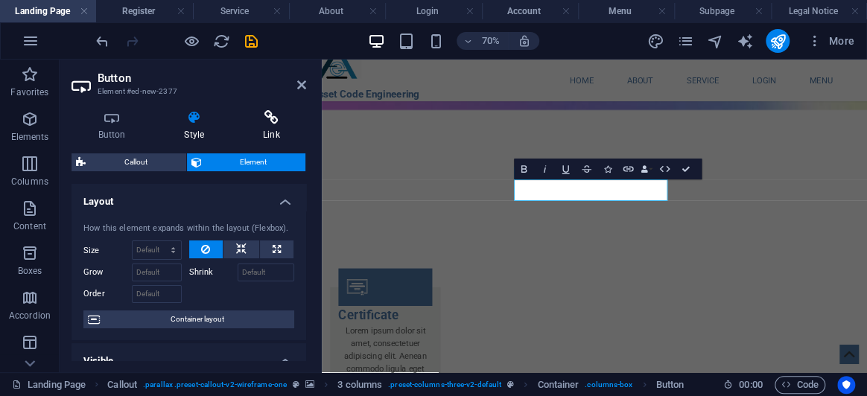
click at [271, 116] on icon at bounding box center [271, 117] width 70 height 15
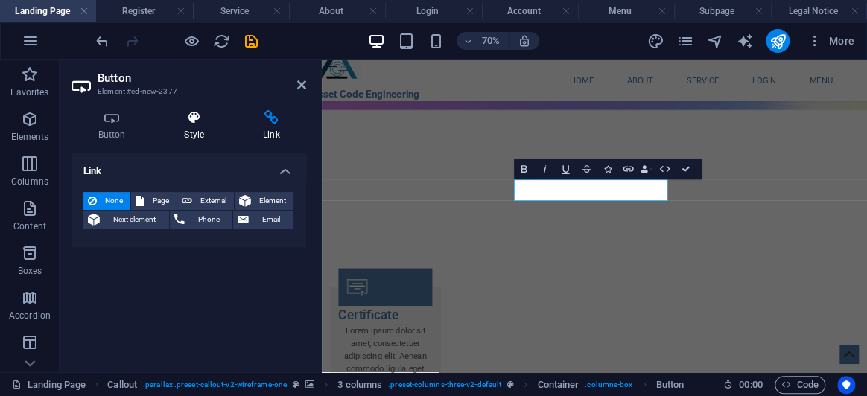
click at [212, 124] on icon at bounding box center [194, 117] width 73 height 15
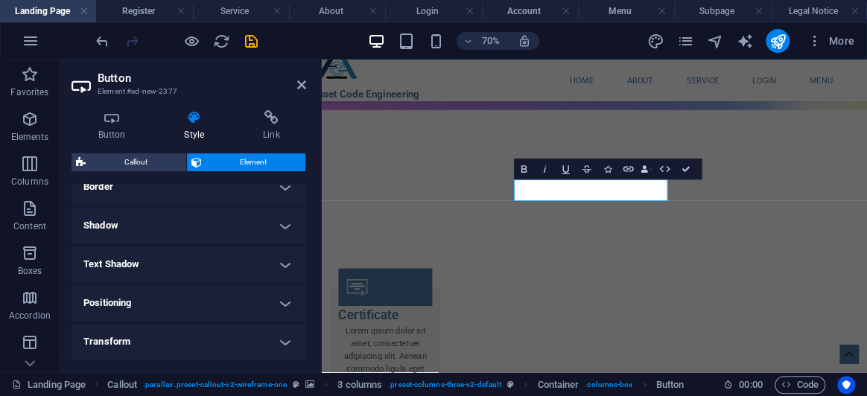
scroll to position [338, 0]
click at [172, 294] on h4 "Positioning" at bounding box center [189, 303] width 235 height 36
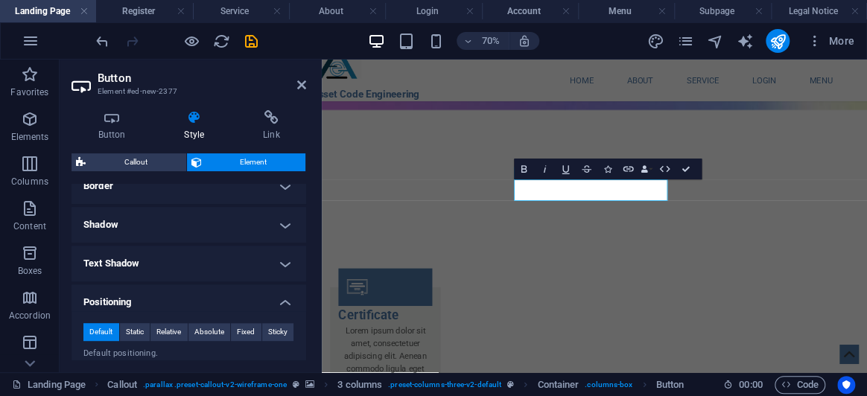
scroll to position [406, 0]
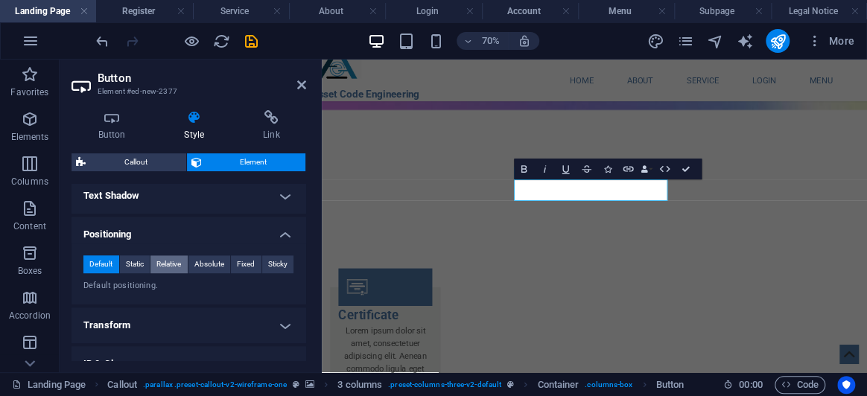
click at [165, 265] on span "Relative" at bounding box center [169, 265] width 25 height 18
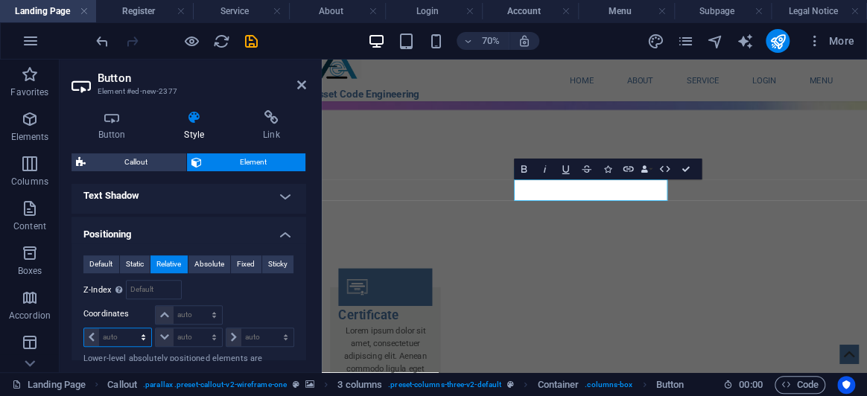
click at [121, 338] on select "auto px rem % em" at bounding box center [117, 338] width 67 height 18
select select "px"
click at [130, 329] on select "auto px rem % em" at bounding box center [117, 338] width 67 height 18
click at [120, 338] on input "20" at bounding box center [125, 338] width 52 height 18
type input "2"
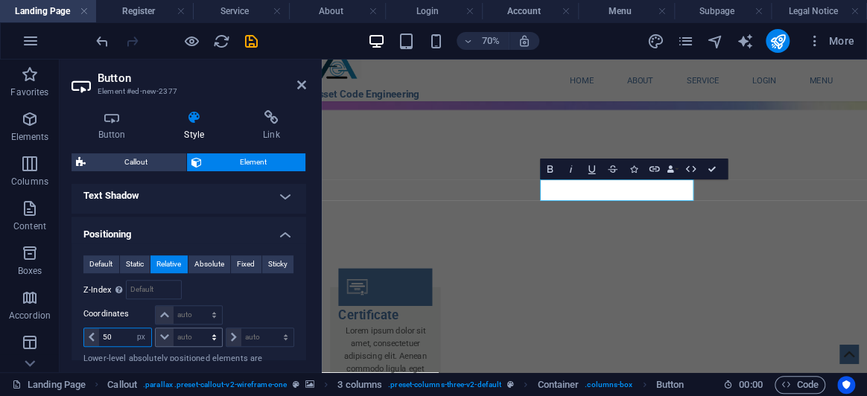
type input "5"
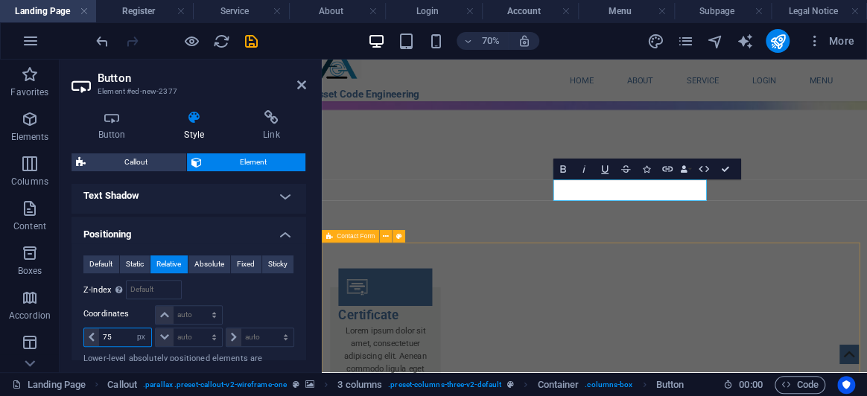
type input "75"
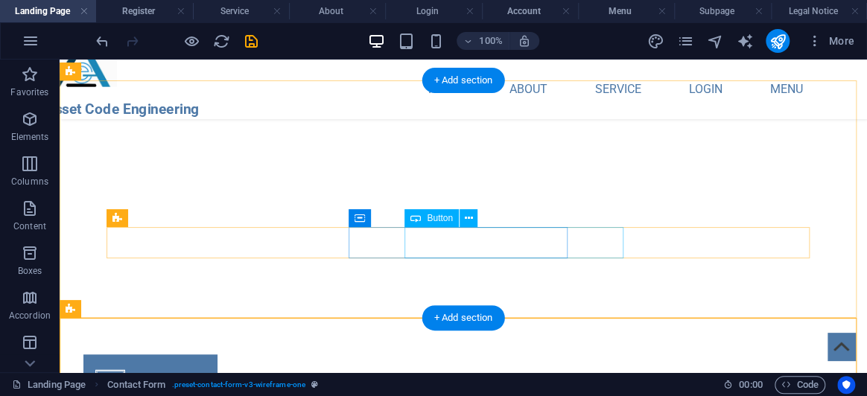
select select "px"
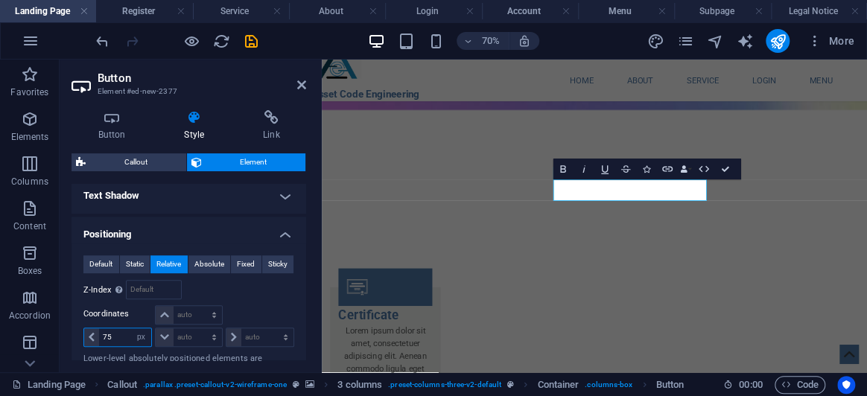
click at [124, 334] on input "75" at bounding box center [125, 338] width 52 height 18
type input "7"
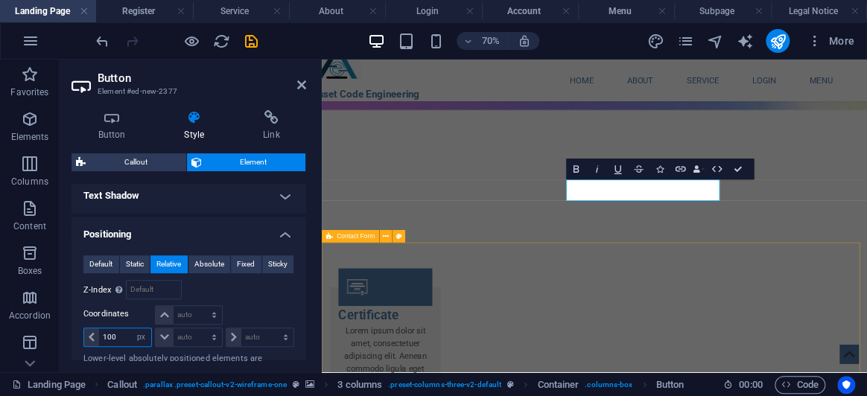
type input "100"
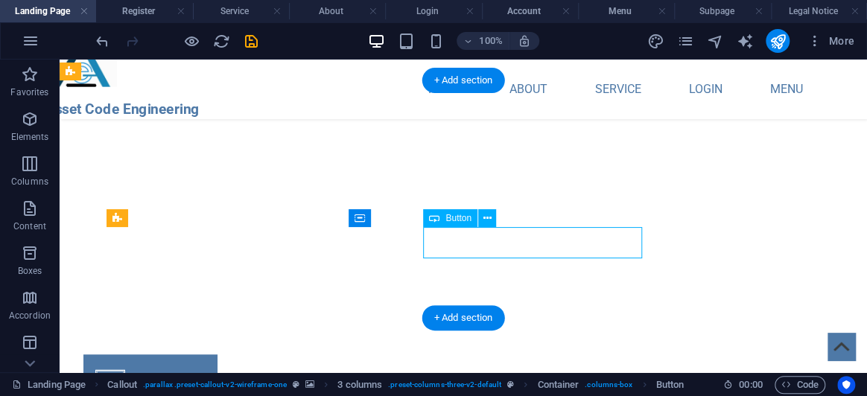
select select "px"
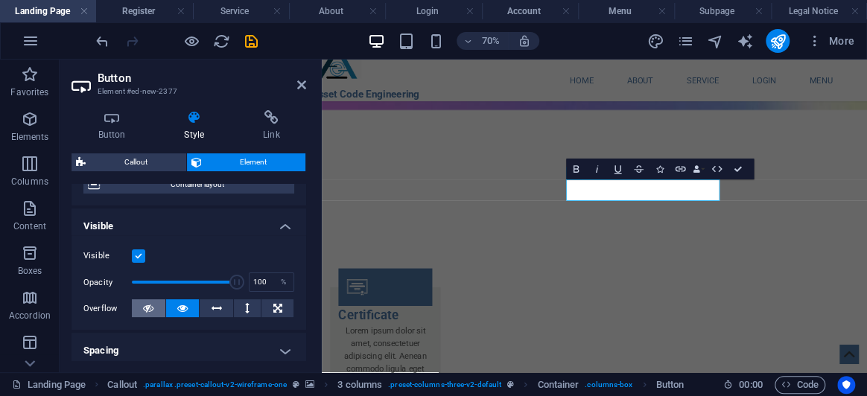
scroll to position [203, 0]
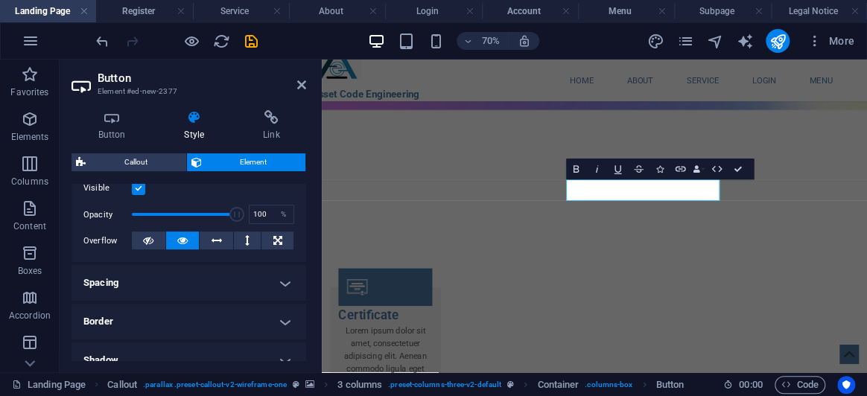
click at [161, 280] on h4 "Spacing" at bounding box center [189, 283] width 235 height 36
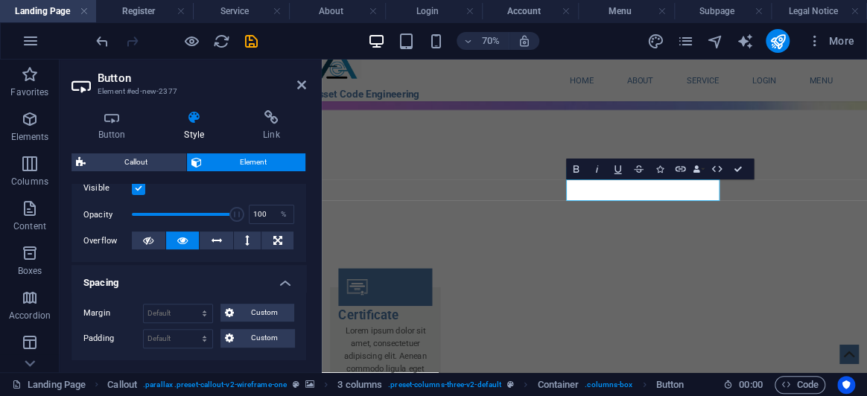
click at [161, 280] on h4 "Spacing" at bounding box center [189, 278] width 235 height 27
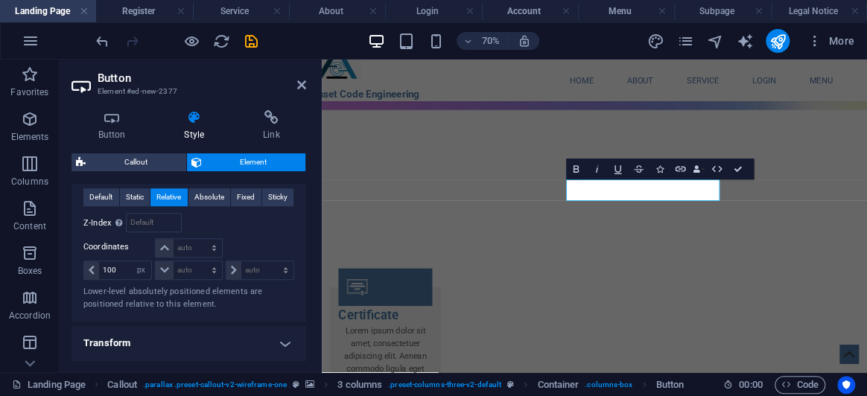
scroll to position [474, 0]
click at [128, 266] on input "100" at bounding box center [125, 270] width 52 height 18
type input "1"
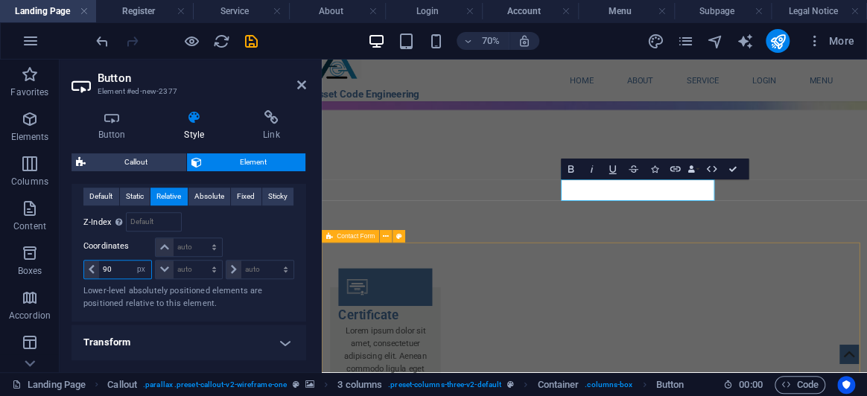
type input "90"
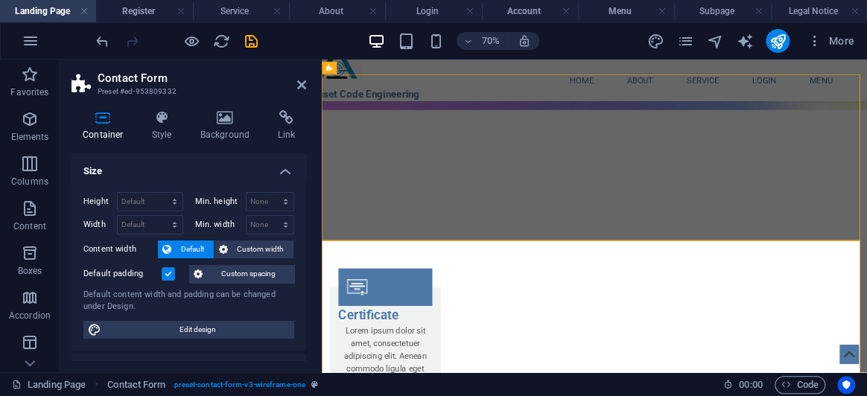
scroll to position [2740, 0]
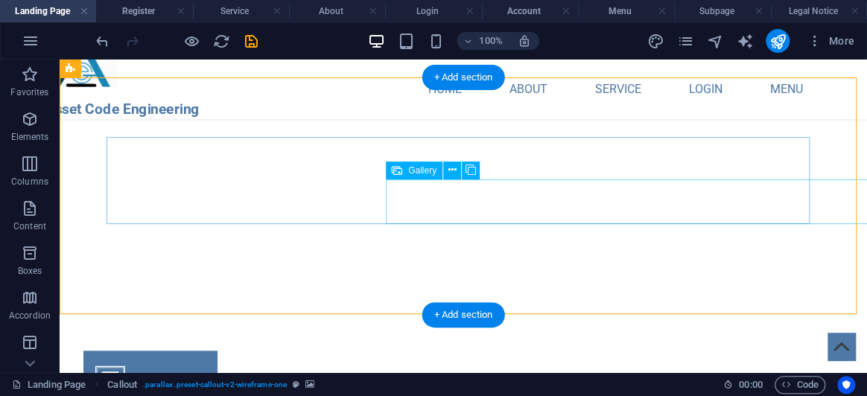
select select "4"
select select "px"
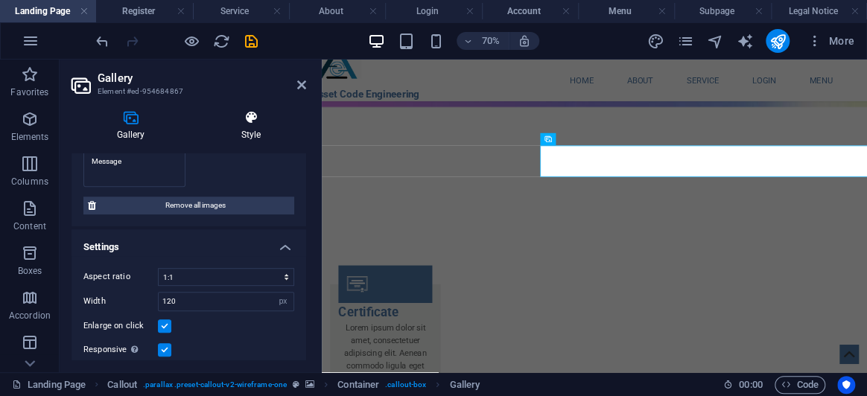
scroll to position [417, 0]
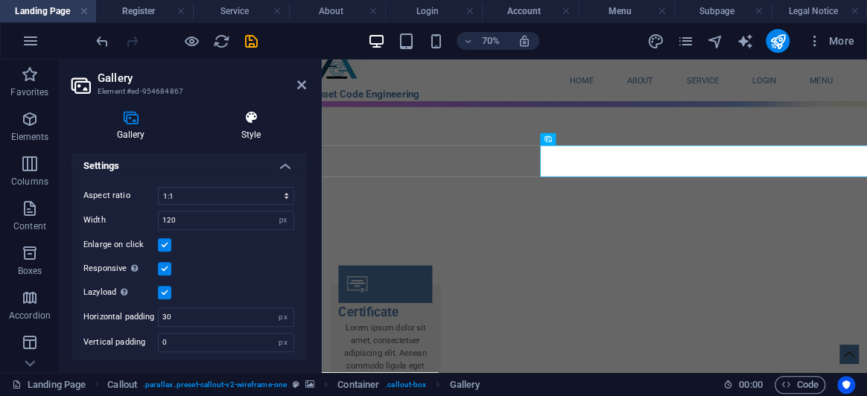
click at [238, 131] on h4 "Style" at bounding box center [251, 125] width 110 height 31
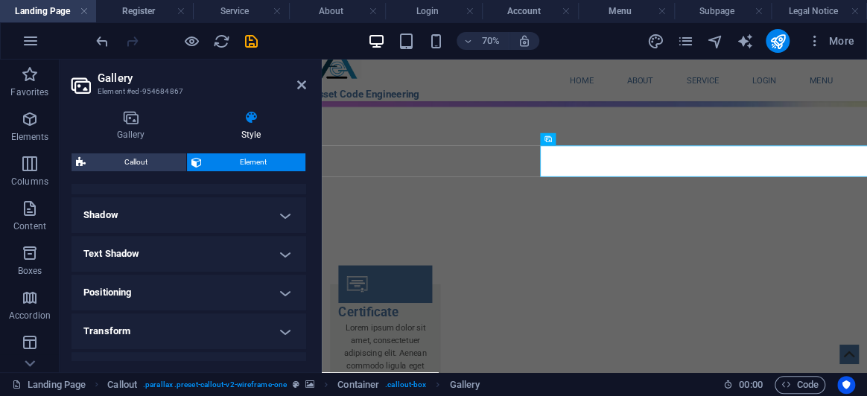
scroll to position [246, 0]
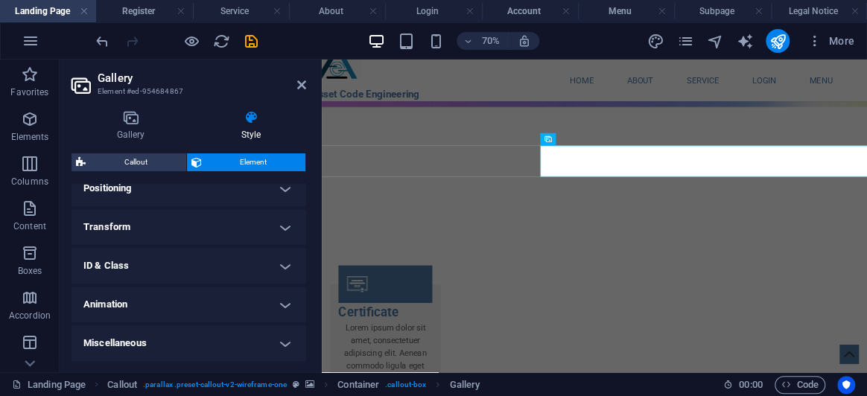
click at [193, 189] on h4 "Positioning" at bounding box center [189, 189] width 235 height 36
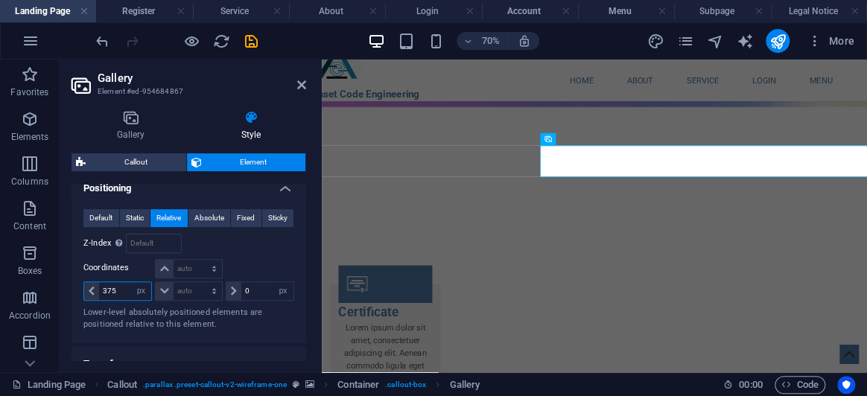
click at [119, 288] on input "375" at bounding box center [125, 291] width 52 height 18
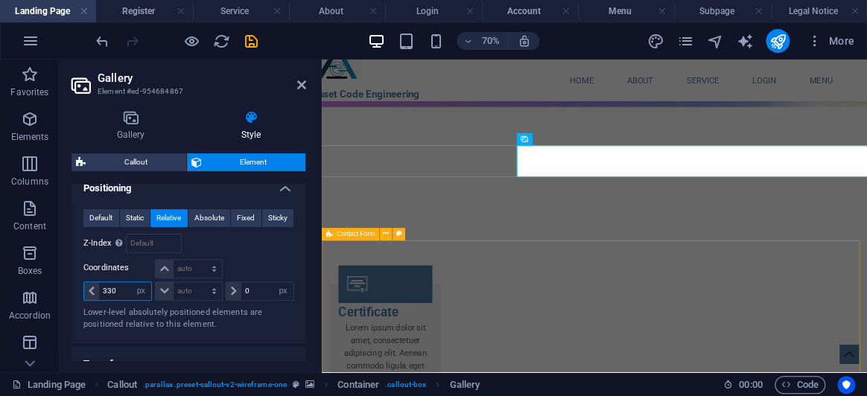
type input "330"
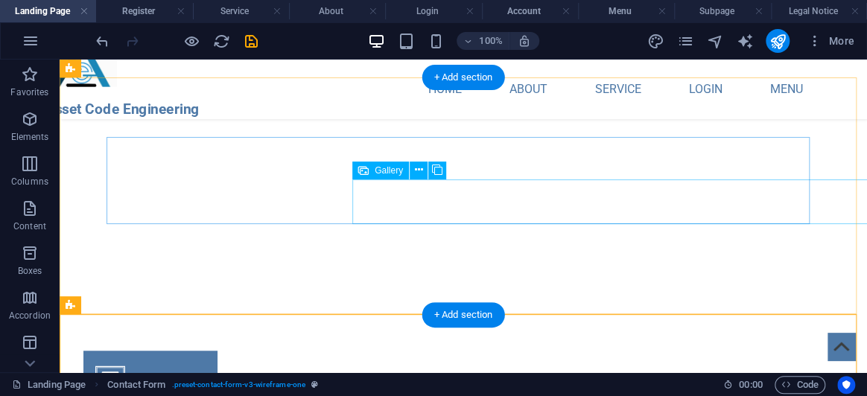
select select "4"
select select "px"
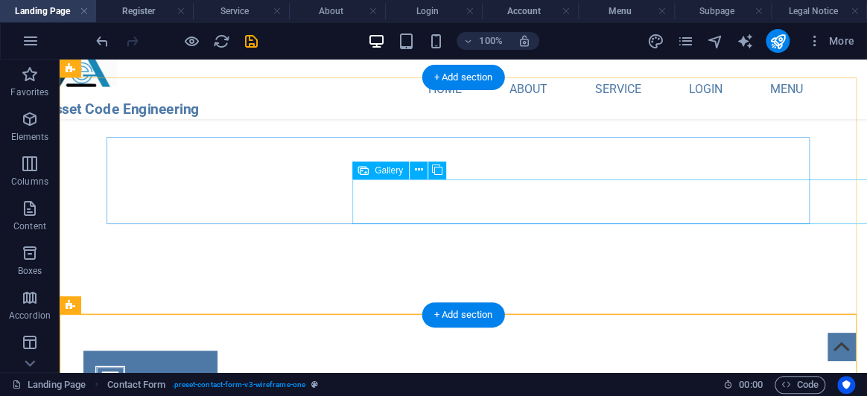
select select "px"
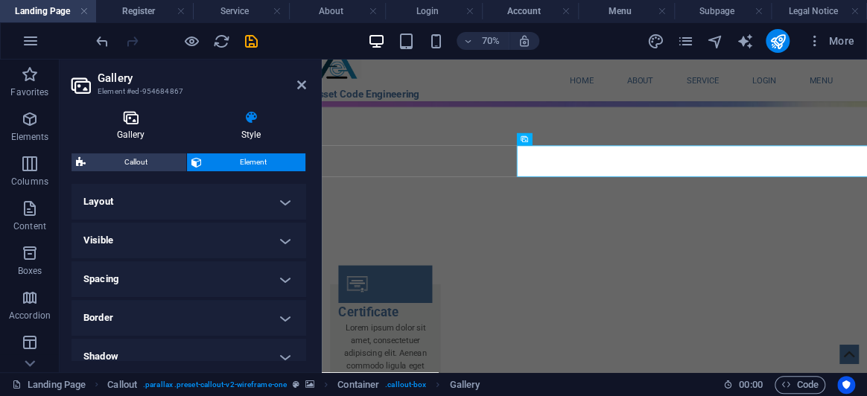
click at [112, 120] on icon at bounding box center [131, 117] width 118 height 15
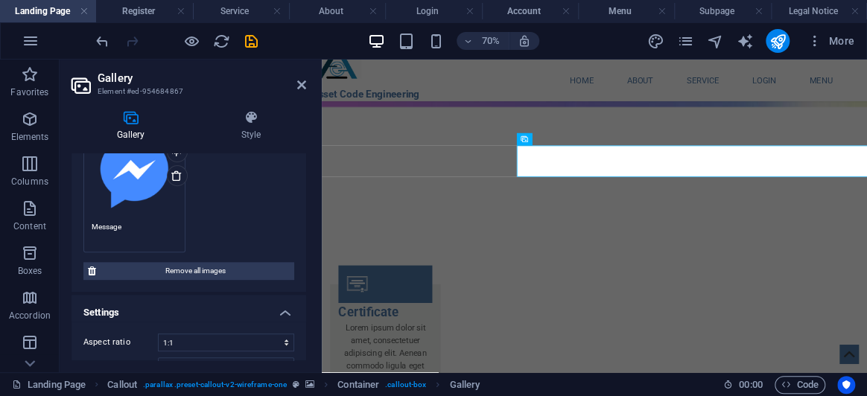
scroll to position [417, 0]
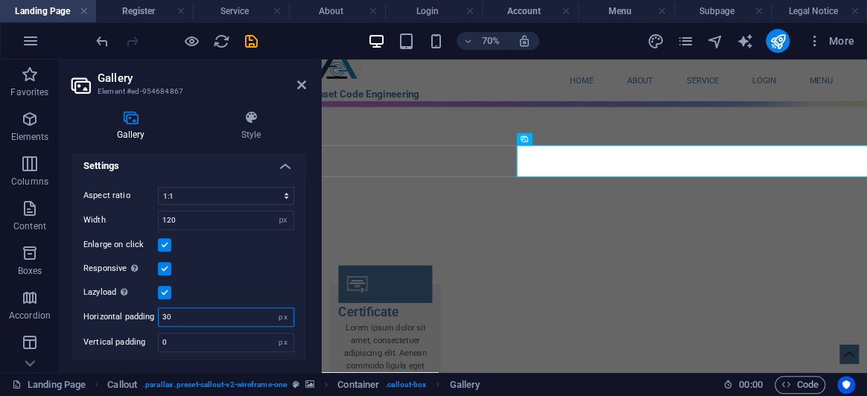
click at [211, 309] on input "30" at bounding box center [226, 318] width 135 height 18
type input "3"
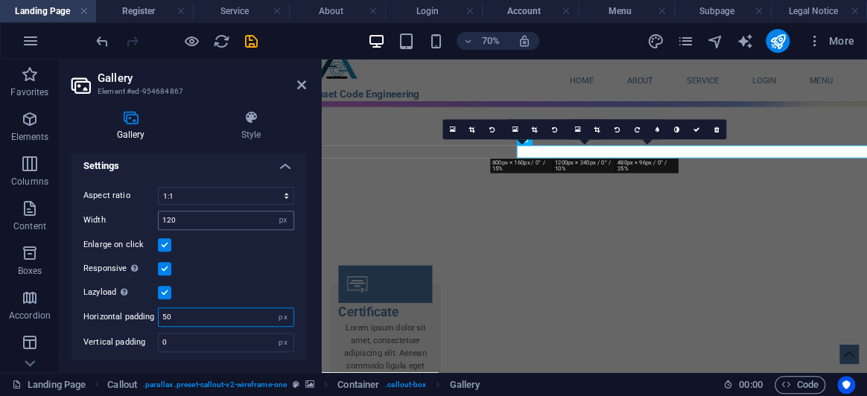
type input "50"
click at [223, 217] on input "120" at bounding box center [226, 221] width 135 height 18
type input "1"
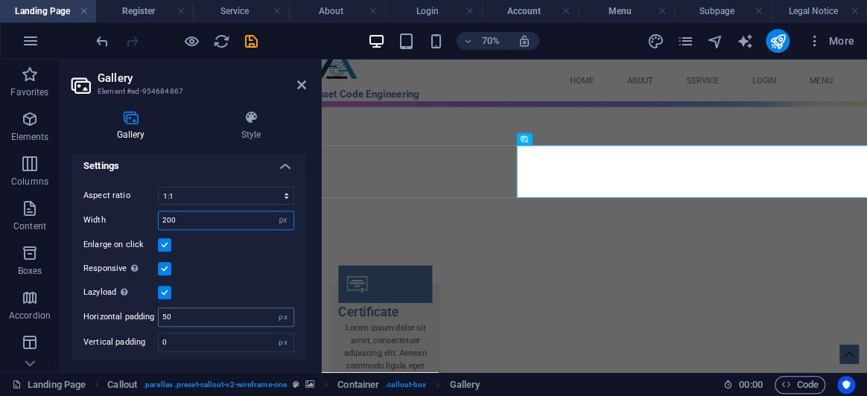
type input "200"
click at [194, 312] on input "50" at bounding box center [226, 318] width 135 height 18
type input "5"
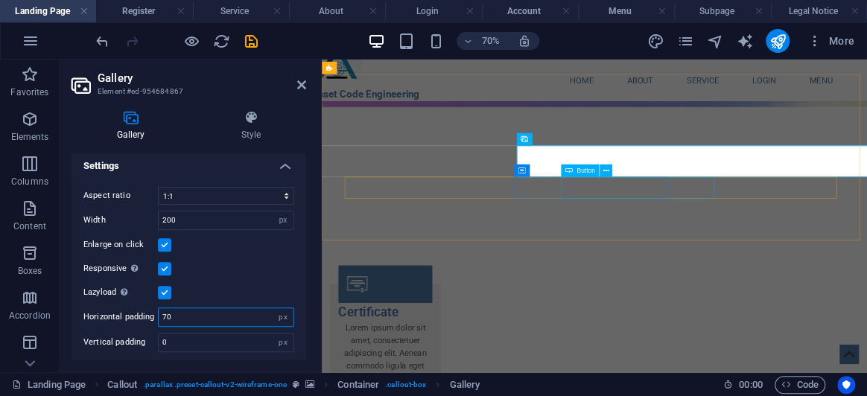
type input "70"
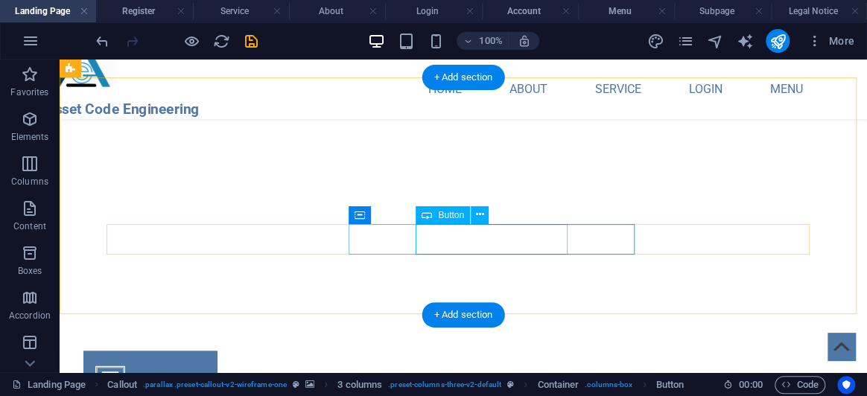
select select "px"
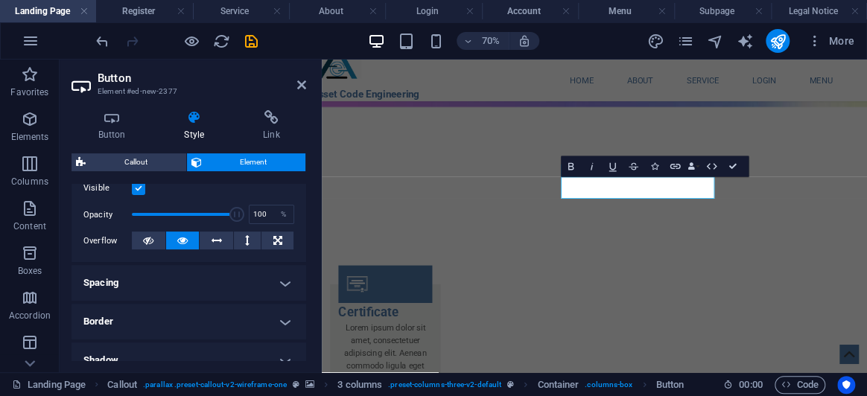
scroll to position [474, 0]
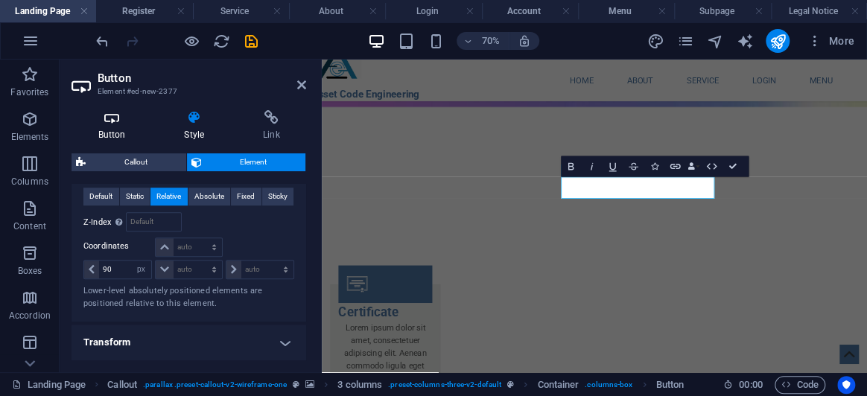
click at [110, 130] on h4 "Button" at bounding box center [115, 125] width 86 height 31
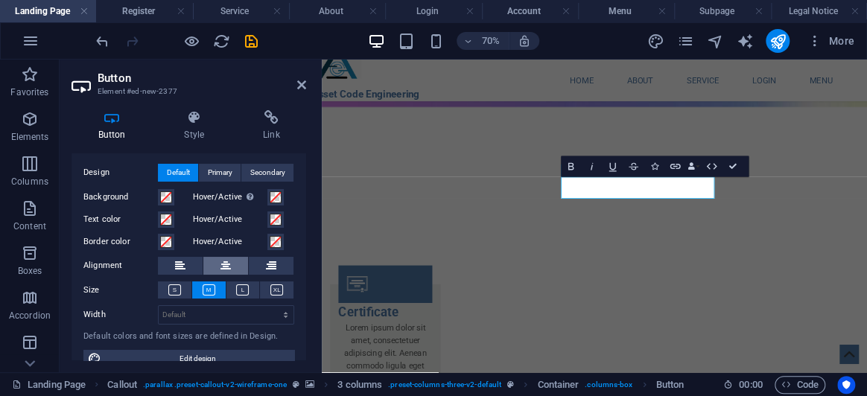
scroll to position [48, 0]
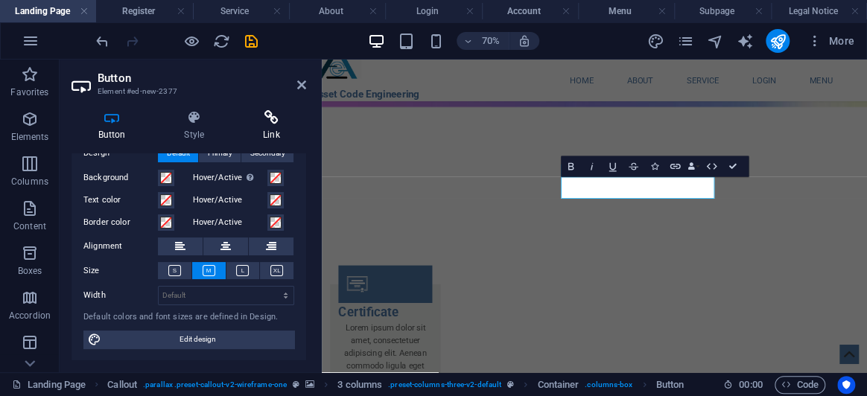
click at [278, 131] on h4 "Link" at bounding box center [271, 125] width 70 height 31
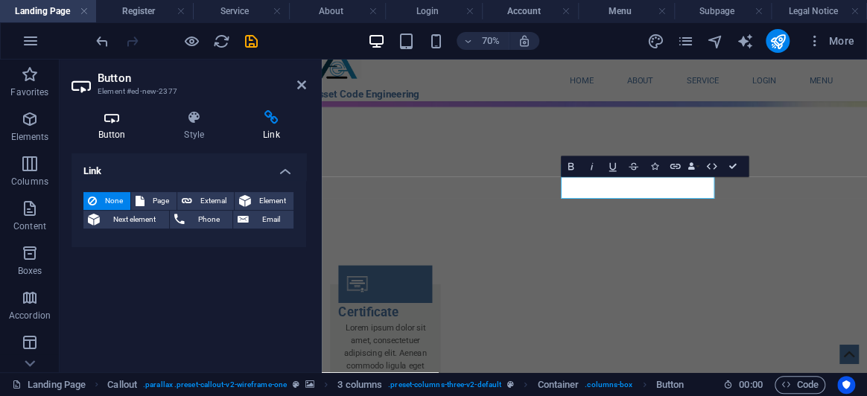
click at [111, 135] on h4 "Button" at bounding box center [115, 125] width 86 height 31
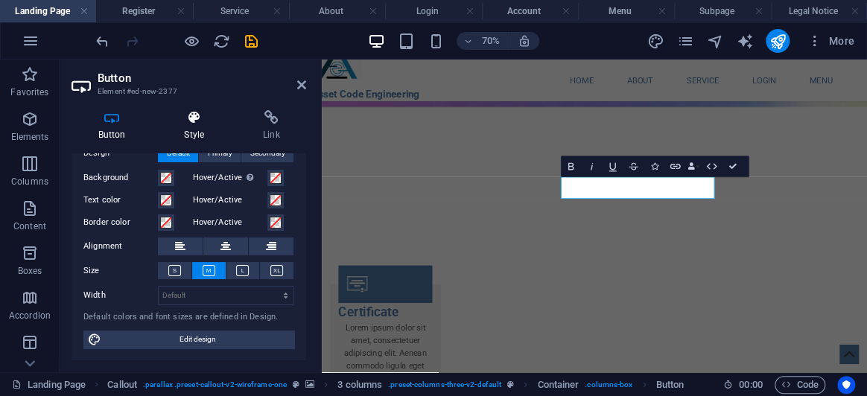
click at [189, 112] on icon at bounding box center [194, 117] width 73 height 15
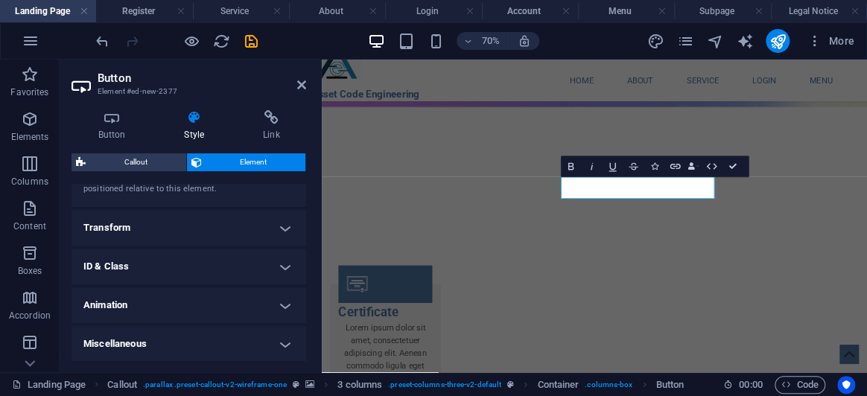
scroll to position [522, 0]
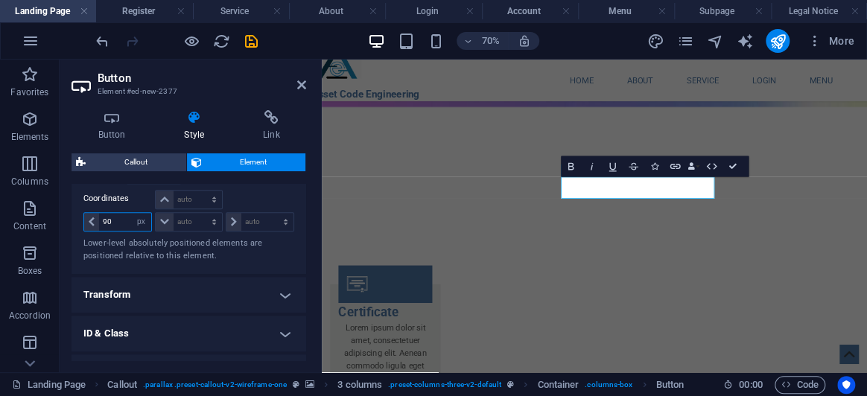
click at [126, 218] on input "90" at bounding box center [125, 222] width 52 height 18
type input "9"
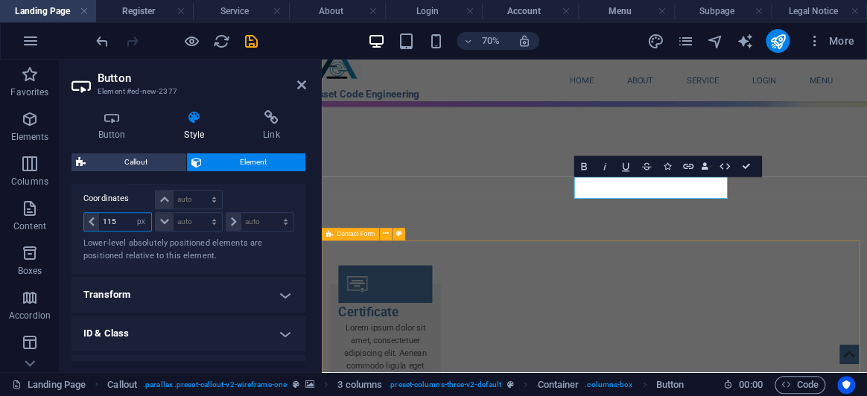
type input "115"
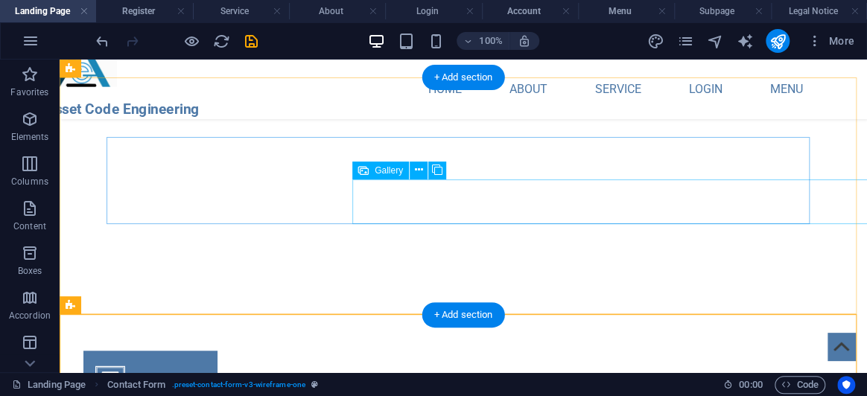
select select "4"
select select "px"
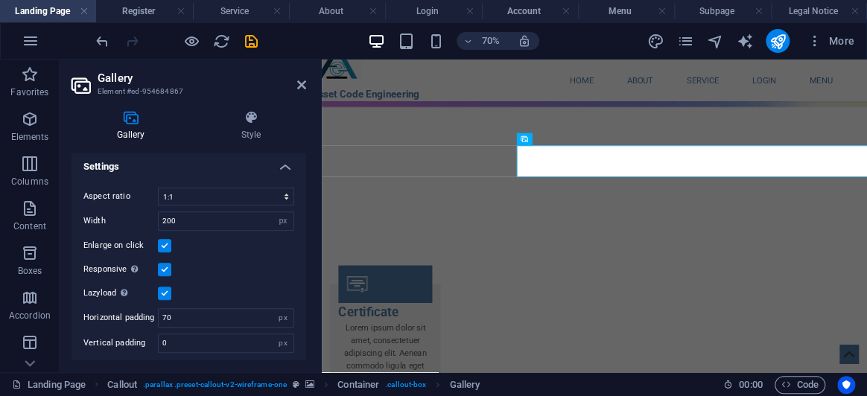
scroll to position [417, 0]
click at [247, 141] on h4 "Style" at bounding box center [251, 125] width 110 height 31
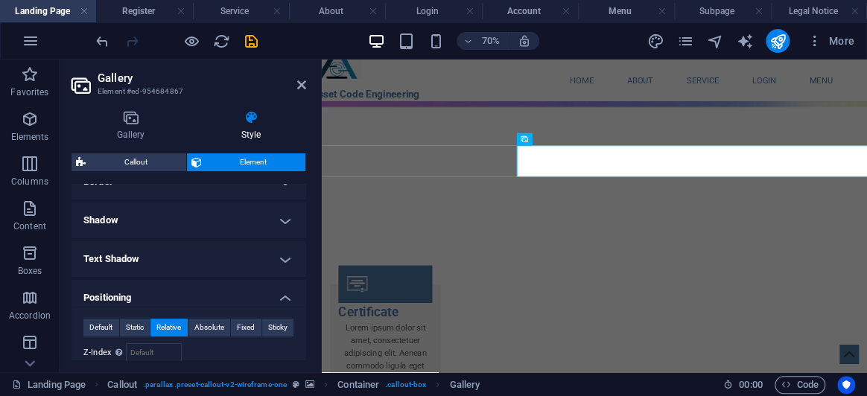
scroll to position [271, 0]
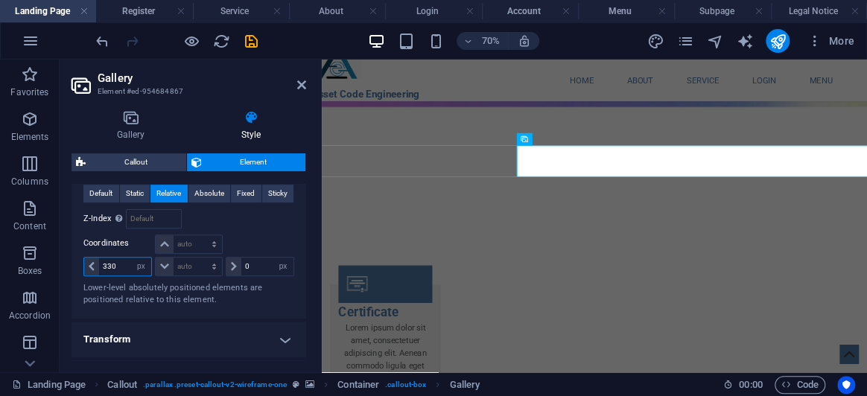
click at [126, 262] on input "330" at bounding box center [125, 267] width 52 height 18
type input "3"
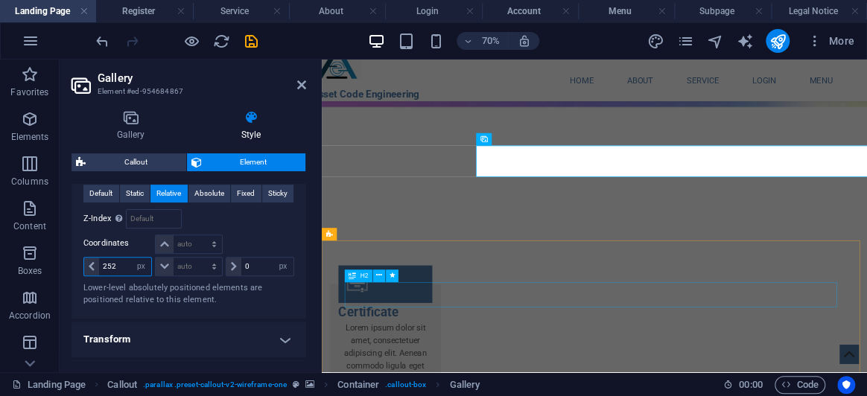
type input "252"
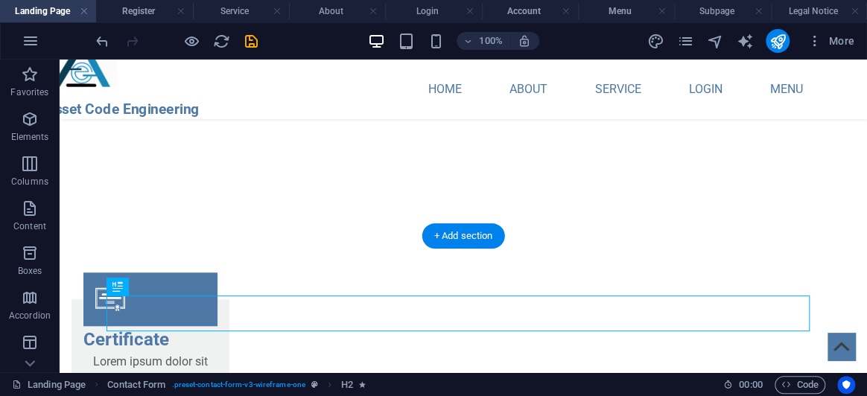
scroll to position [2780, 0]
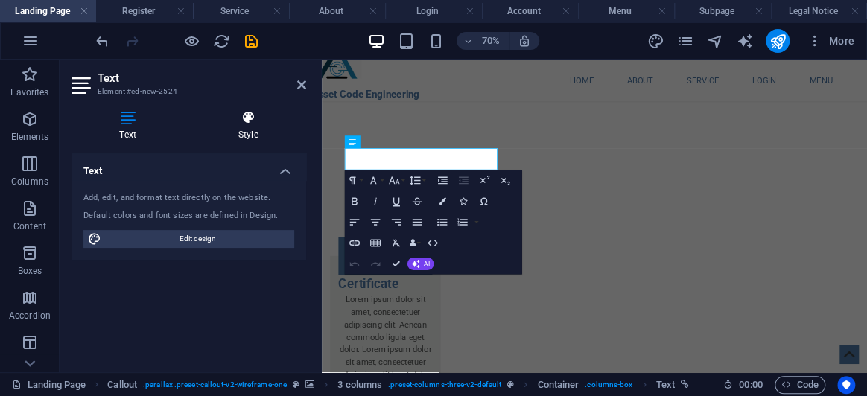
click at [233, 137] on h4 "Style" at bounding box center [248, 125] width 116 height 31
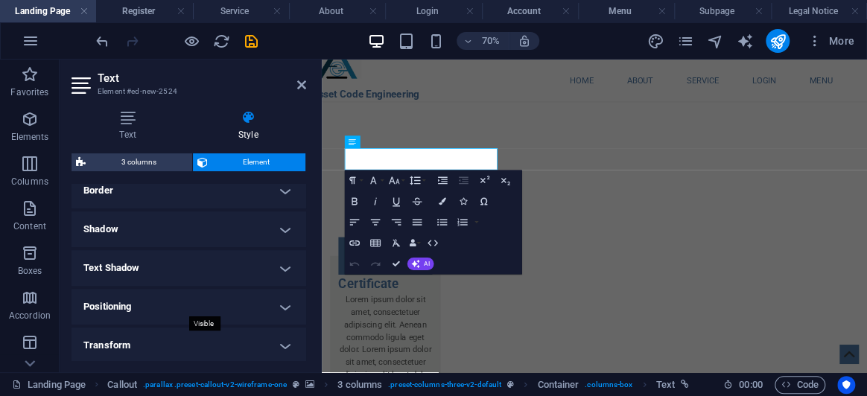
scroll to position [338, 0]
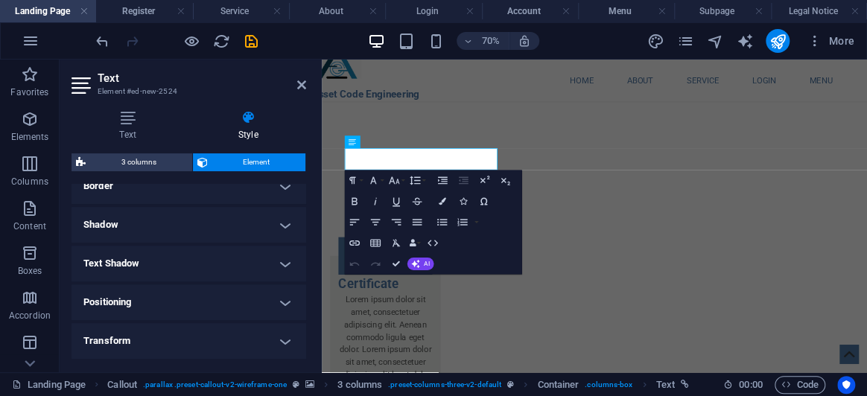
click at [170, 295] on h4 "Positioning" at bounding box center [189, 303] width 235 height 36
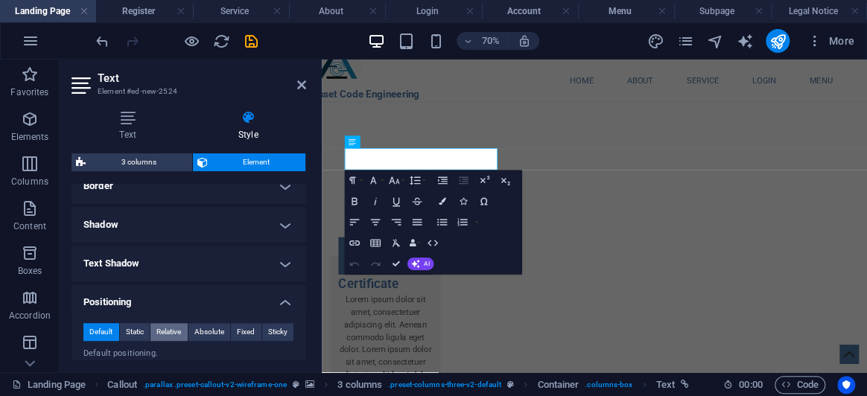
click at [170, 332] on span "Relative" at bounding box center [169, 332] width 25 height 18
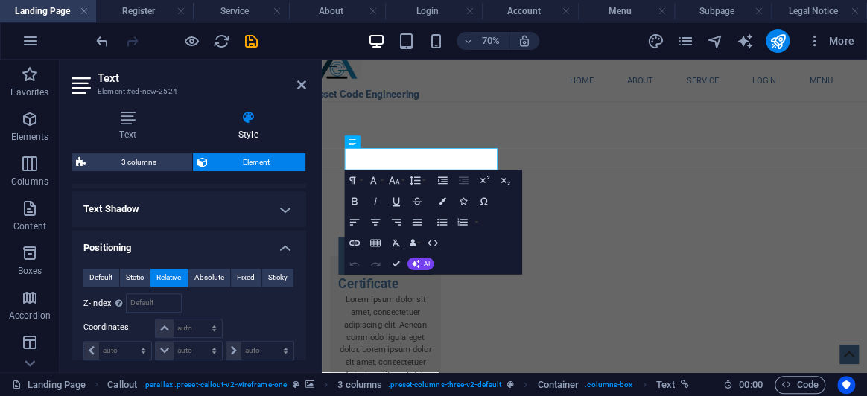
scroll to position [474, 0]
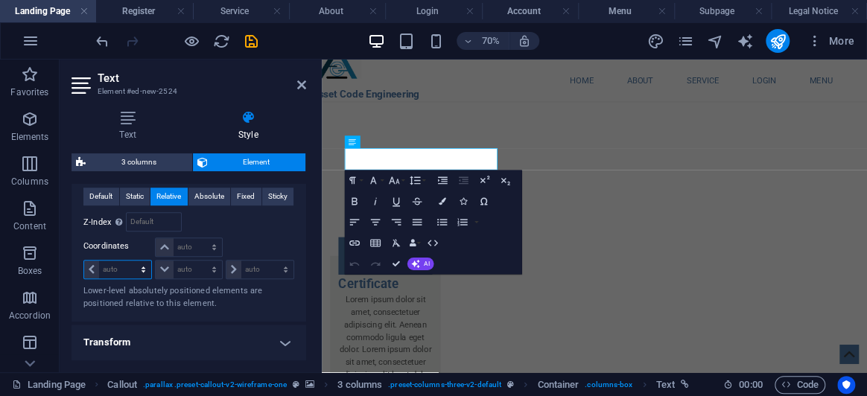
click at [119, 268] on select "auto px rem % em" at bounding box center [117, 270] width 67 height 18
select select "px"
click at [130, 261] on select "auto px rem % em" at bounding box center [117, 270] width 67 height 18
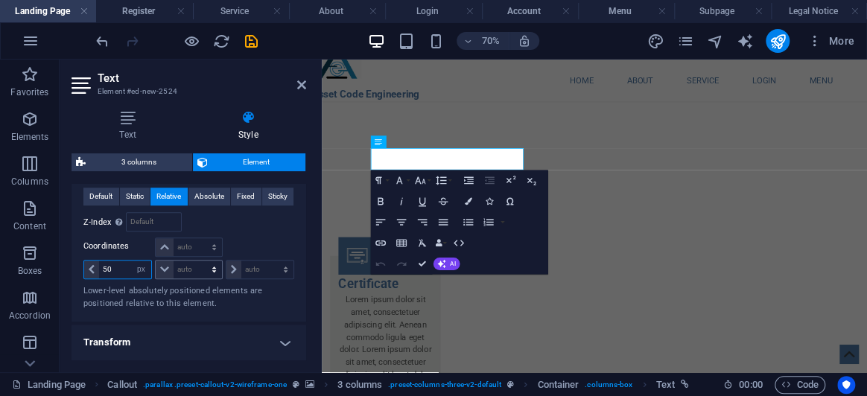
type input "5"
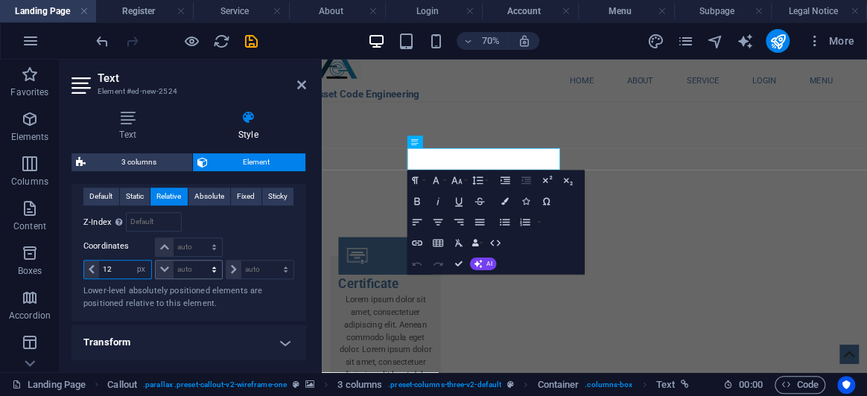
type input "1"
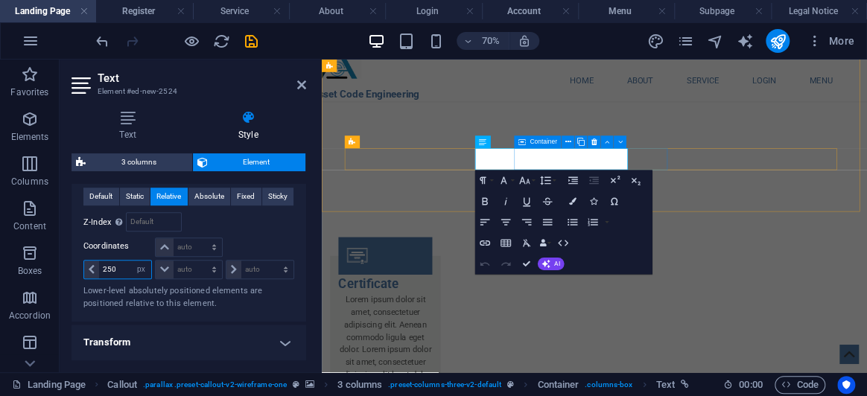
type input "250"
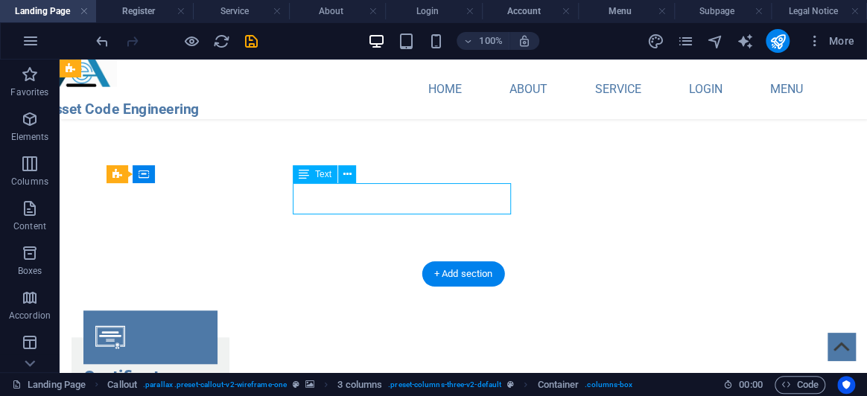
select select "px"
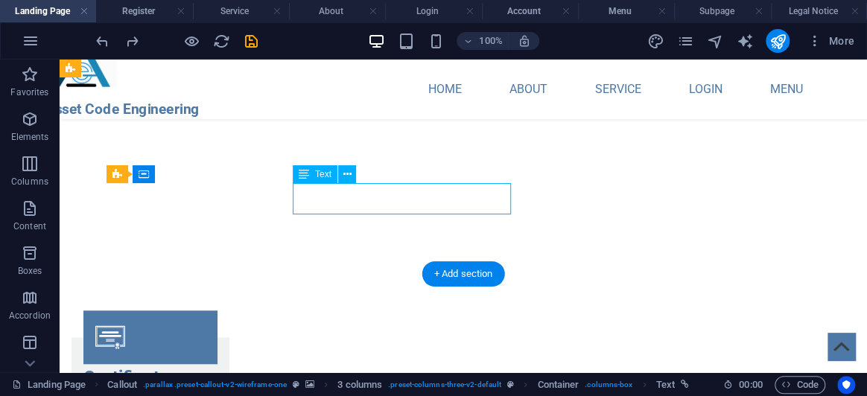
select select "px"
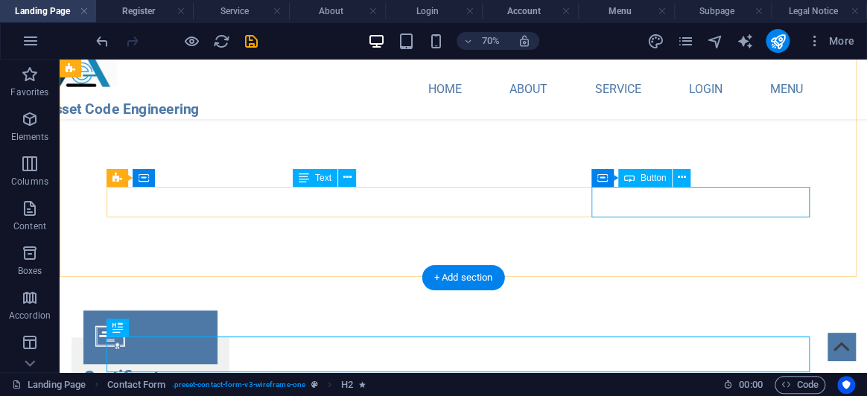
scroll to position [2777, 0]
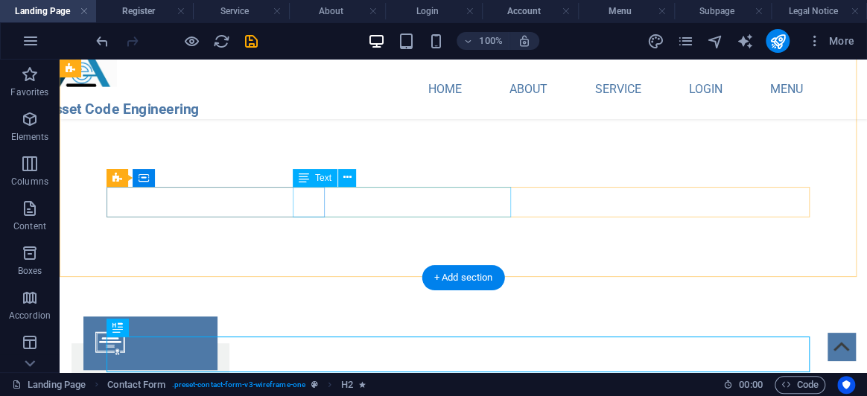
select select "px"
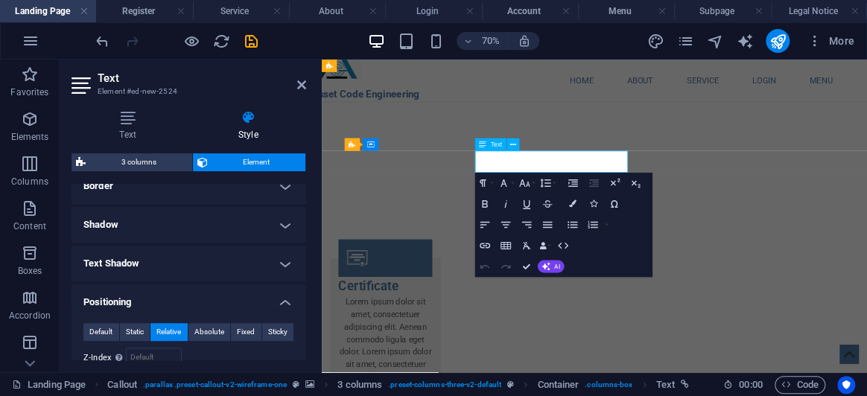
scroll to position [406, 0]
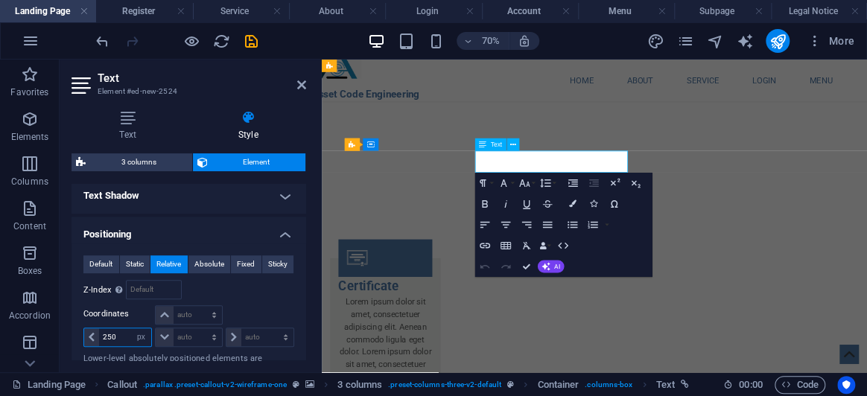
click at [125, 330] on input "250" at bounding box center [125, 338] width 52 height 18
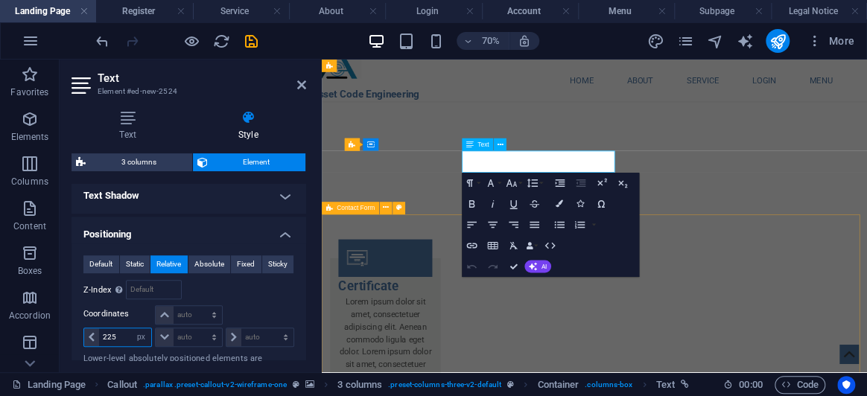
type input "225"
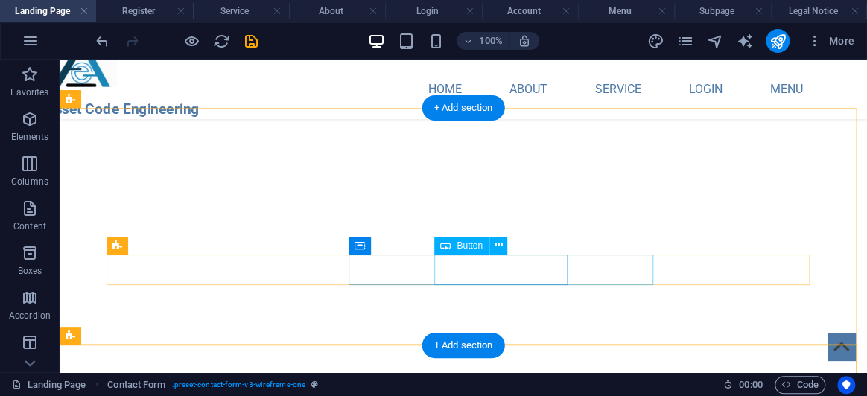
scroll to position [2709, 0]
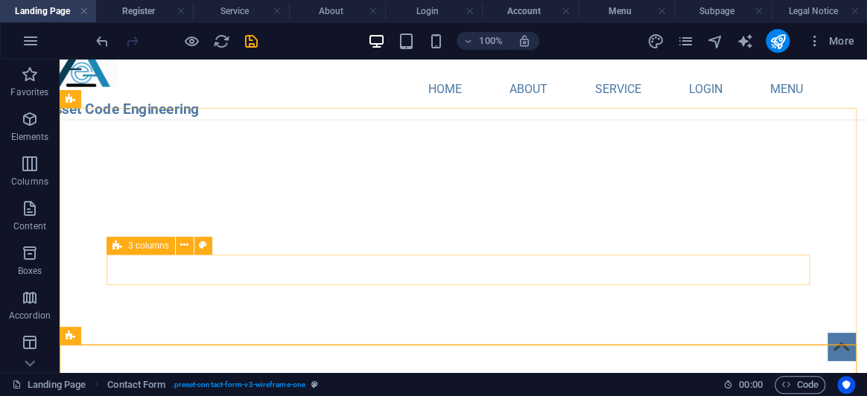
click at [119, 244] on icon at bounding box center [118, 246] width 10 height 18
select select "rem"
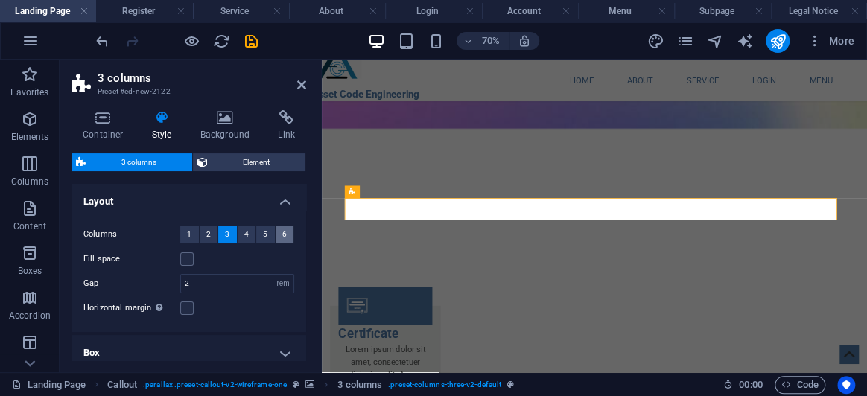
click at [282, 233] on span "6" at bounding box center [284, 235] width 4 height 18
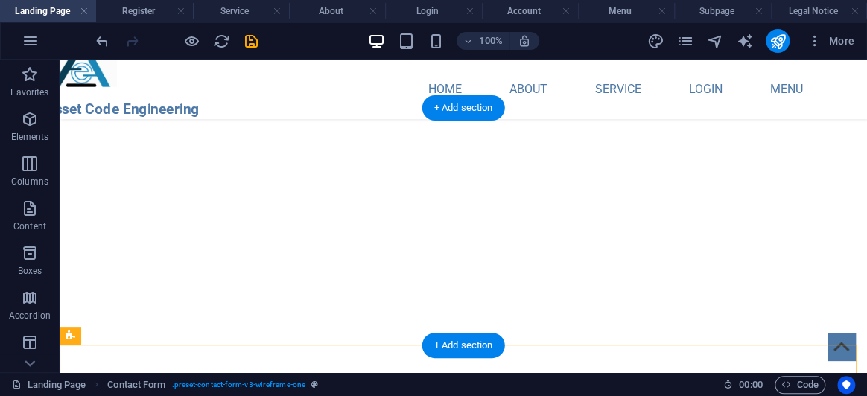
scroll to position [2709, 0]
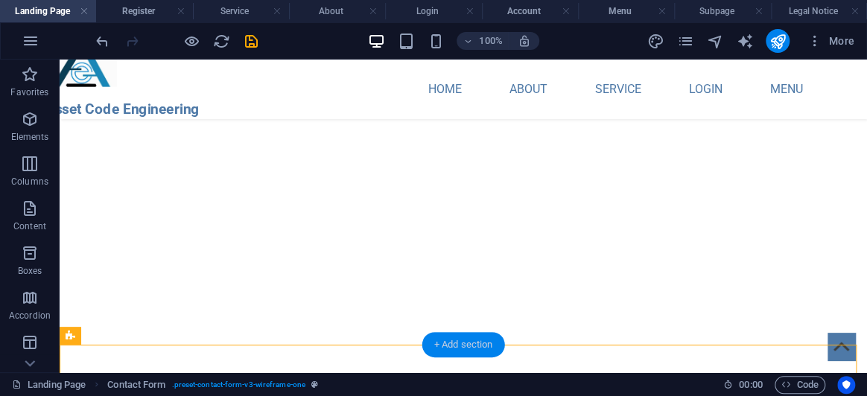
click at [482, 342] on div "+ Add section" at bounding box center [464, 344] width 83 height 25
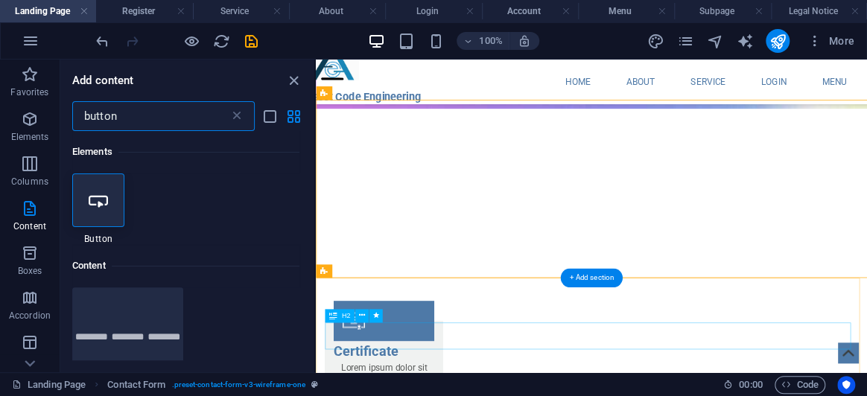
scroll to position [2704, 0]
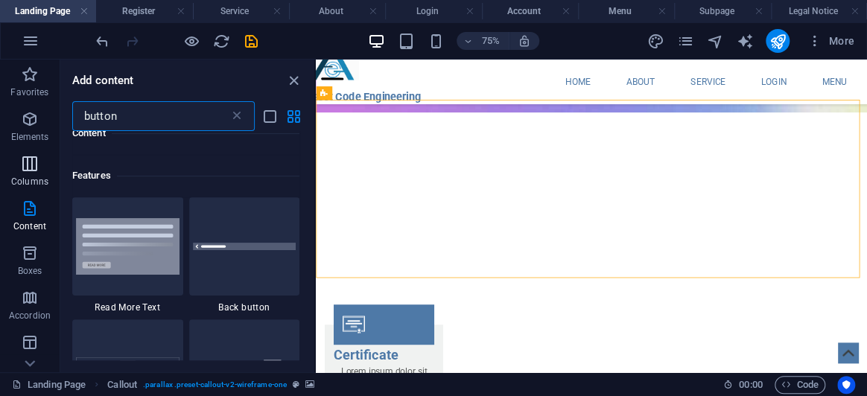
click at [37, 183] on p "Columns" at bounding box center [29, 182] width 37 height 12
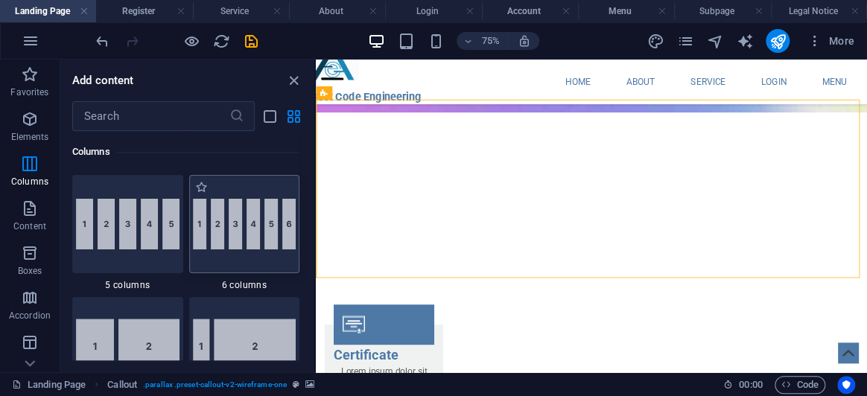
scroll to position [1008, 0]
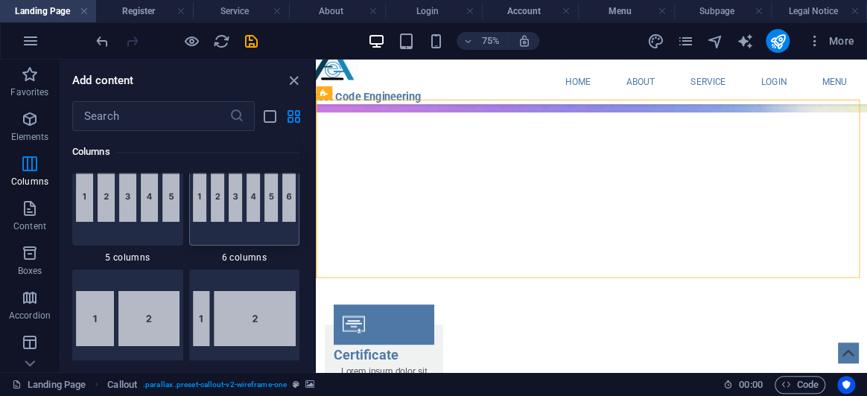
drag, startPoint x: 246, startPoint y: 220, endPoint x: 907, endPoint y: 423, distance: 691.6
click at [246, 220] on div at bounding box center [244, 197] width 111 height 98
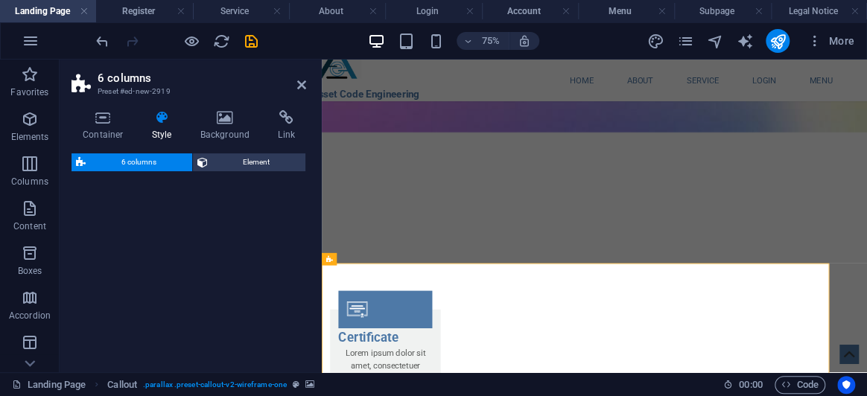
select select "rem"
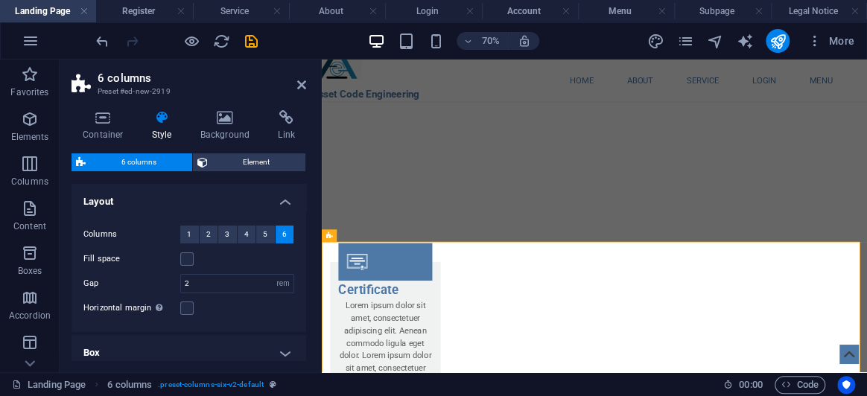
scroll to position [2704, 0]
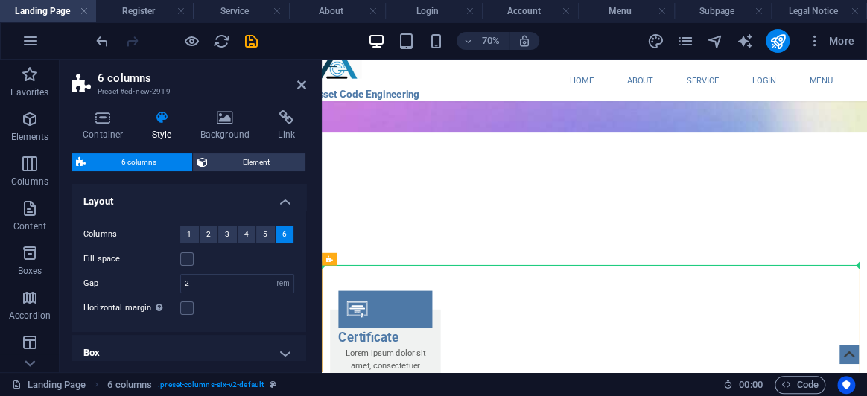
drag, startPoint x: 651, startPoint y: 320, endPoint x: 625, endPoint y: 319, distance: 26.1
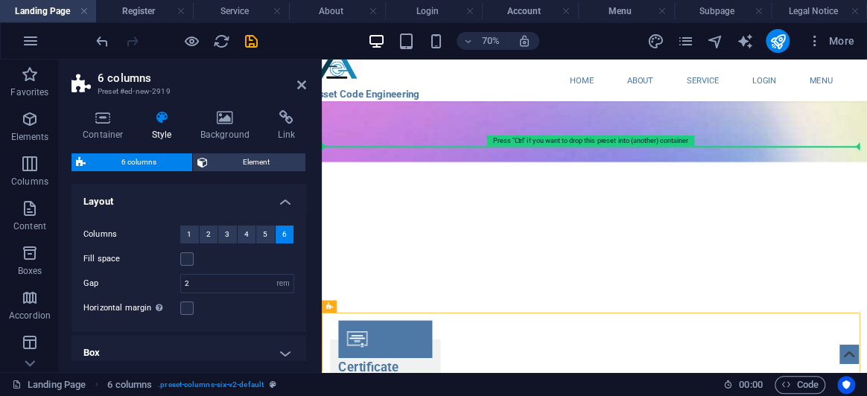
scroll to position [2636, 0]
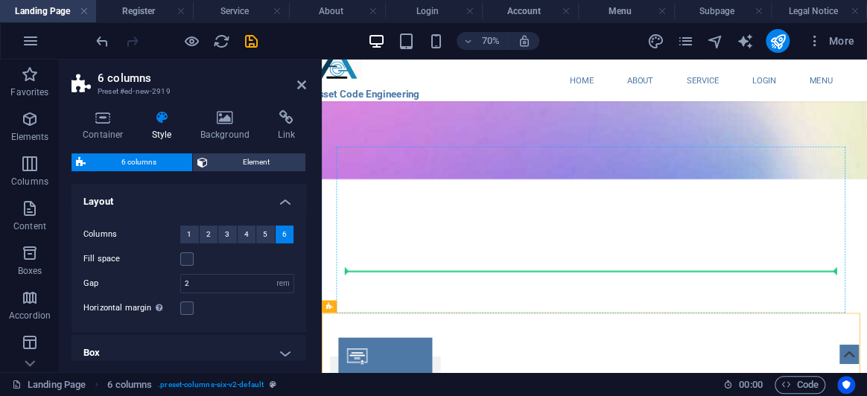
drag, startPoint x: 655, startPoint y: 319, endPoint x: 758, endPoint y: 361, distance: 111.3
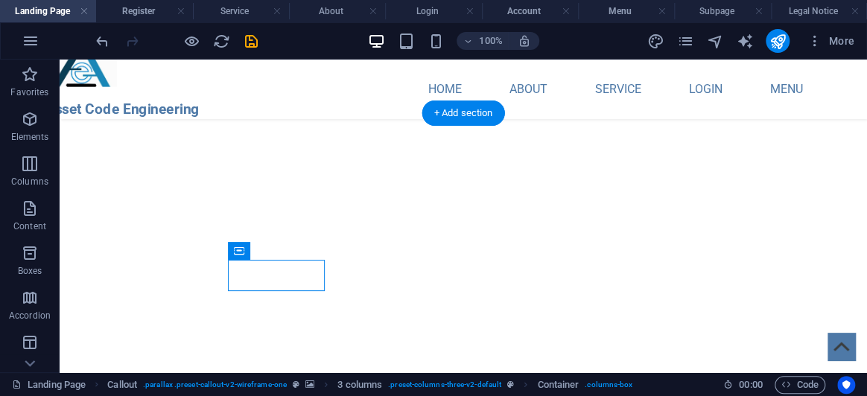
scroll to position [2704, 0]
drag, startPoint x: 513, startPoint y: 301, endPoint x: 268, endPoint y: 335, distance: 246.8
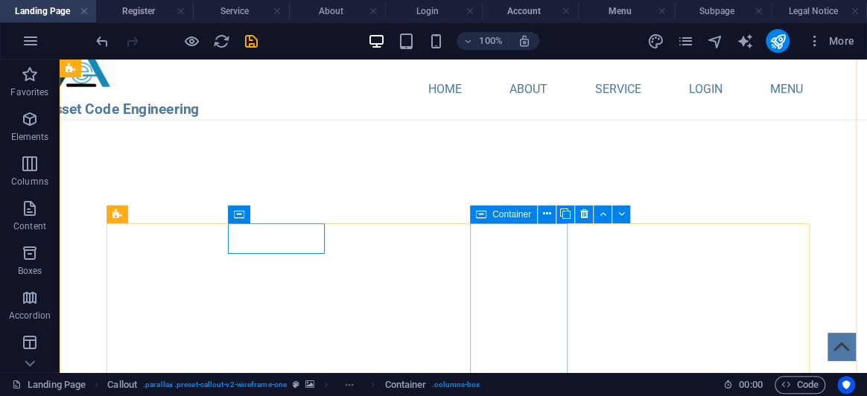
scroll to position [2772, 0]
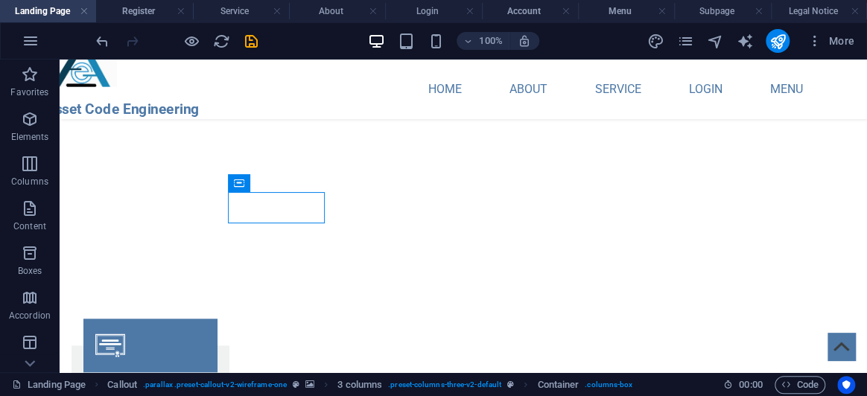
drag, startPoint x: 298, startPoint y: 238, endPoint x: 502, endPoint y: 255, distance: 204.9
drag, startPoint x: 343, startPoint y: 244, endPoint x: 660, endPoint y: 279, distance: 318.7
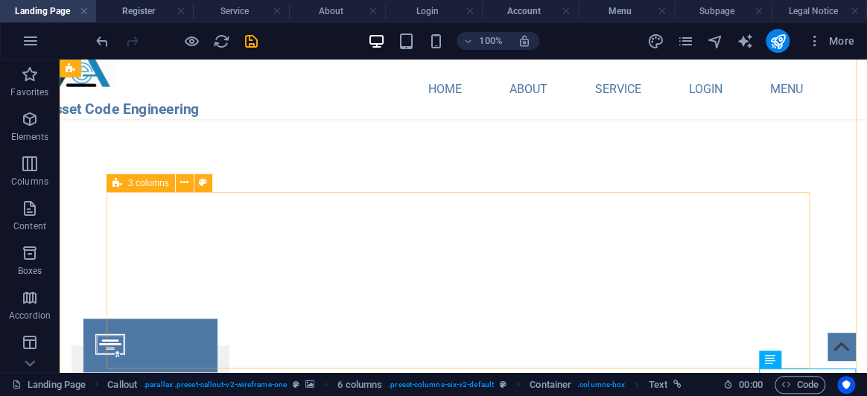
click at [116, 180] on icon at bounding box center [118, 183] width 10 height 18
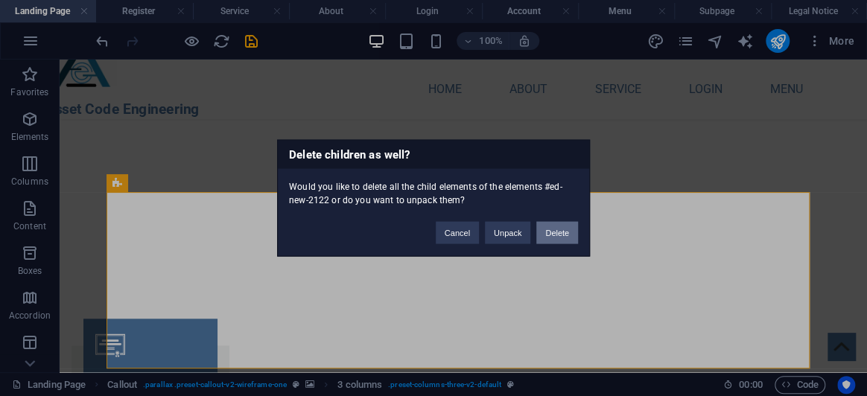
click at [566, 227] on button "Delete" at bounding box center [558, 233] width 42 height 22
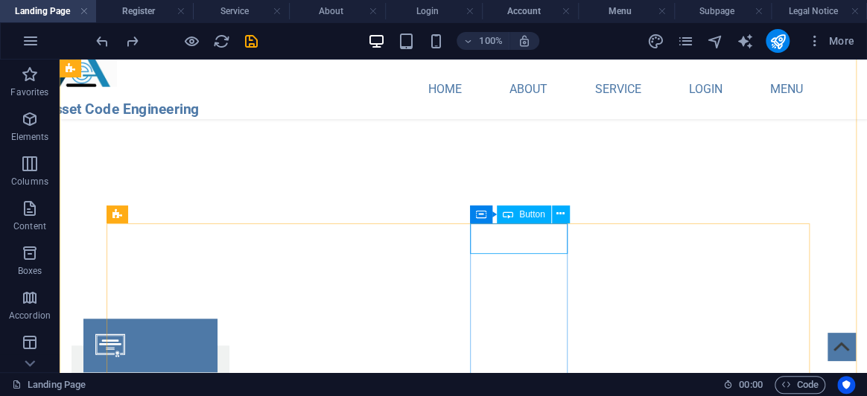
click at [518, 213] on div "Button" at bounding box center [524, 215] width 54 height 18
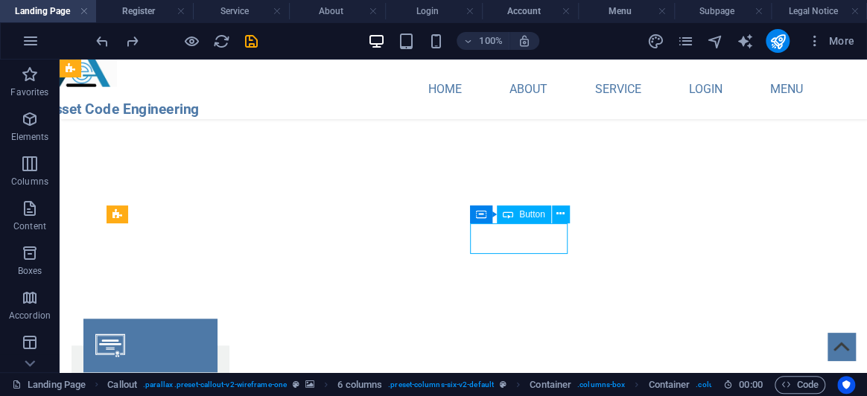
click at [518, 213] on div "Button" at bounding box center [524, 215] width 54 height 18
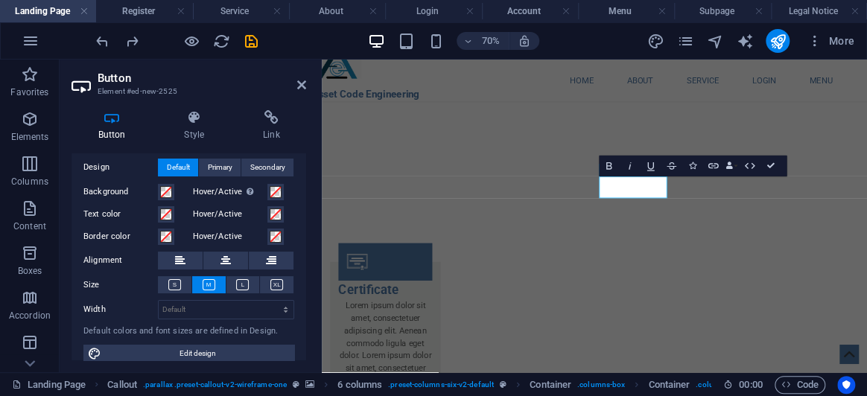
scroll to position [48, 0]
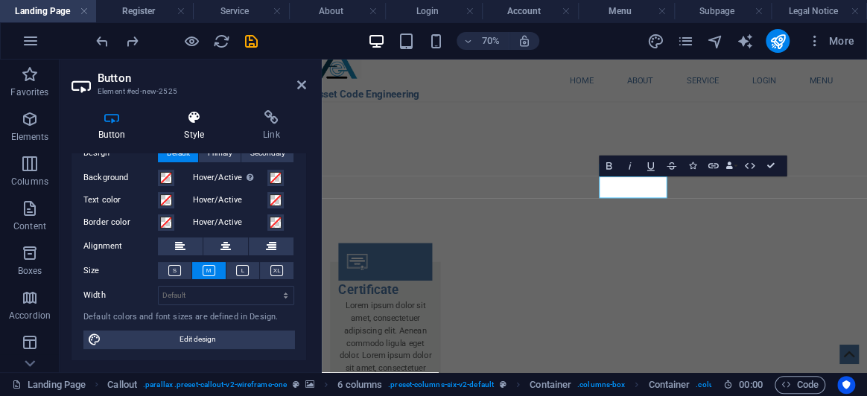
click at [189, 116] on icon at bounding box center [194, 117] width 73 height 15
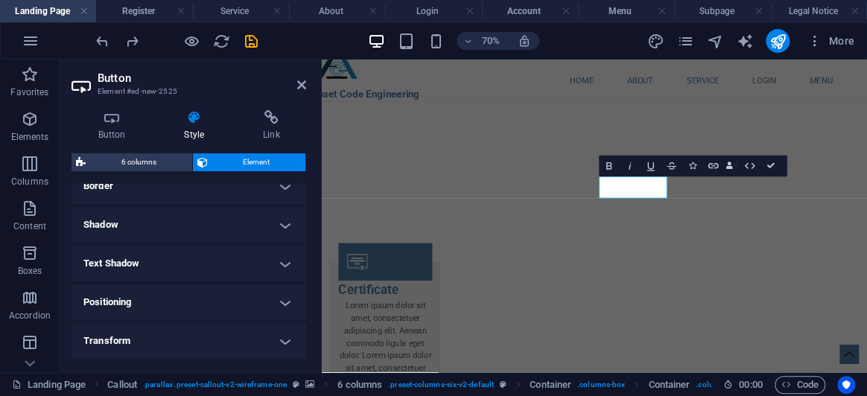
scroll to position [406, 0]
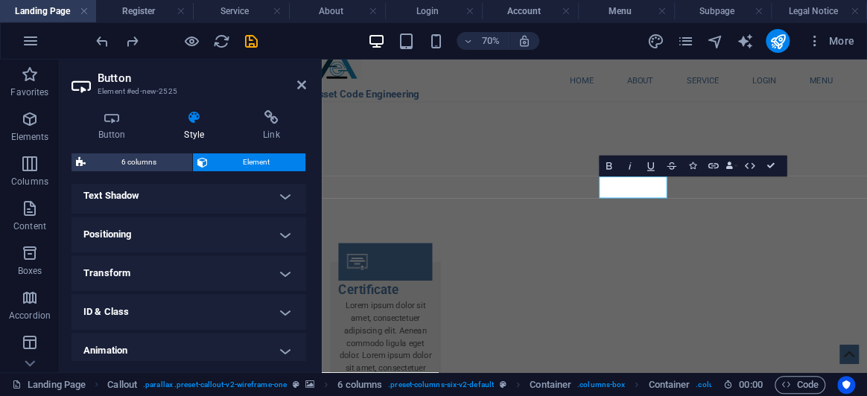
click at [186, 238] on h4 "Positioning" at bounding box center [189, 235] width 235 height 36
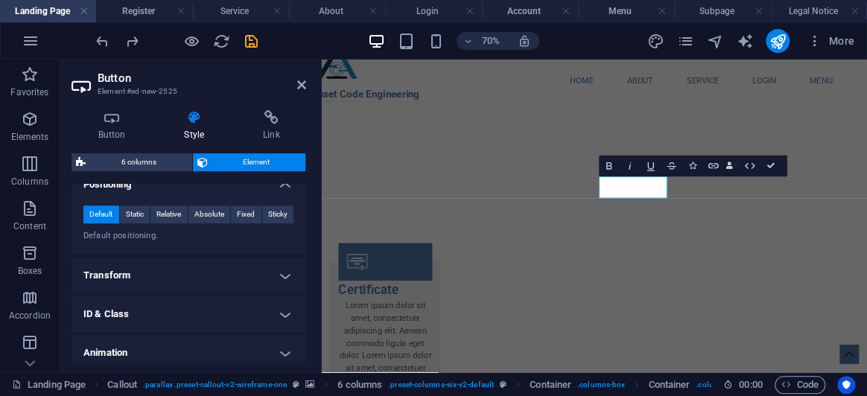
scroll to position [437, 0]
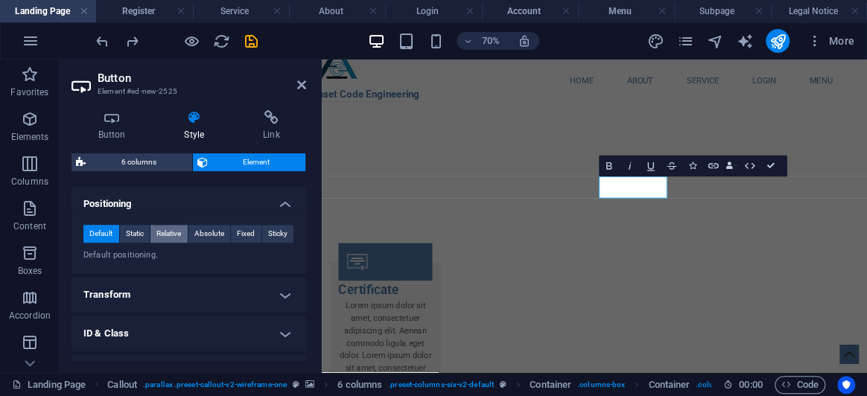
click at [174, 238] on span "Relative" at bounding box center [169, 234] width 25 height 18
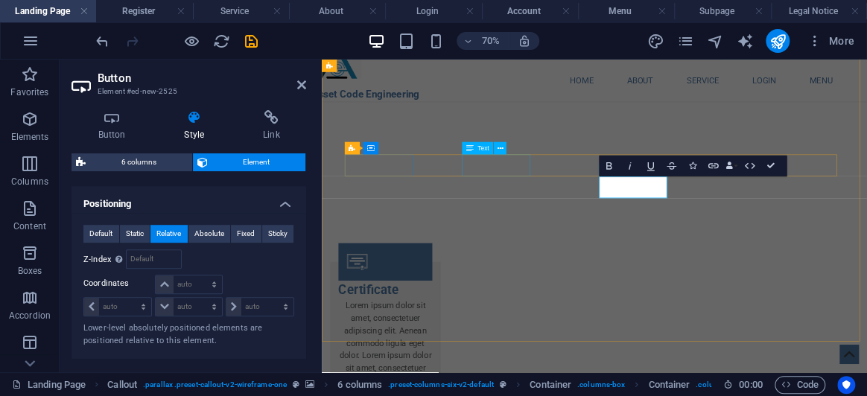
click at [480, 149] on span "Text" at bounding box center [483, 148] width 11 height 6
select select "px"
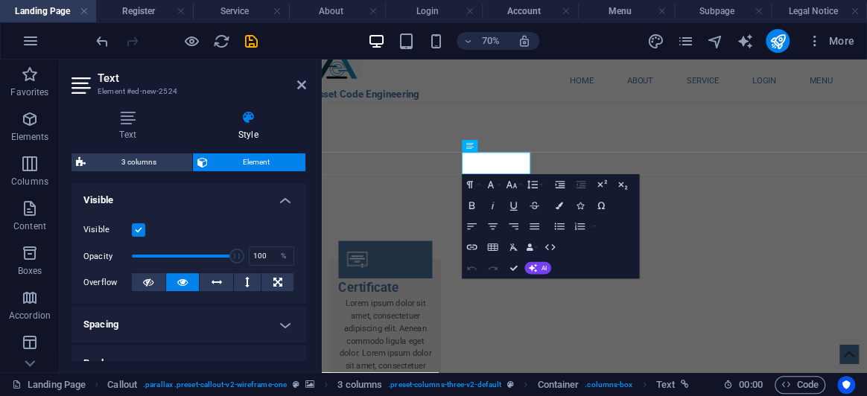
scroll to position [406, 0]
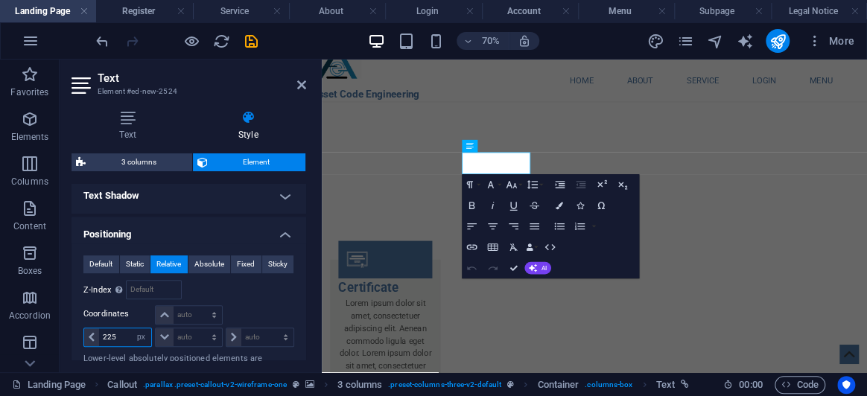
drag, startPoint x: 124, startPoint y: 334, endPoint x: 78, endPoint y: 341, distance: 47.5
click at [78, 341] on div "Default Static Relative Absolute Fixed Sticky Z-Index Sets the order of the ele…" at bounding box center [189, 317] width 235 height 146
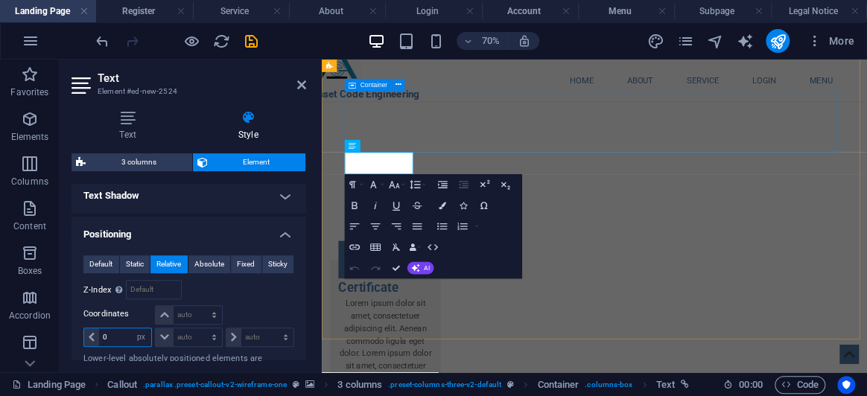
type input "0"
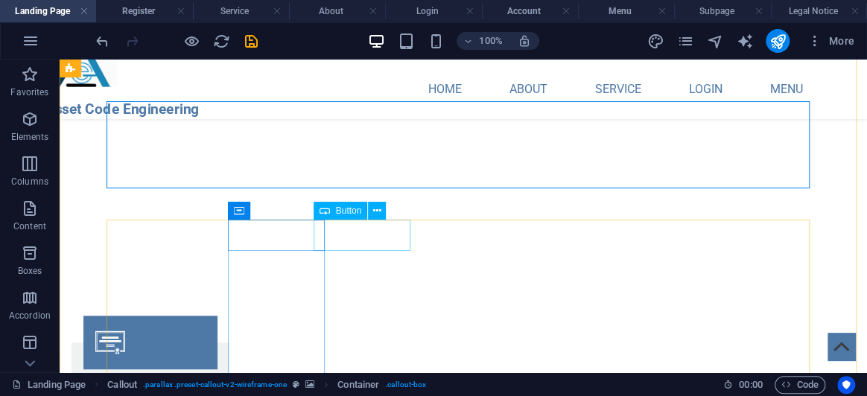
click at [327, 213] on icon at bounding box center [325, 211] width 10 height 18
click at [327, 212] on icon at bounding box center [325, 211] width 10 height 18
select select "px"
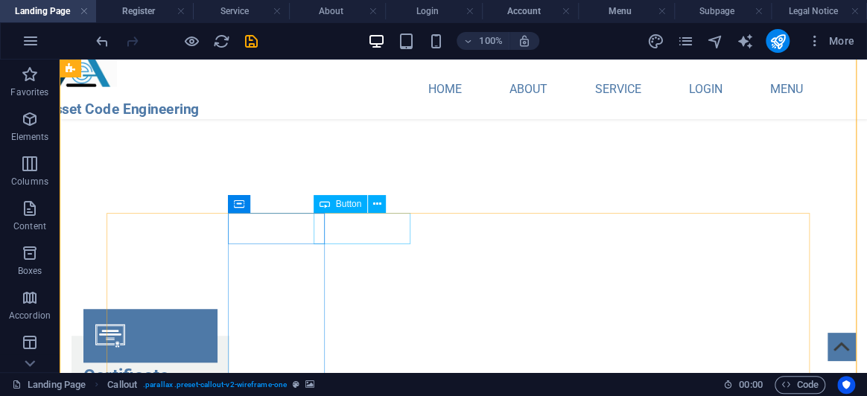
scroll to position [2772, 0]
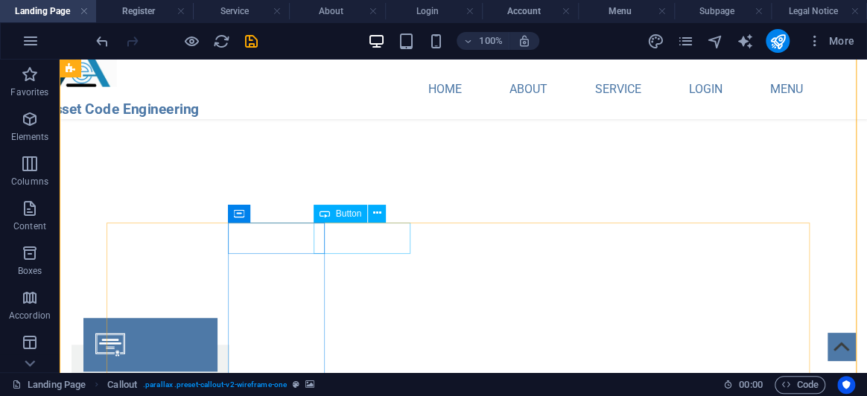
click at [337, 218] on div "Button" at bounding box center [341, 214] width 54 height 18
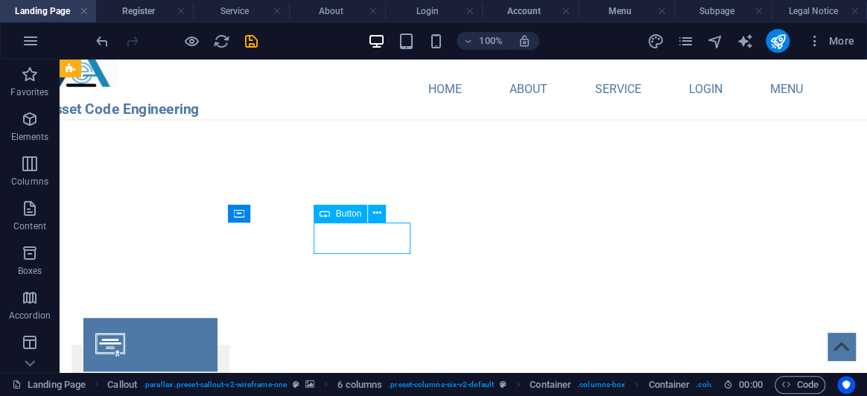
click at [337, 218] on div "Button" at bounding box center [341, 214] width 54 height 18
select select "px"
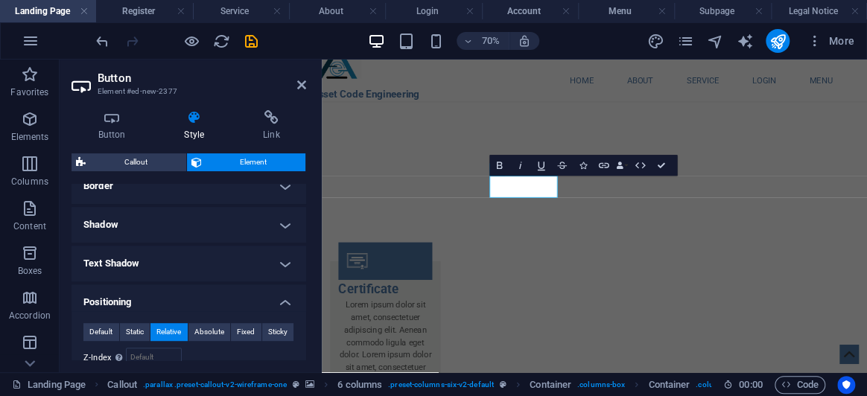
scroll to position [474, 0]
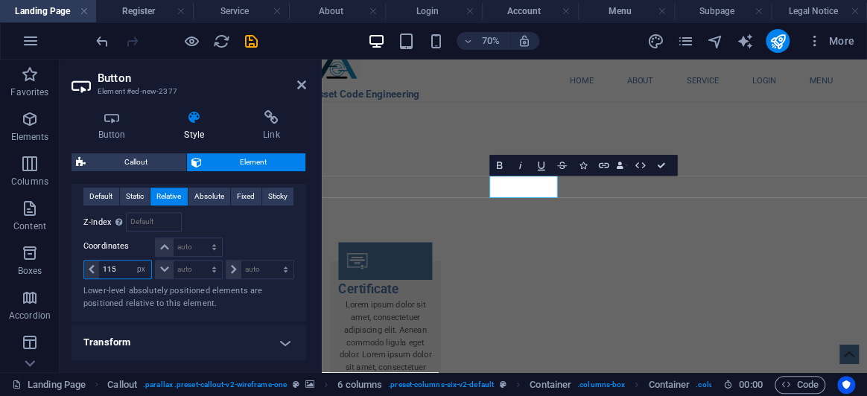
drag, startPoint x: 121, startPoint y: 268, endPoint x: 75, endPoint y: 268, distance: 46.2
click at [75, 268] on div "Default Static Relative Absolute Fixed Sticky Z-Index Sets the order of the ele…" at bounding box center [189, 249] width 235 height 146
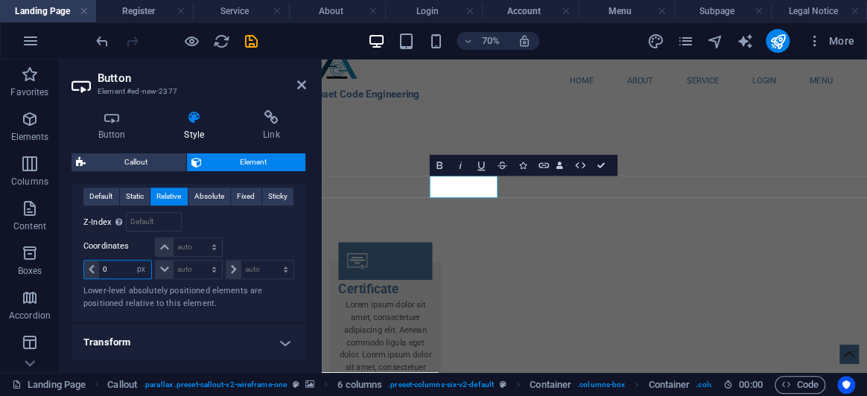
type input "0"
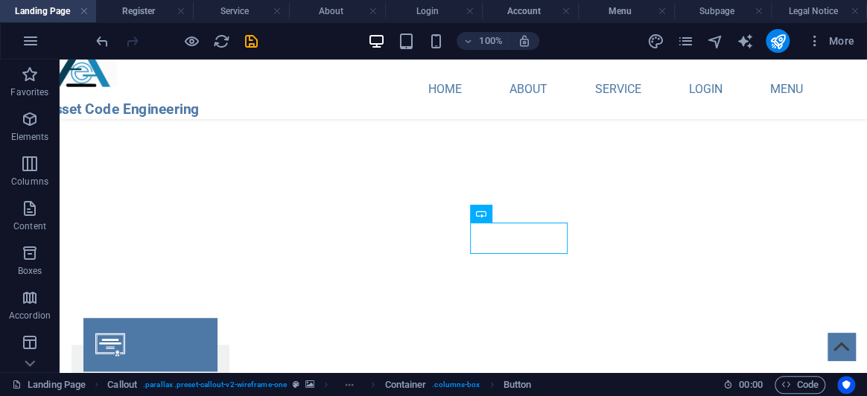
drag, startPoint x: 537, startPoint y: 230, endPoint x: 674, endPoint y: 267, distance: 142.6
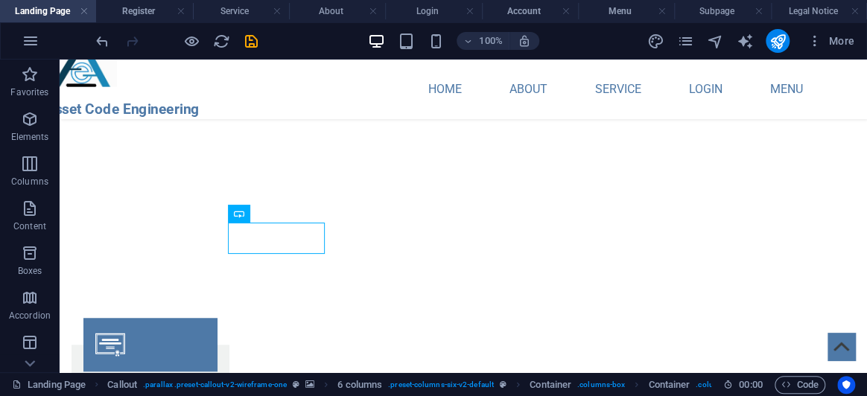
drag, startPoint x: 257, startPoint y: 228, endPoint x: 498, endPoint y: 235, distance: 240.8
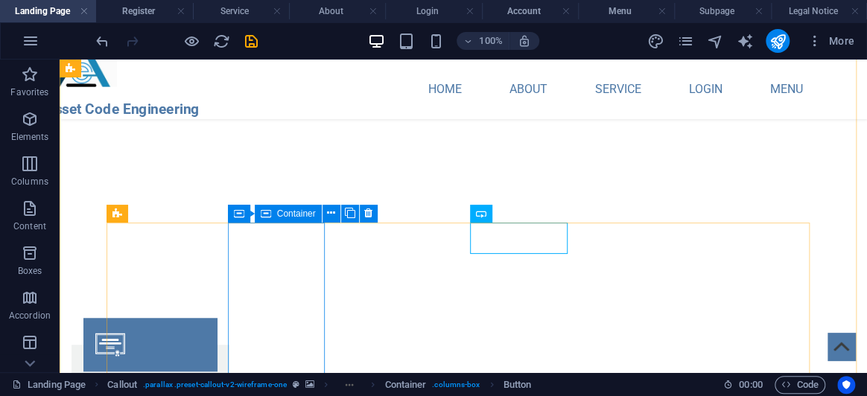
drag, startPoint x: 161, startPoint y: 195, endPoint x: 261, endPoint y: 223, distance: 103.6
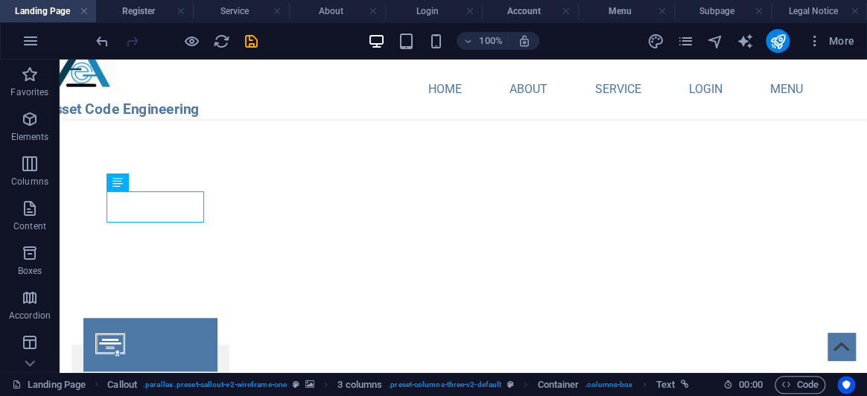
drag, startPoint x: 183, startPoint y: 193, endPoint x: 279, endPoint y: 256, distance: 115.8
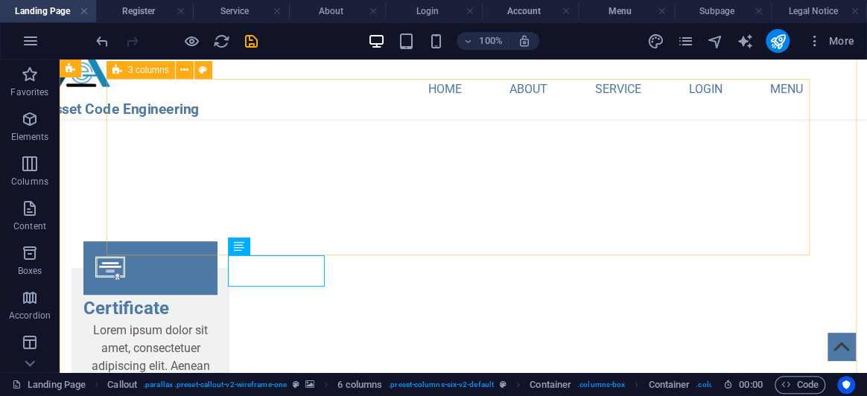
scroll to position [2907, 0]
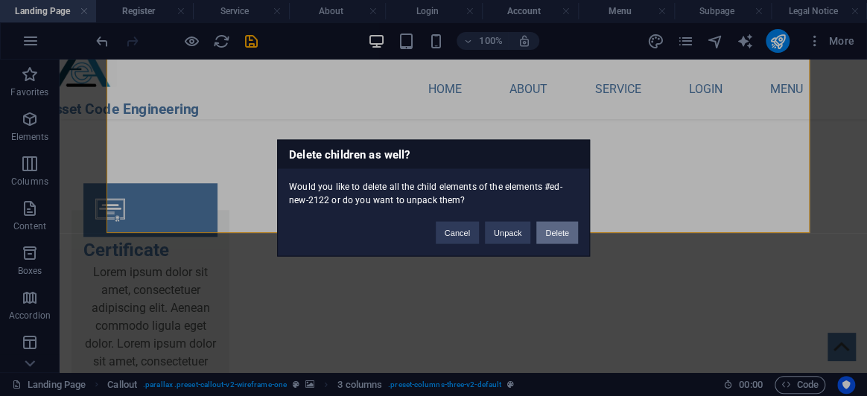
click at [557, 236] on button "Delete" at bounding box center [558, 233] width 42 height 22
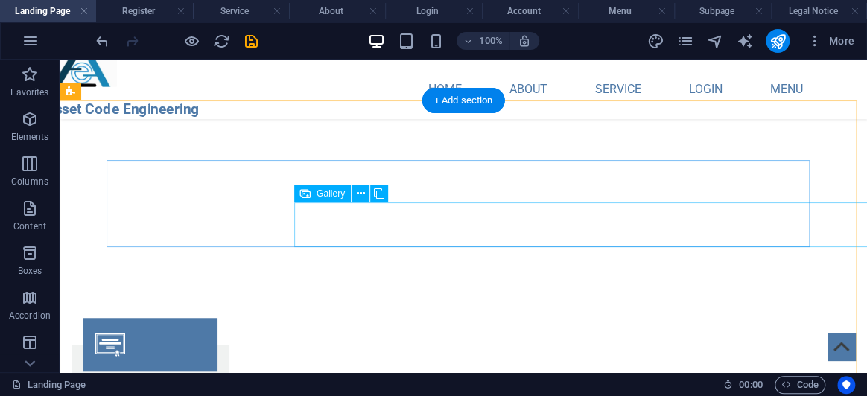
scroll to position [2704, 0]
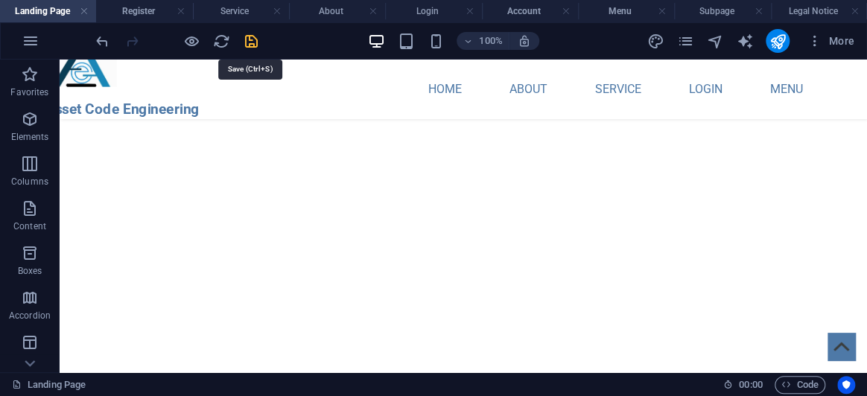
click at [244, 42] on icon "save" at bounding box center [251, 41] width 17 height 17
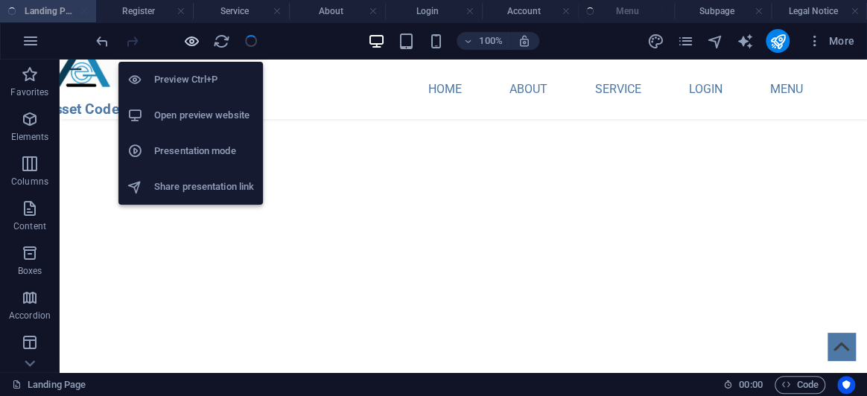
checkbox input "false"
click at [190, 38] on icon "button" at bounding box center [191, 41] width 17 height 17
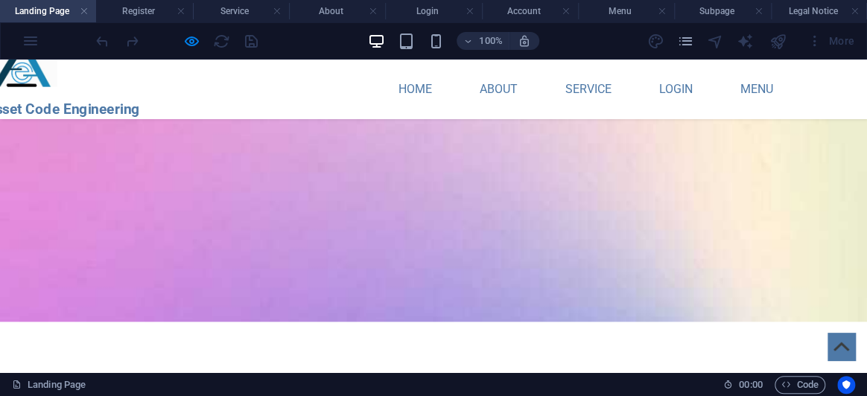
scroll to position [1006, 0]
